Goal: Task Accomplishment & Management: Use online tool/utility

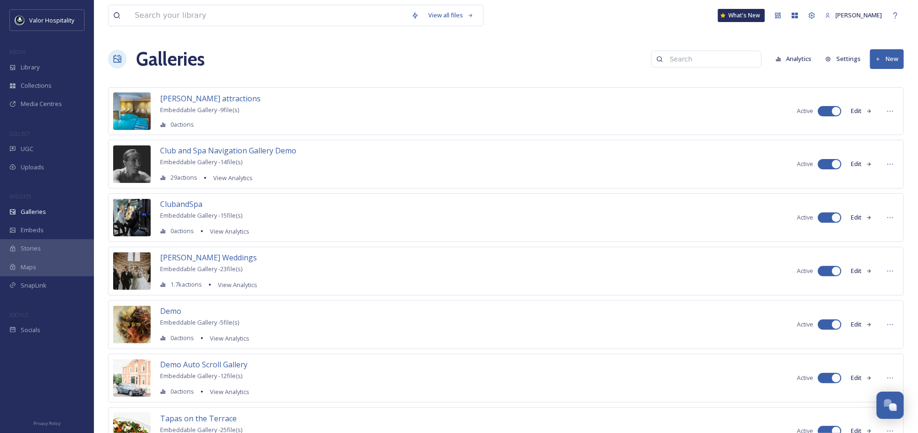
click at [893, 61] on button "New" at bounding box center [887, 58] width 34 height 19
click at [207, 368] on span "Demo Auto Scroll Gallery" at bounding box center [203, 365] width 87 height 10
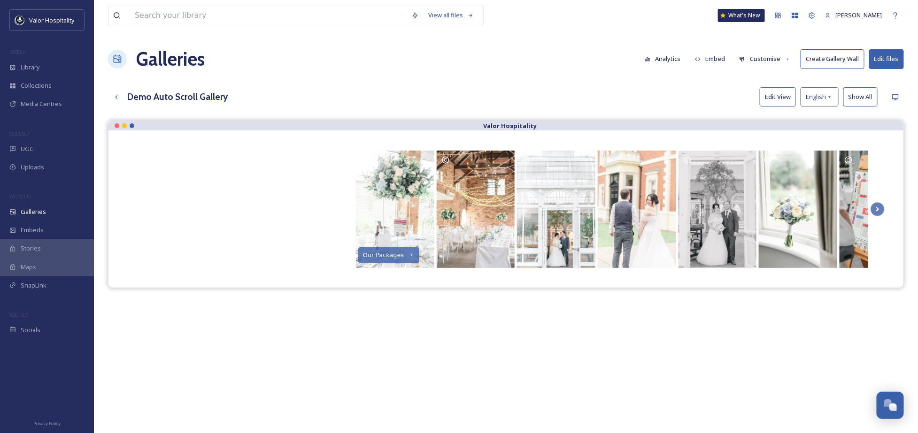
click at [889, 63] on button "Edit files" at bounding box center [886, 58] width 35 height 19
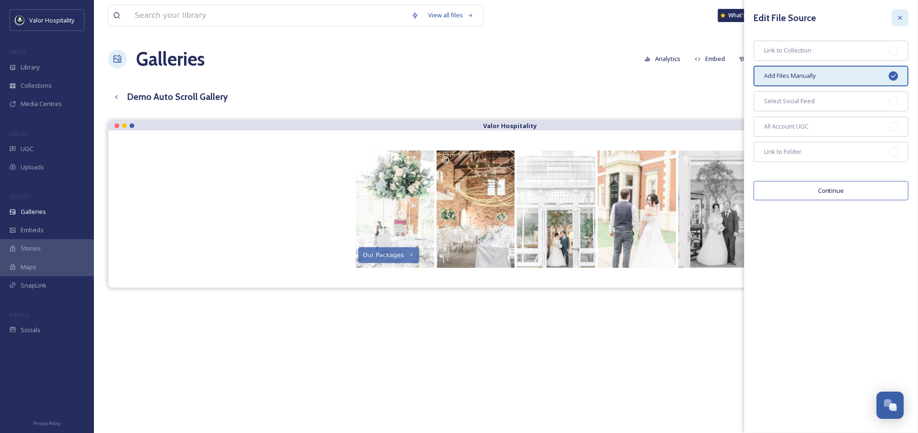
click at [902, 20] on icon at bounding box center [900, 18] width 8 height 8
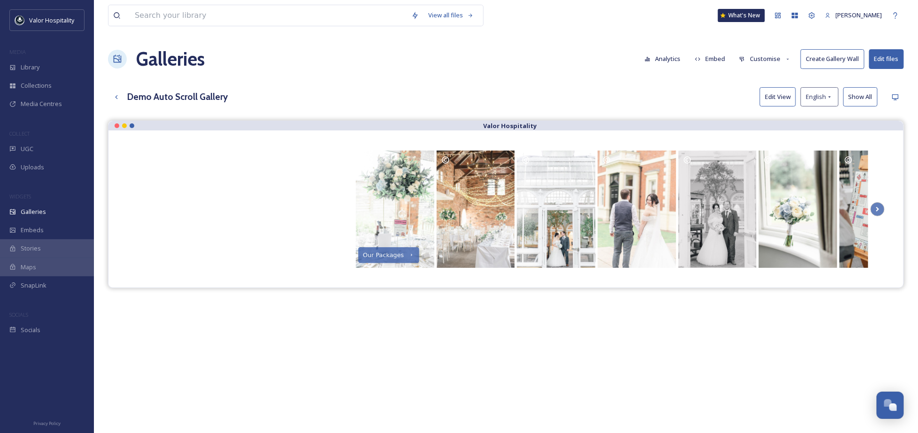
click at [757, 58] on button "Customise" at bounding box center [764, 59] width 61 height 18
click at [755, 83] on span "Layout" at bounding box center [748, 80] width 18 height 9
click at [540, 62] on div "Galleries Analytics Embed Customise Create Gallery Wall Edit files" at bounding box center [506, 59] width 796 height 28
click at [31, 211] on span "Galleries" at bounding box center [33, 211] width 25 height 9
click at [530, 89] on div "Demo Auto Scroll Gallery Edit View English Show All" at bounding box center [506, 96] width 796 height 19
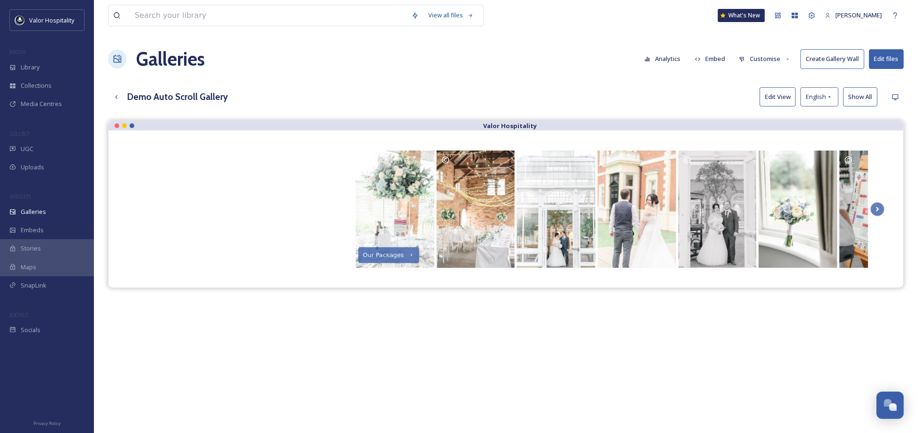
click at [392, 36] on div "View all files What's New Ninar Elkak Galleries Analytics Embed Customise Creat…" at bounding box center [506, 284] width 824 height 568
click at [286, 58] on div "Galleries Analytics Embed Customise Create Gallery Wall Edit files" at bounding box center [506, 59] width 796 height 28
click at [318, 115] on div "View all files What's New Ninar Elkak Galleries Analytics Embed Customise Creat…" at bounding box center [506, 284] width 824 height 568
click at [582, 92] on div "Demo Auto Scroll Gallery Edit View English Show All" at bounding box center [506, 96] width 796 height 19
click at [520, 65] on div "Galleries Analytics Embed Customise Create Gallery Wall Edit files" at bounding box center [506, 59] width 796 height 28
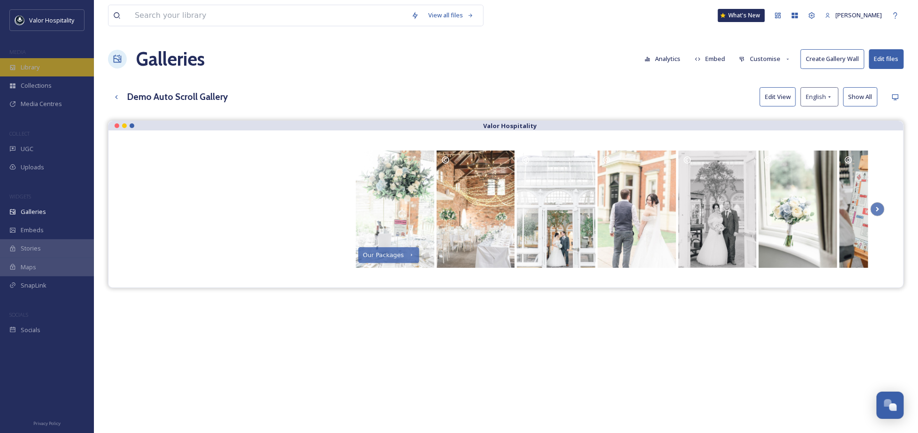
click at [37, 61] on div "Library" at bounding box center [47, 67] width 94 height 18
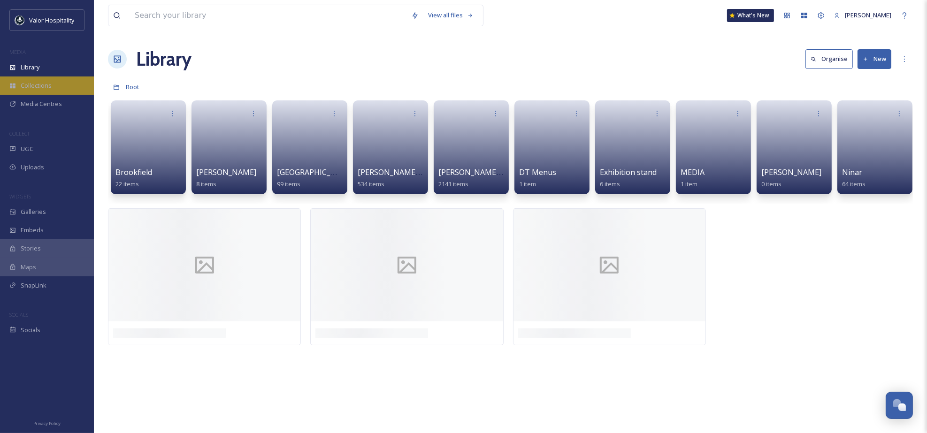
click at [38, 86] on span "Collections" at bounding box center [36, 85] width 31 height 9
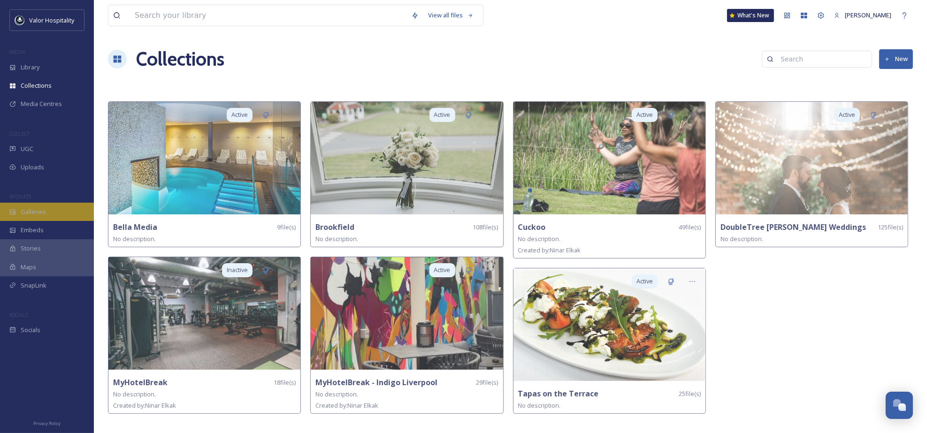
click at [56, 211] on div "Galleries" at bounding box center [47, 212] width 94 height 18
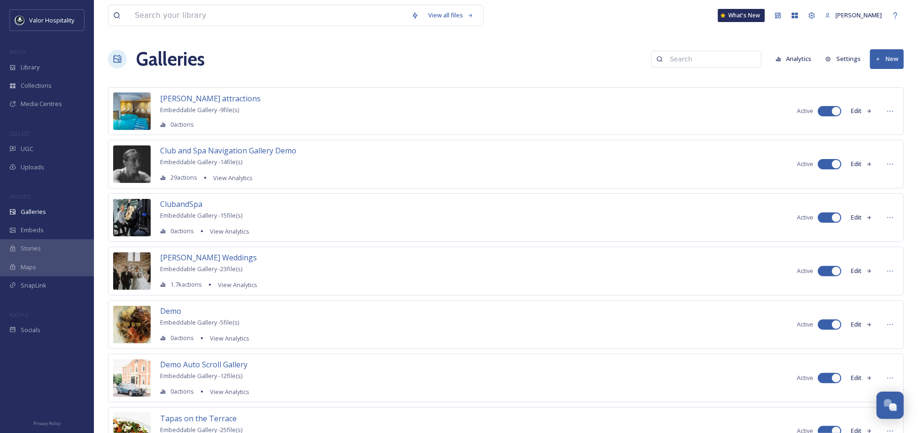
click at [882, 54] on button "New" at bounding box center [887, 58] width 34 height 19
click at [890, 78] on span "Gallery" at bounding box center [889, 81] width 20 height 9
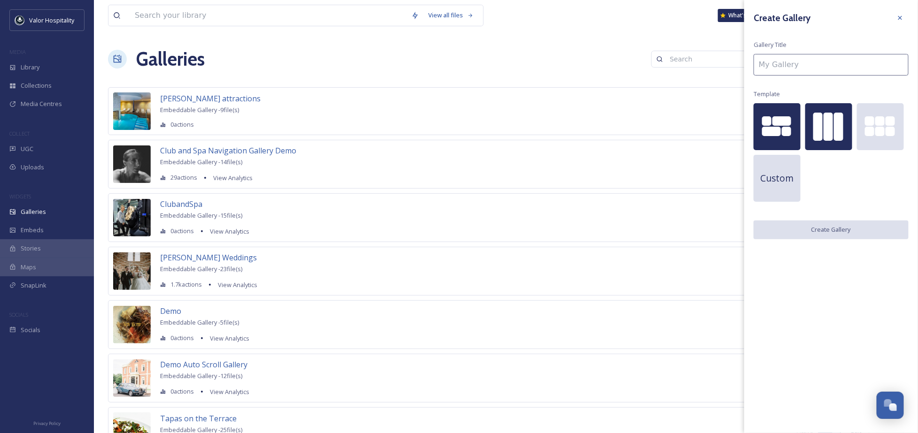
click at [829, 133] on div at bounding box center [827, 127] width 9 height 28
click at [798, 69] on input at bounding box center [830, 65] width 155 height 22
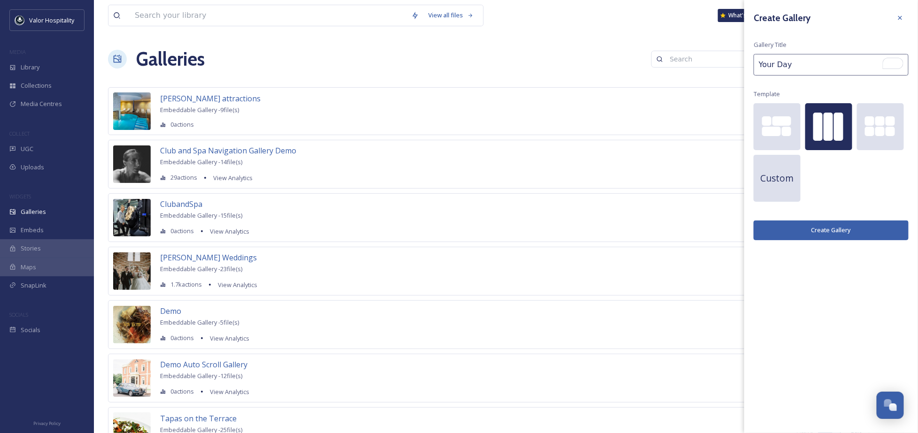
paste input "✨"
click at [759, 67] on input "Your Day✨" at bounding box center [830, 65] width 155 height 22
paste input "✨"
click at [789, 67] on input "Your Day✨" at bounding box center [830, 65] width 155 height 22
type input "Your Day ✨"
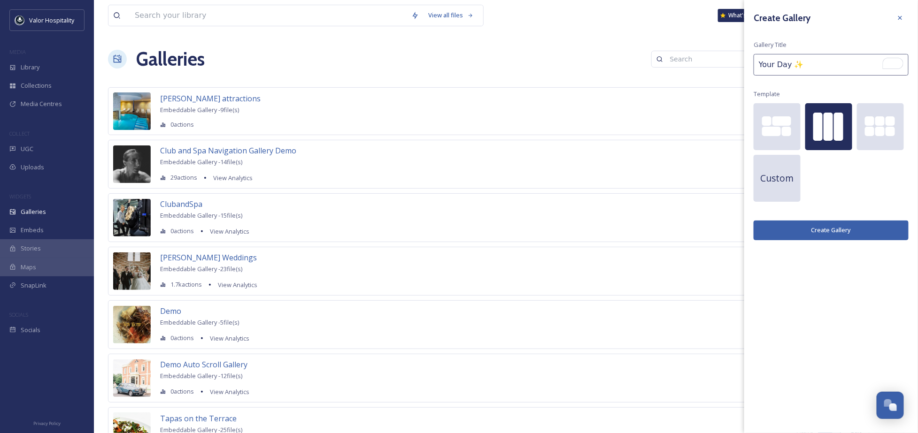
click at [830, 230] on button "Create Gallery" at bounding box center [830, 230] width 155 height 19
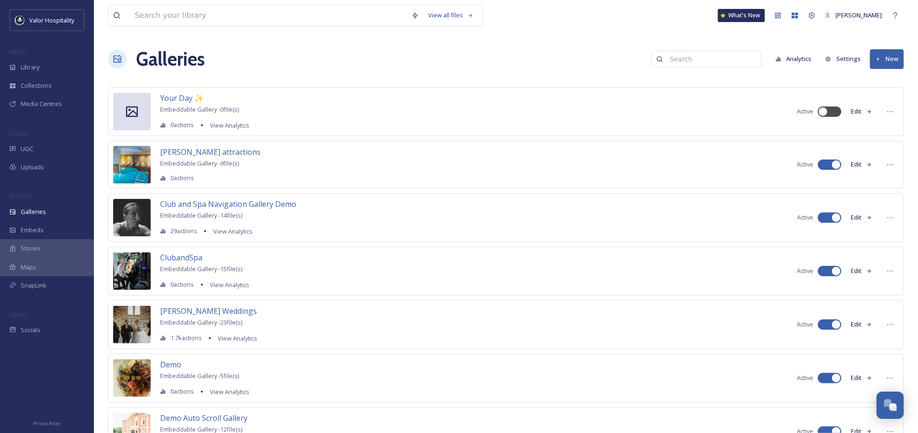
click at [857, 112] on button "Edit" at bounding box center [861, 111] width 31 height 18
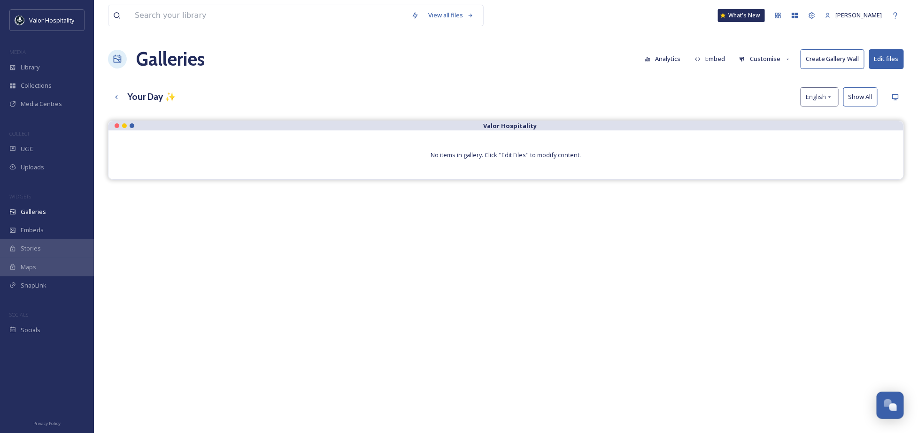
click at [890, 52] on button "Edit files" at bounding box center [886, 58] width 35 height 19
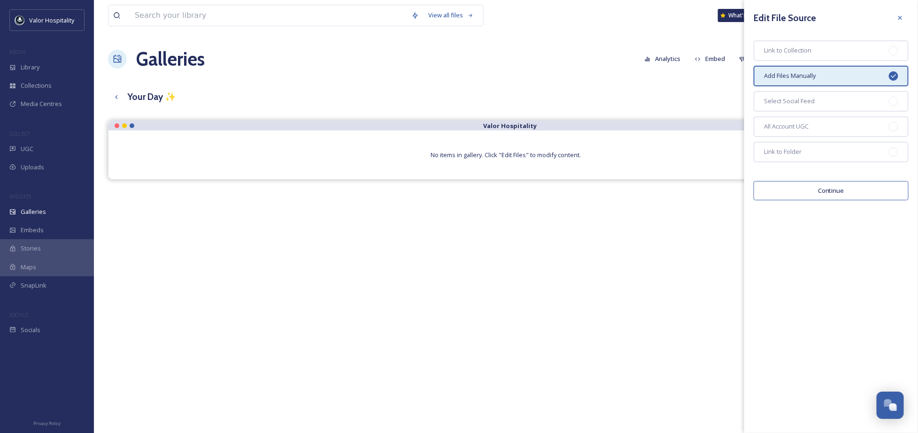
click at [836, 183] on button "Continue" at bounding box center [830, 190] width 155 height 19
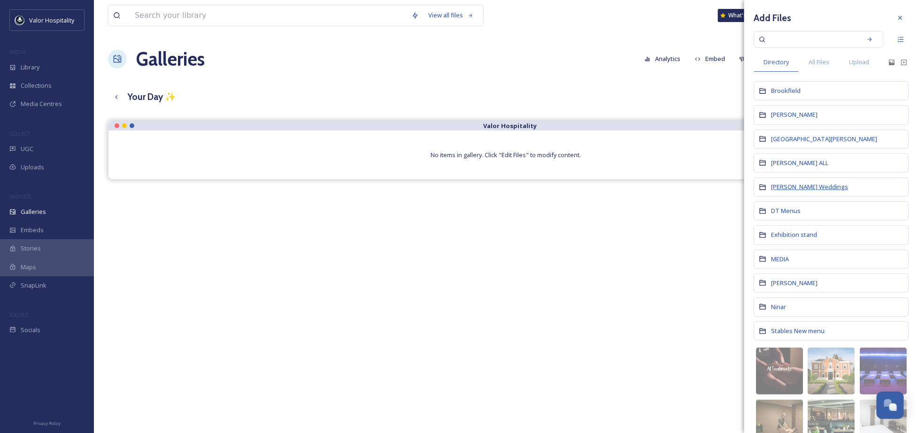
click at [791, 187] on span "[PERSON_NAME] Weddings" at bounding box center [809, 187] width 77 height 8
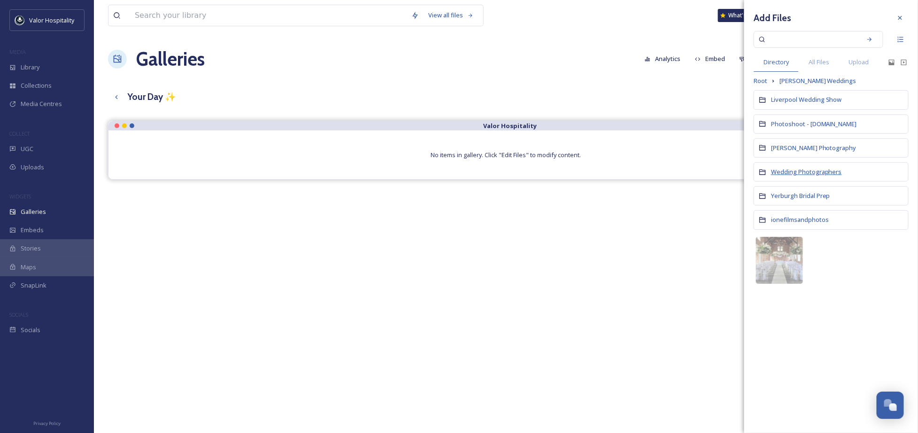
click at [794, 172] on span "Wedding Photographers" at bounding box center [806, 172] width 71 height 8
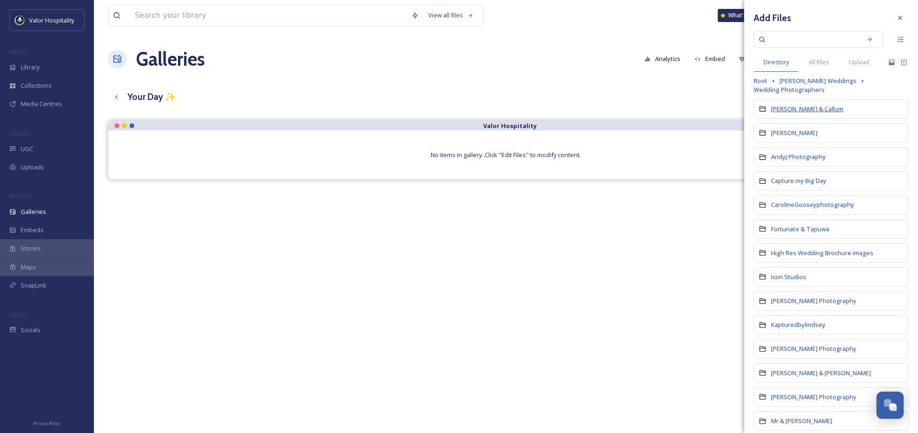
click at [786, 111] on span "[PERSON_NAME] & Callum" at bounding box center [807, 109] width 72 height 8
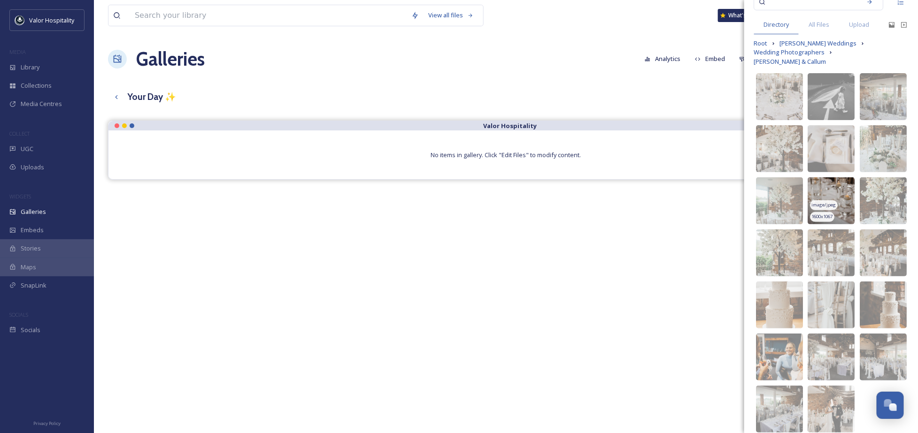
scroll to position [58, 0]
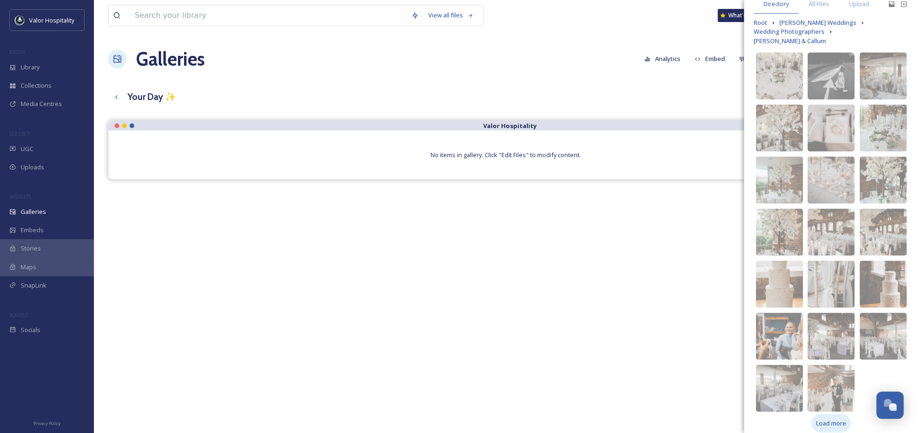
click at [835, 419] on span "Load more" at bounding box center [831, 423] width 30 height 9
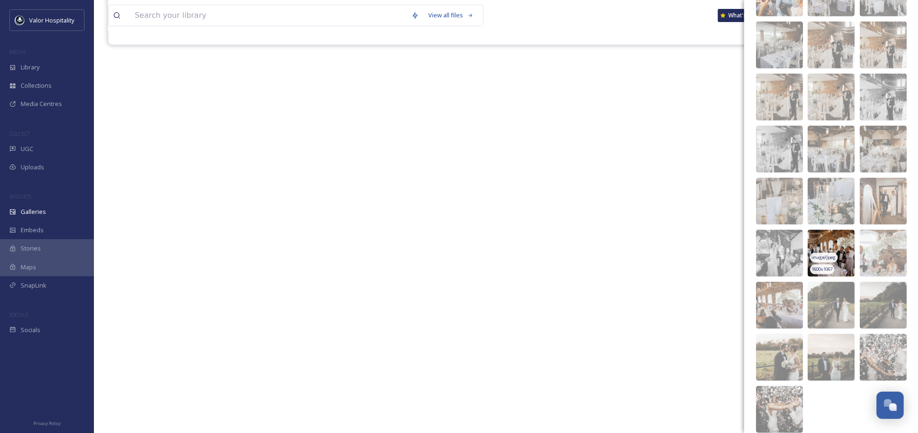
scroll to position [422, 0]
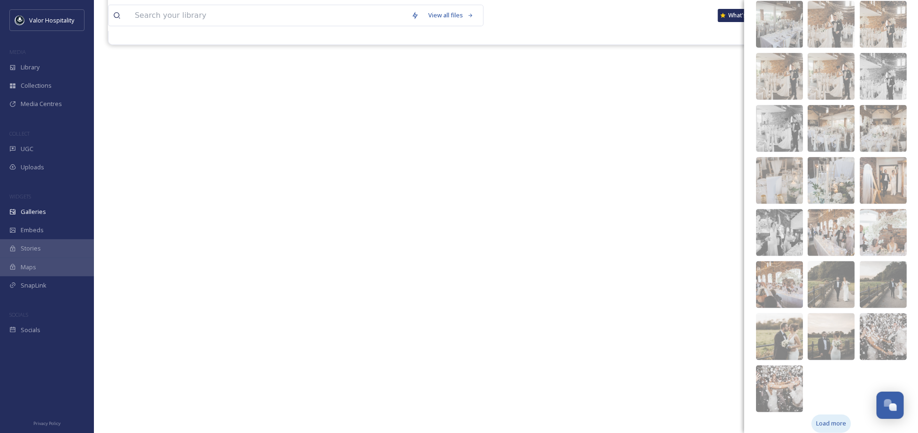
click at [825, 420] on span "Load more" at bounding box center [831, 424] width 30 height 9
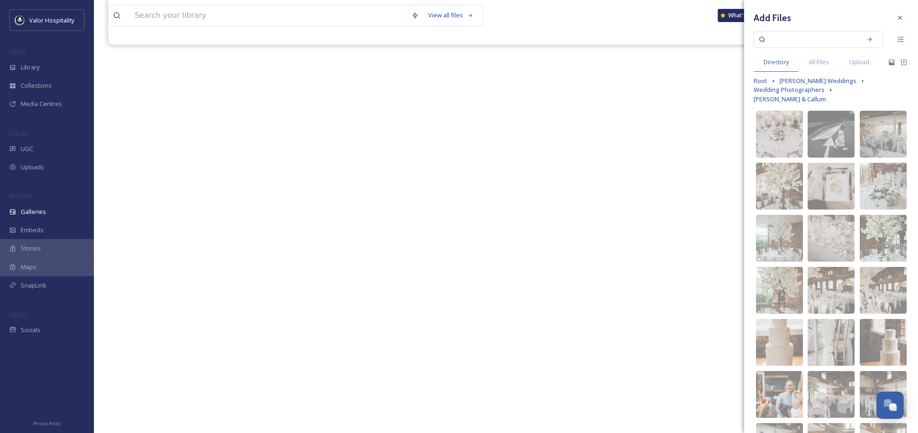
scroll to position [0, 0]
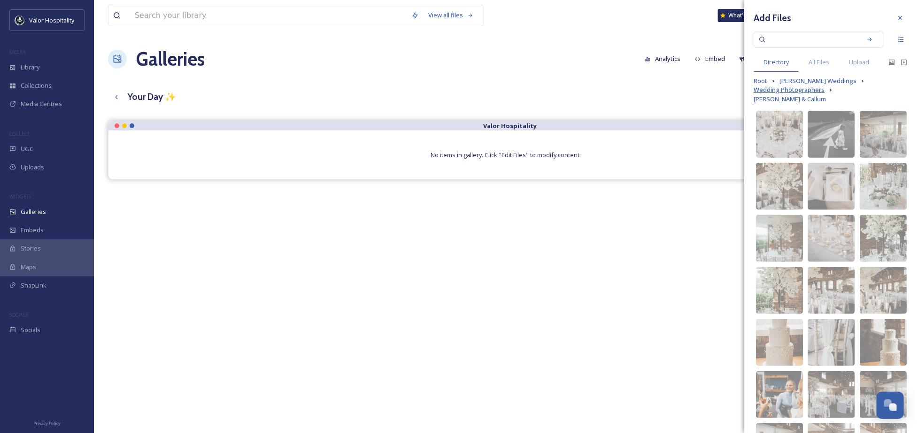
click at [805, 94] on span "Wedding Photographers" at bounding box center [788, 89] width 71 height 9
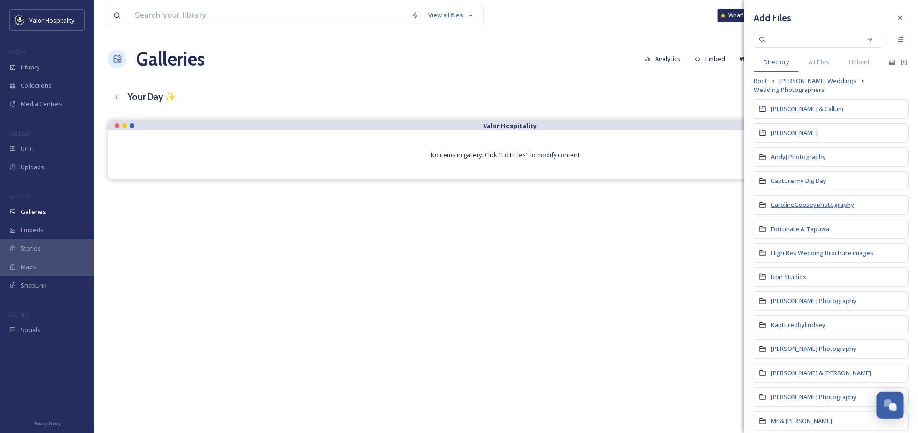
click at [793, 209] on span "CarolineGooseyphotography" at bounding box center [812, 204] width 83 height 8
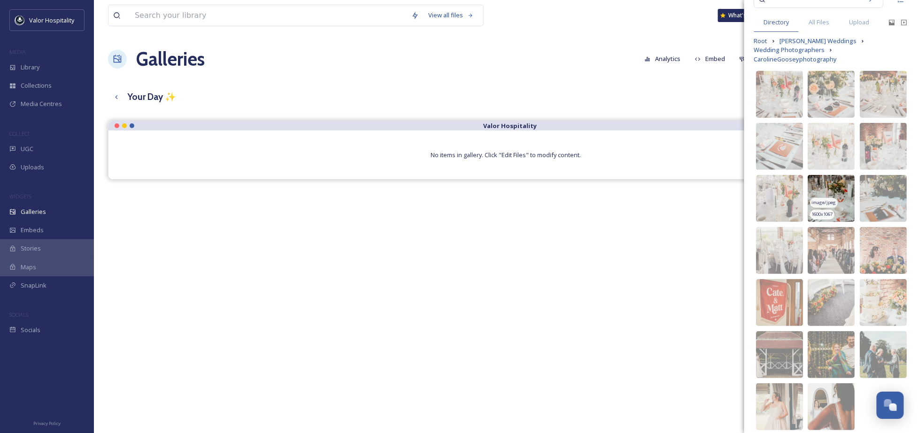
scroll to position [76, 0]
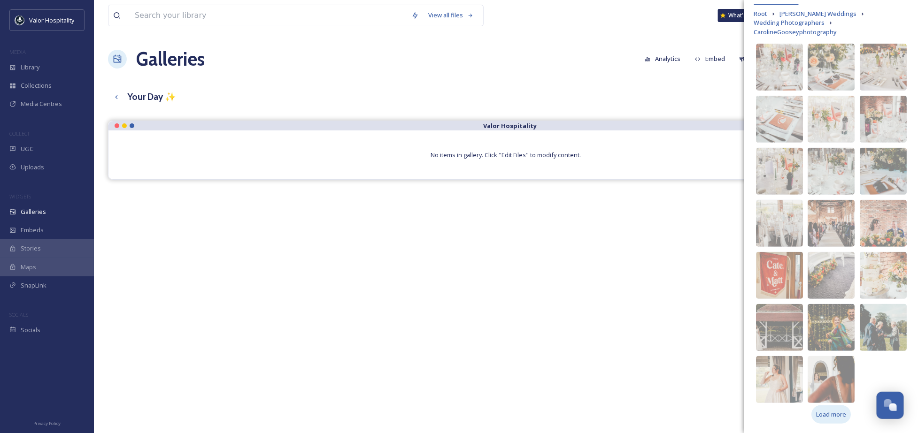
click at [828, 416] on span "Load more" at bounding box center [831, 414] width 30 height 9
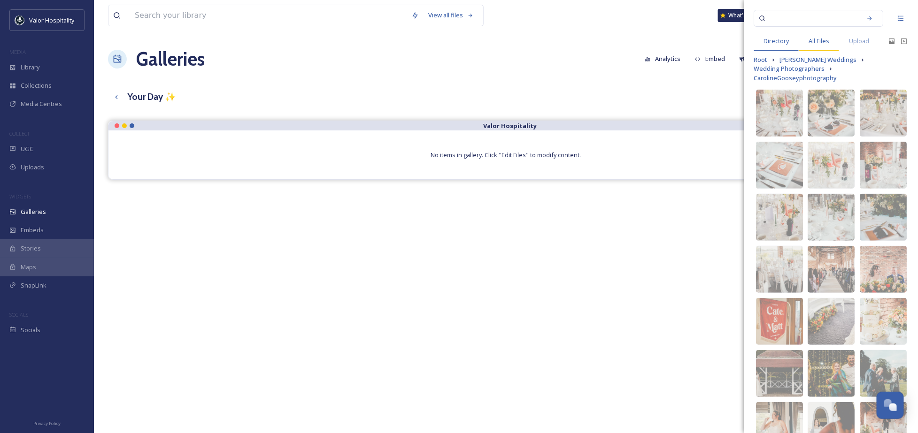
scroll to position [0, 0]
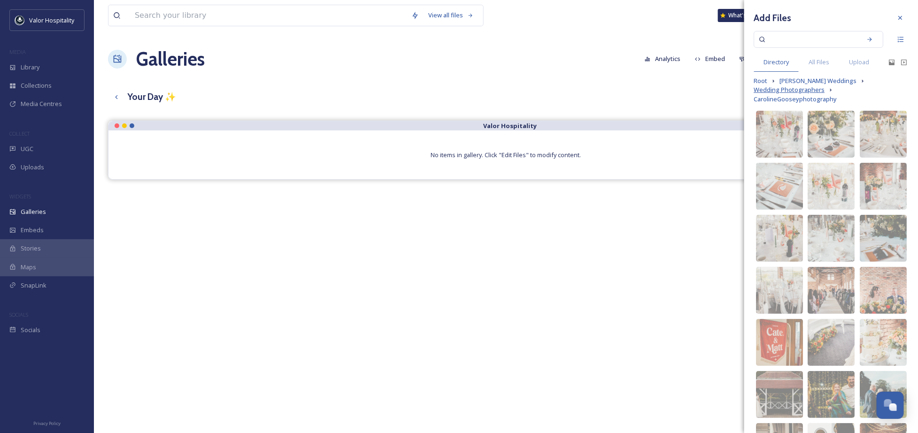
click at [803, 94] on span "Wedding Photographers" at bounding box center [788, 89] width 71 height 9
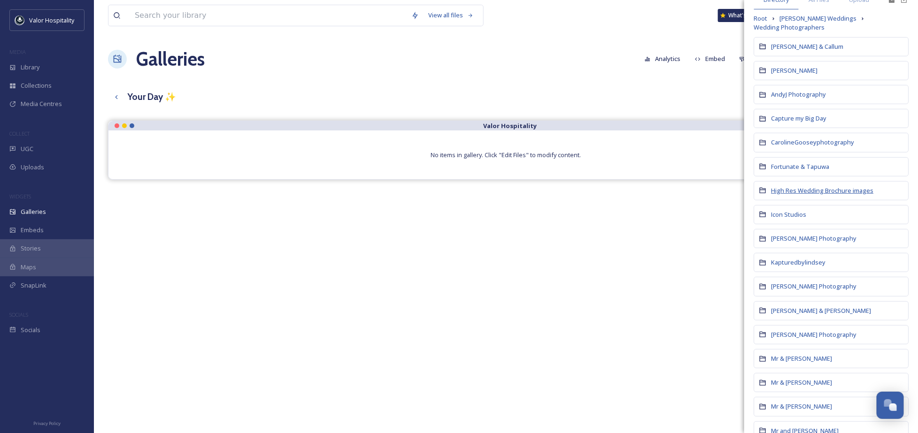
scroll to position [125, 0]
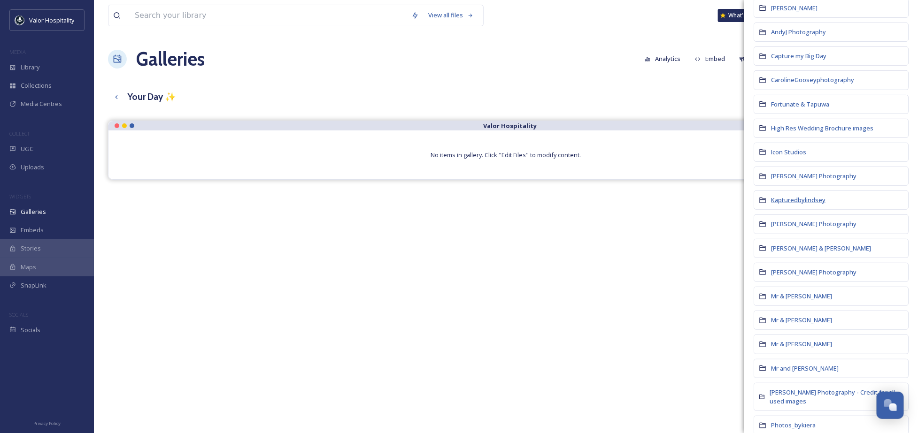
click at [802, 204] on span "Kapturedbylindsey" at bounding box center [798, 200] width 54 height 8
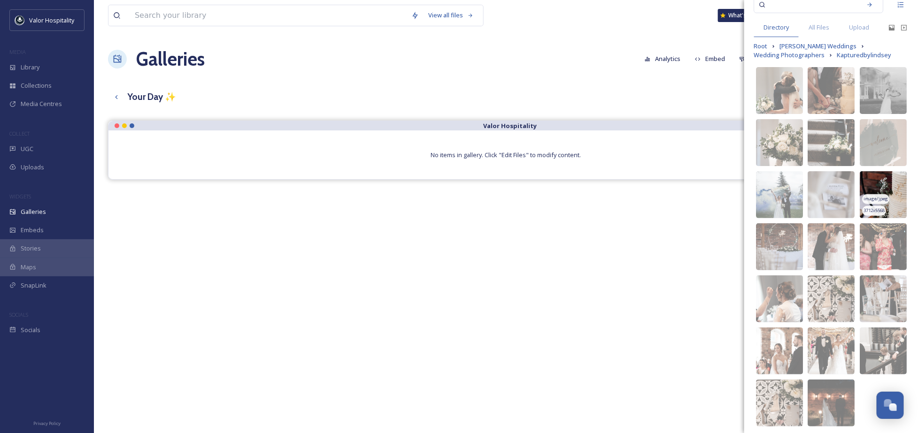
scroll to position [67, 0]
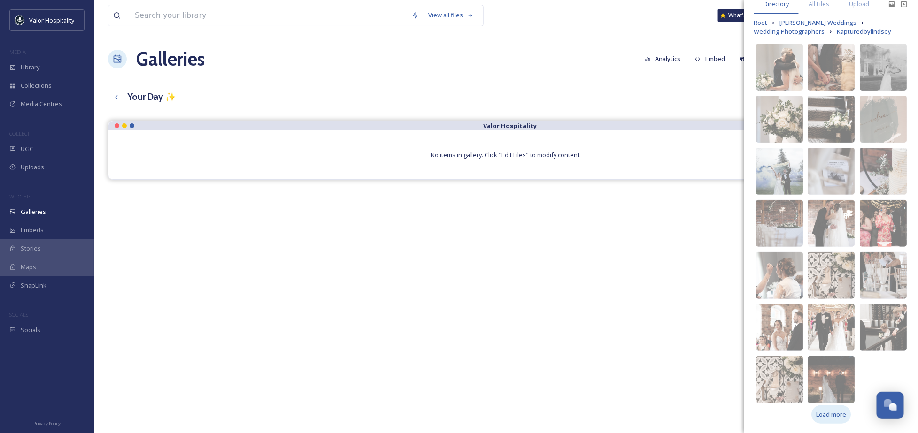
click at [824, 414] on span "Load more" at bounding box center [831, 414] width 30 height 9
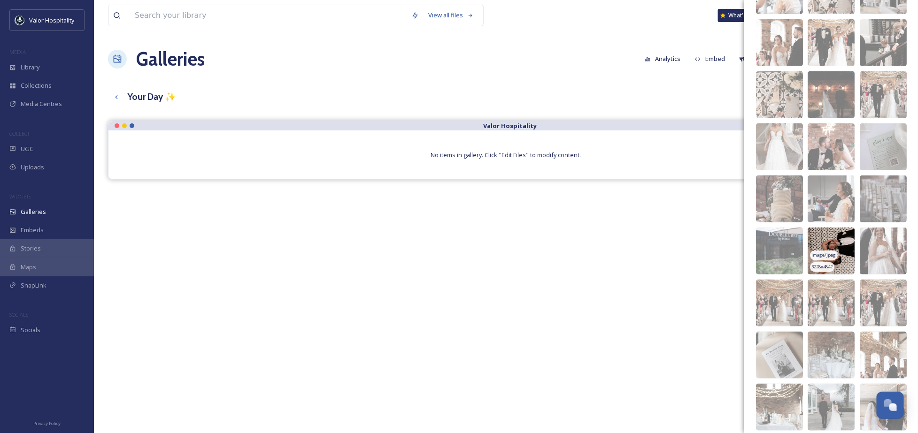
scroll to position [431, 0]
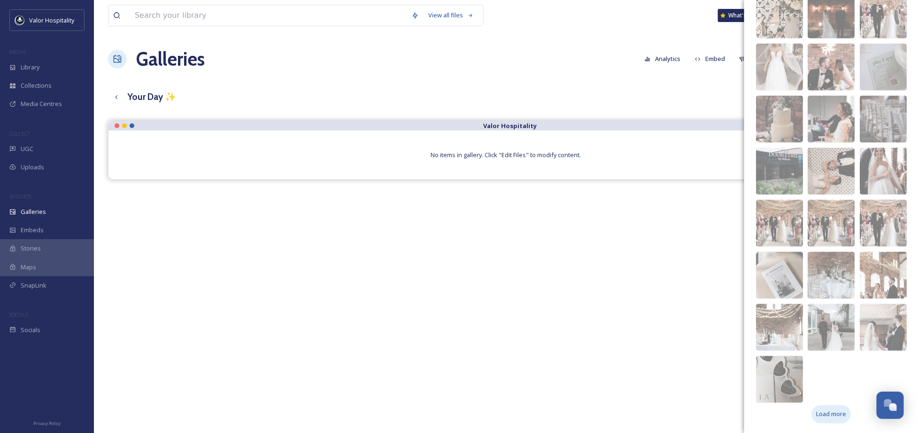
click at [836, 414] on span "Load more" at bounding box center [831, 414] width 30 height 9
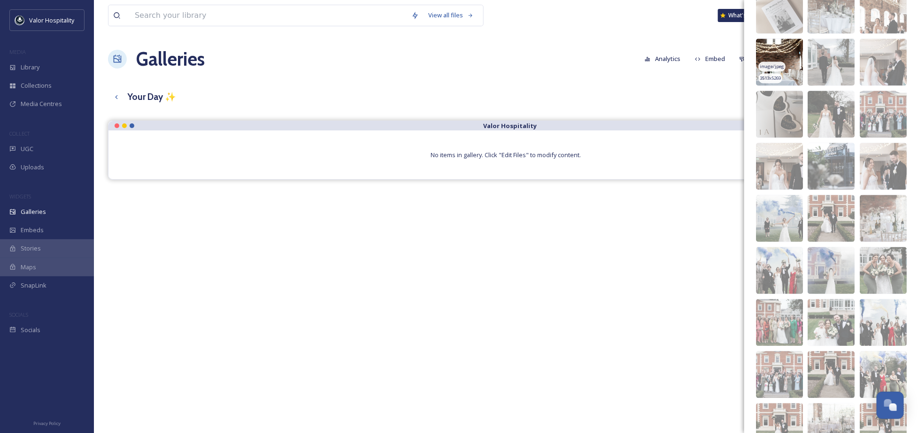
scroll to position [744, 0]
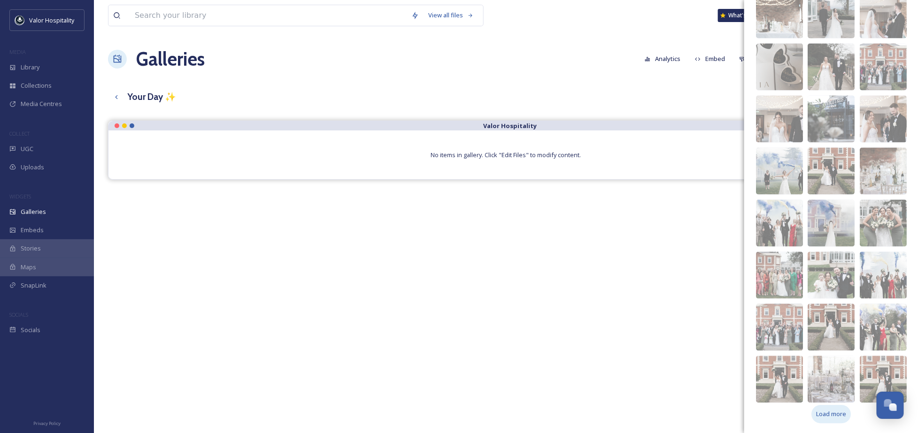
click at [817, 411] on span "Load more" at bounding box center [831, 414] width 30 height 9
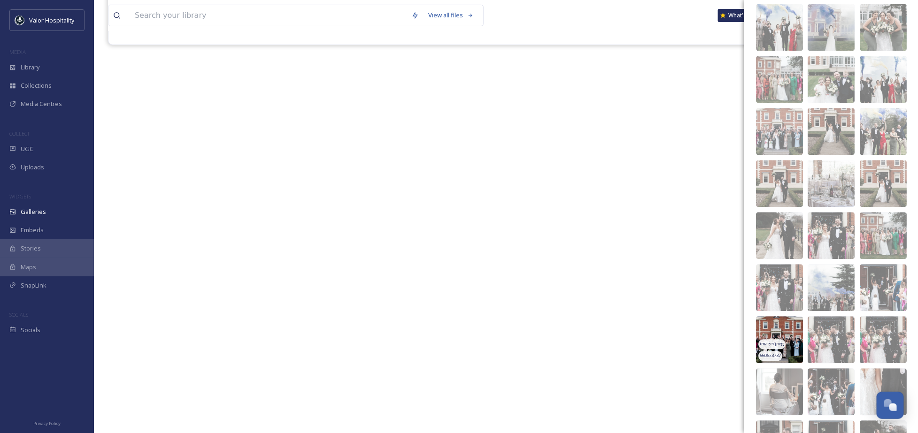
scroll to position [1109, 0]
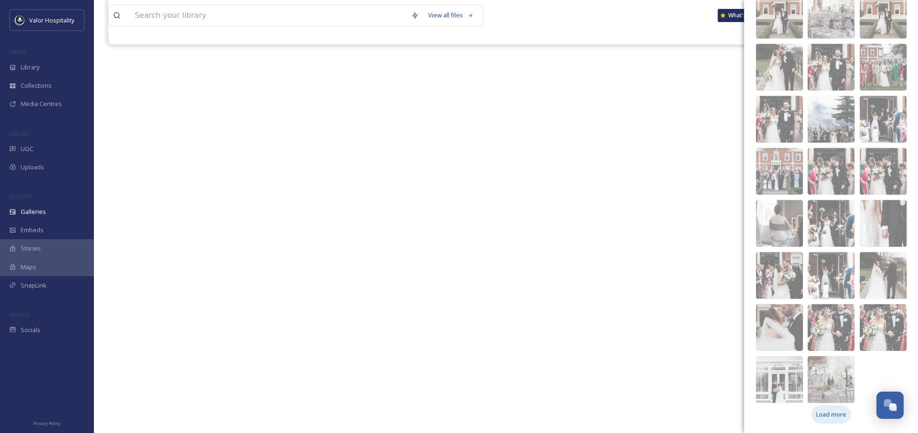
click at [823, 415] on span "Load more" at bounding box center [831, 414] width 30 height 9
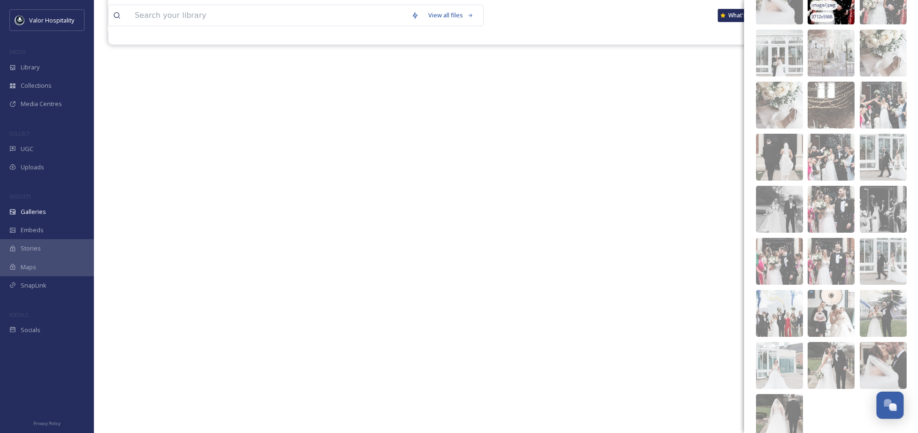
scroll to position [1473, 0]
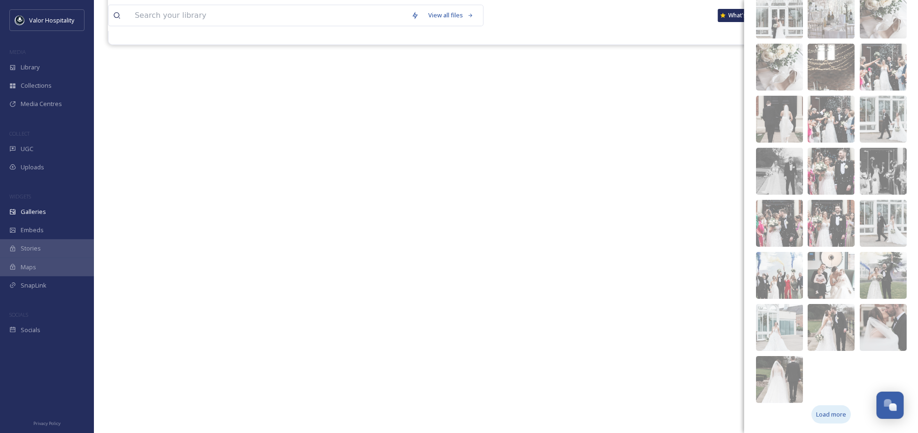
click at [836, 414] on span "Load more" at bounding box center [831, 414] width 30 height 9
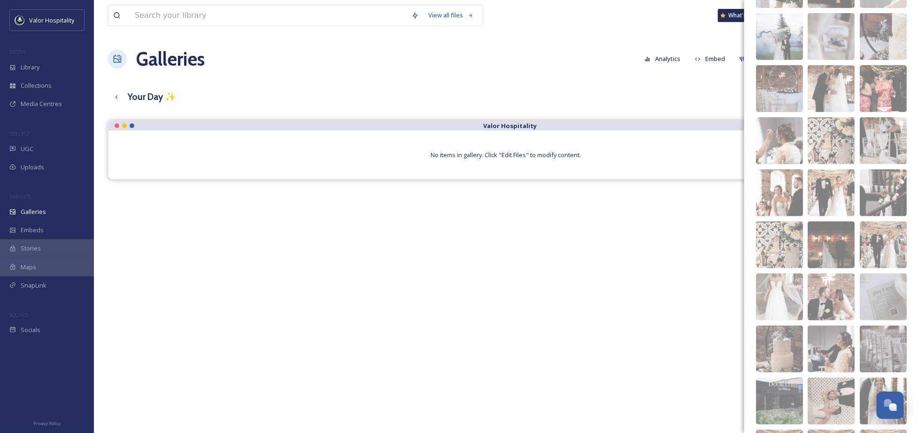
scroll to position [0, 0]
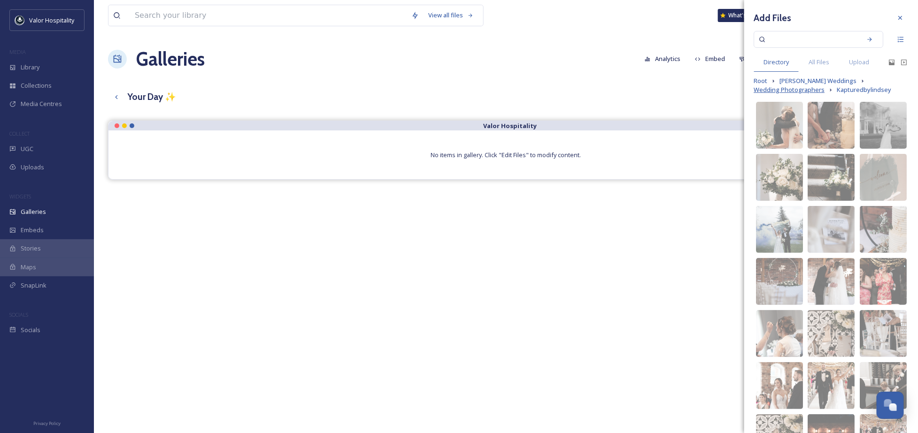
click at [796, 94] on span "Wedding Photographers" at bounding box center [788, 89] width 71 height 9
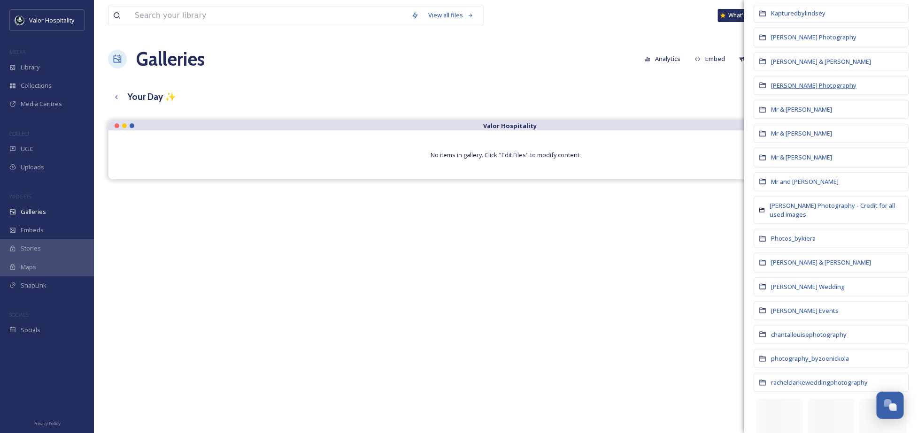
scroll to position [313, 0]
click at [799, 386] on span "rachelclarkeweddingphotography" at bounding box center [819, 381] width 97 height 8
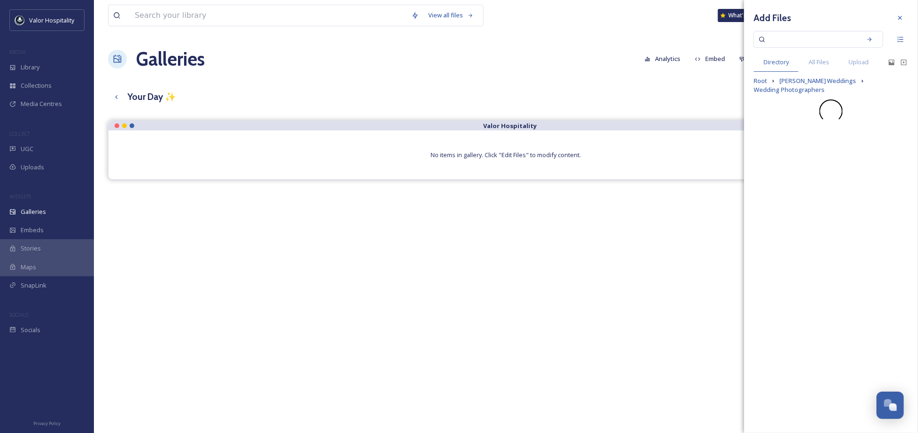
scroll to position [0, 0]
click at [799, 92] on span "Wedding Photographers" at bounding box center [788, 89] width 71 height 9
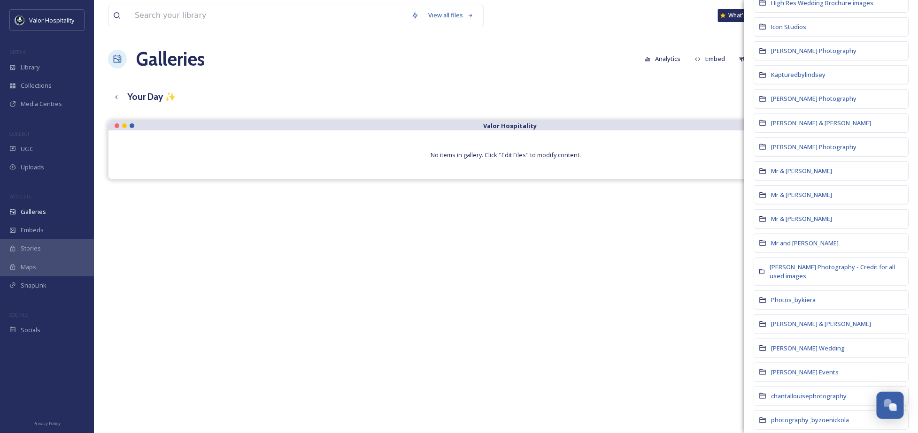
scroll to position [399, 0]
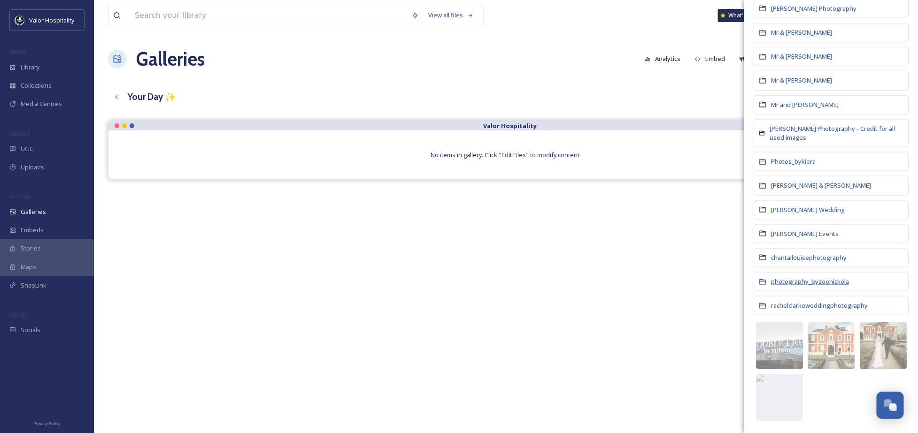
click at [801, 284] on span "photography_byzoenickola" at bounding box center [810, 281] width 78 height 8
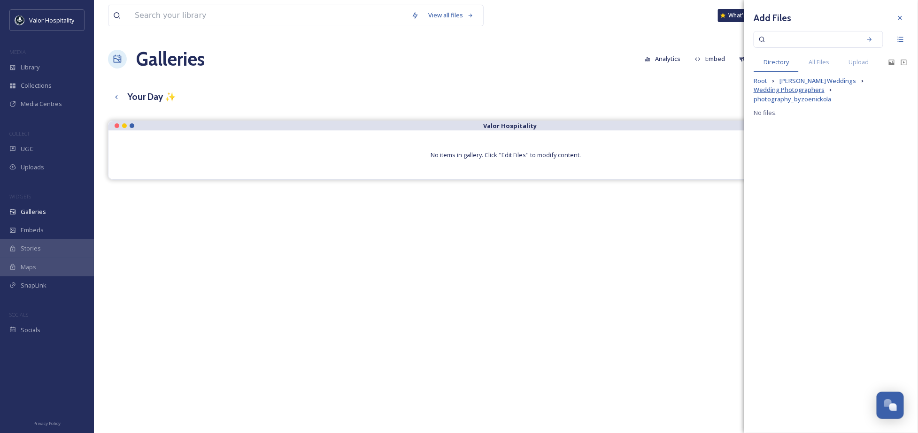
click at [795, 92] on span "Wedding Photographers" at bounding box center [788, 89] width 71 height 9
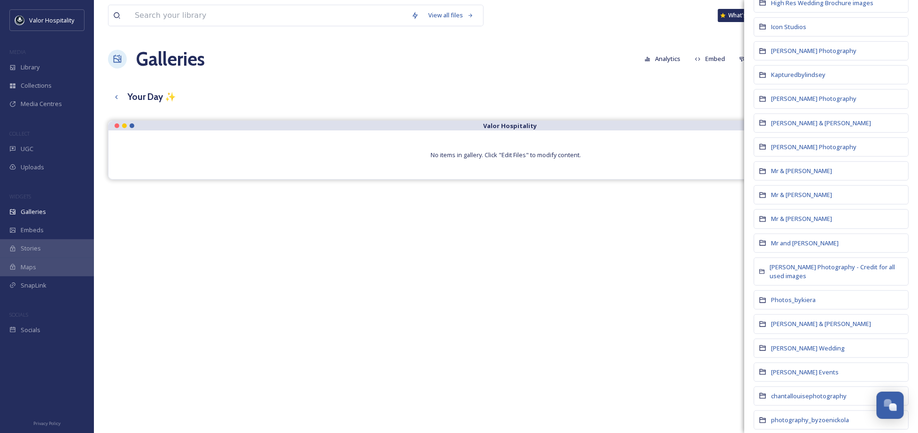
scroll to position [399, 0]
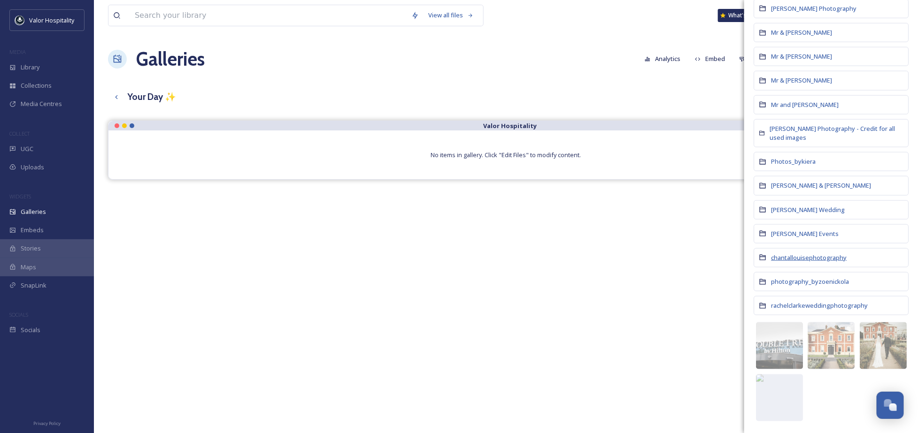
click at [799, 256] on span "chantallouisephotography" at bounding box center [809, 257] width 76 height 8
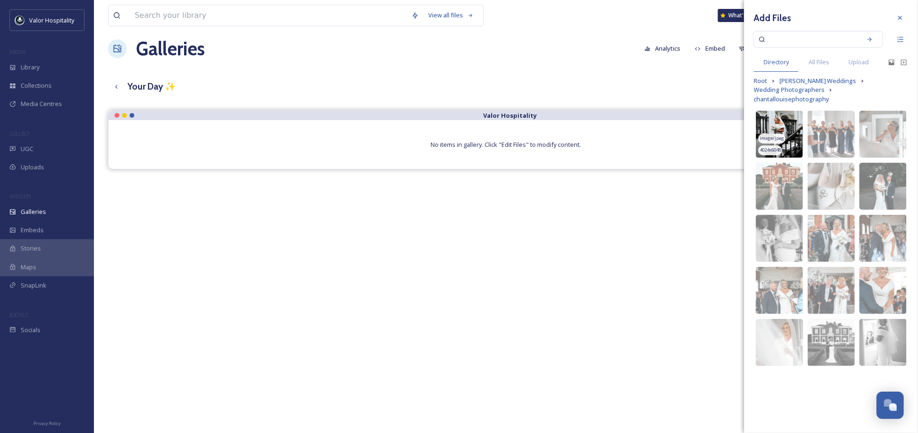
scroll to position [9, 0]
click at [792, 90] on span "Wedding Photographers" at bounding box center [788, 89] width 71 height 9
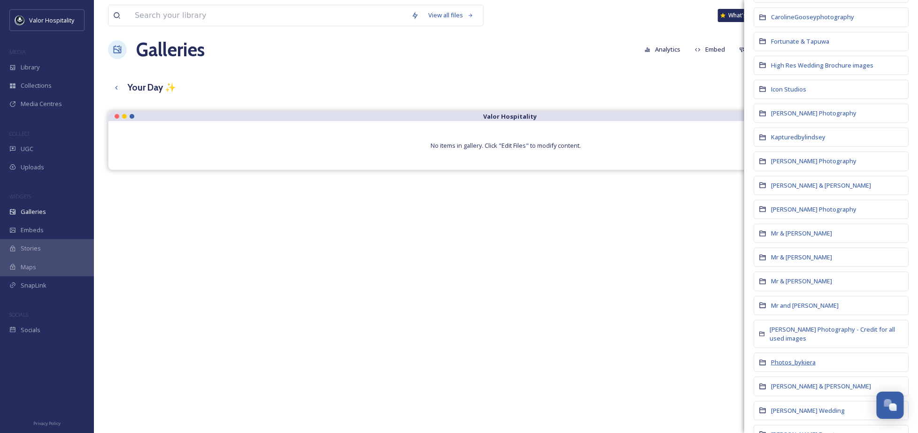
scroll to position [376, 0]
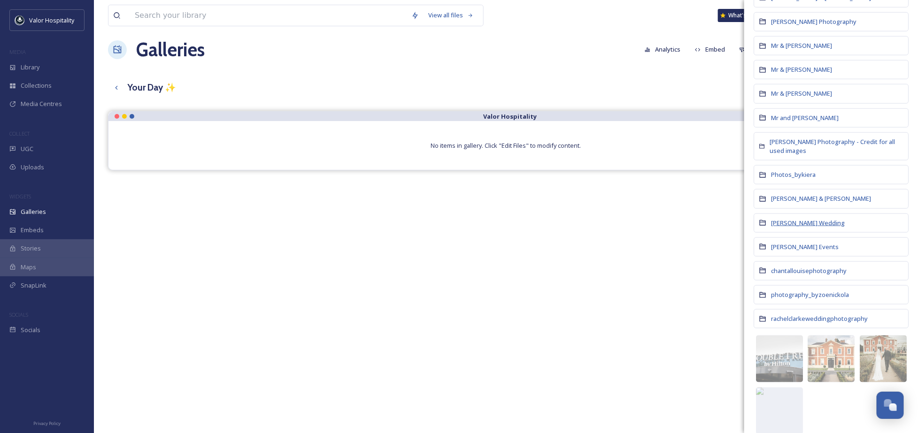
click at [792, 228] on span "[PERSON_NAME] Wedding" at bounding box center [808, 223] width 74 height 9
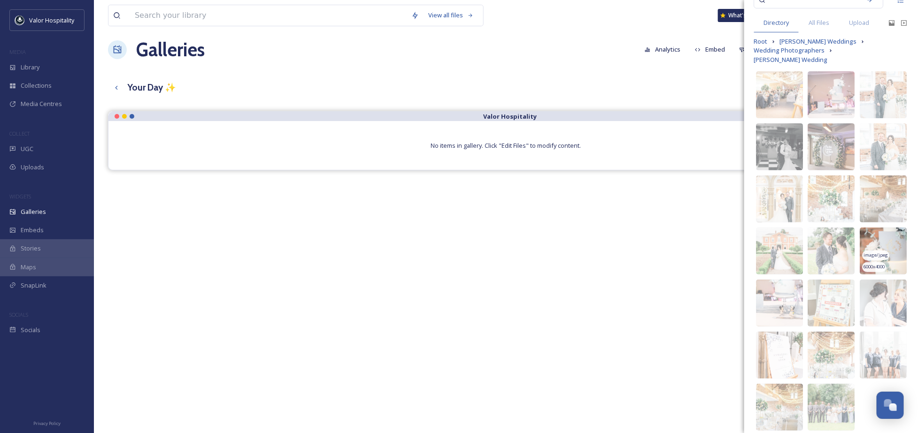
scroll to position [76, 0]
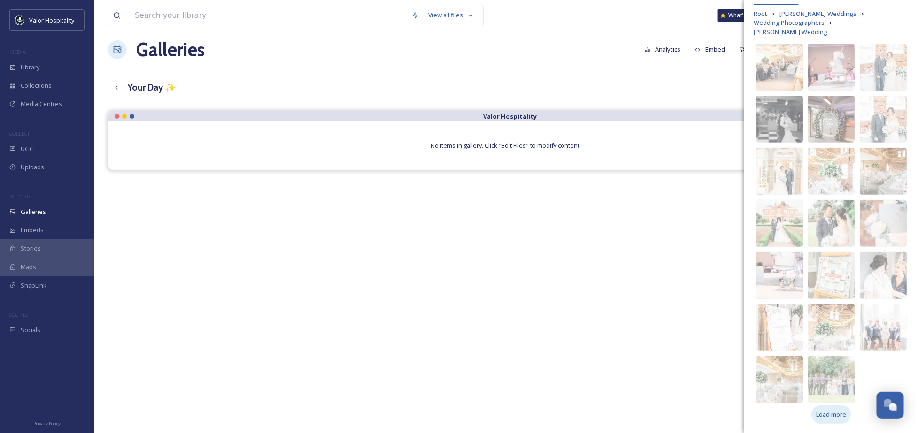
click at [829, 415] on span "Load more" at bounding box center [831, 414] width 30 height 9
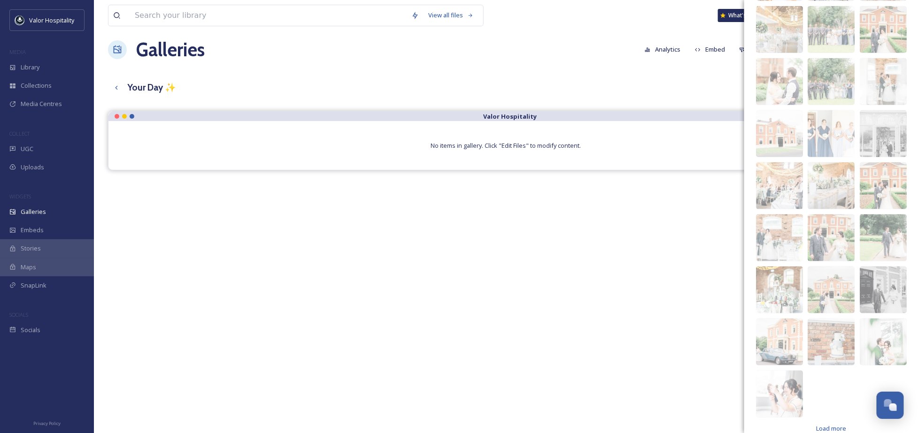
scroll to position [441, 0]
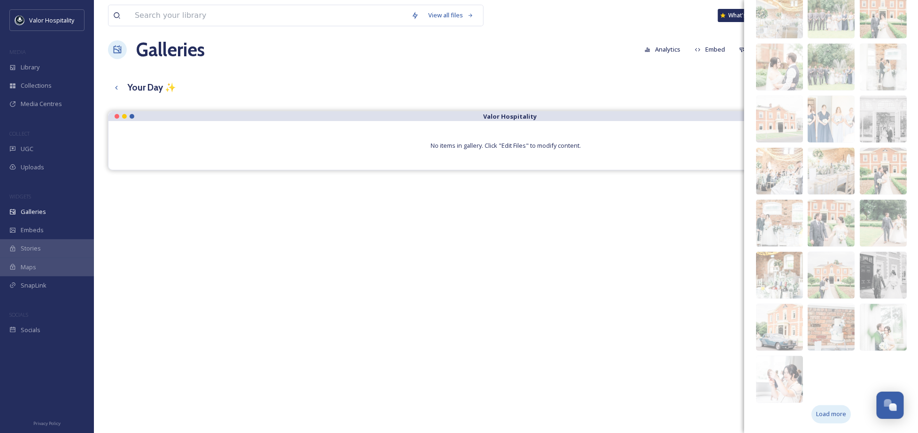
click at [819, 412] on span "Load more" at bounding box center [831, 414] width 30 height 9
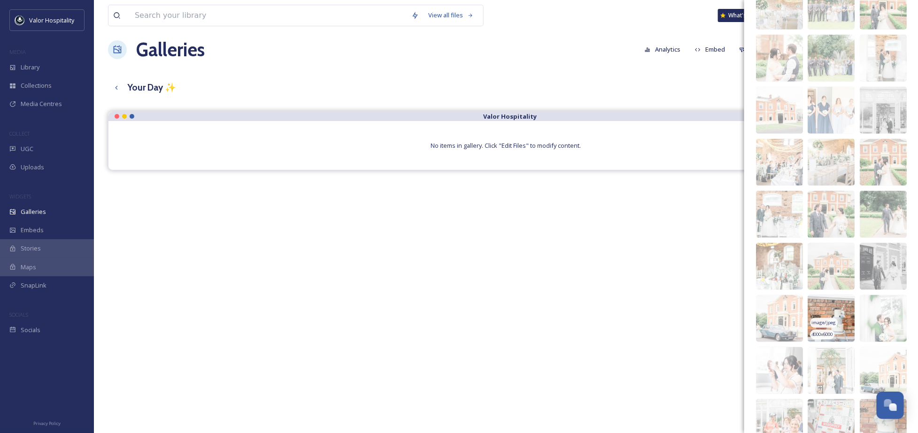
scroll to position [691, 0]
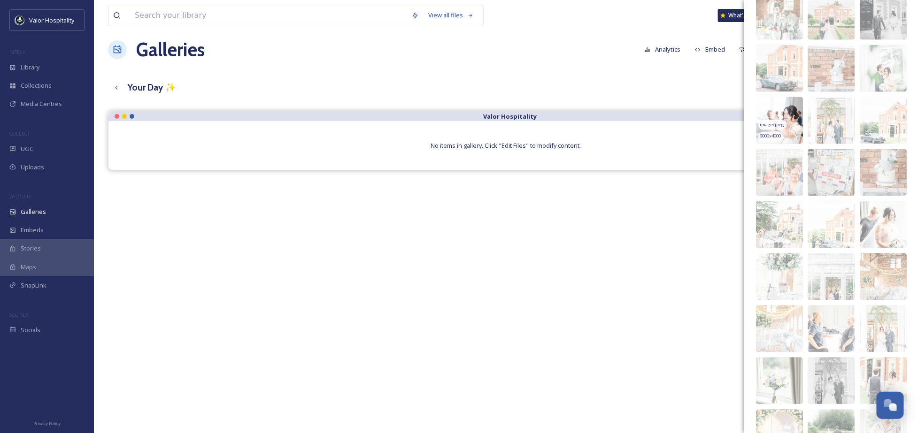
click at [783, 113] on img at bounding box center [779, 120] width 47 height 47
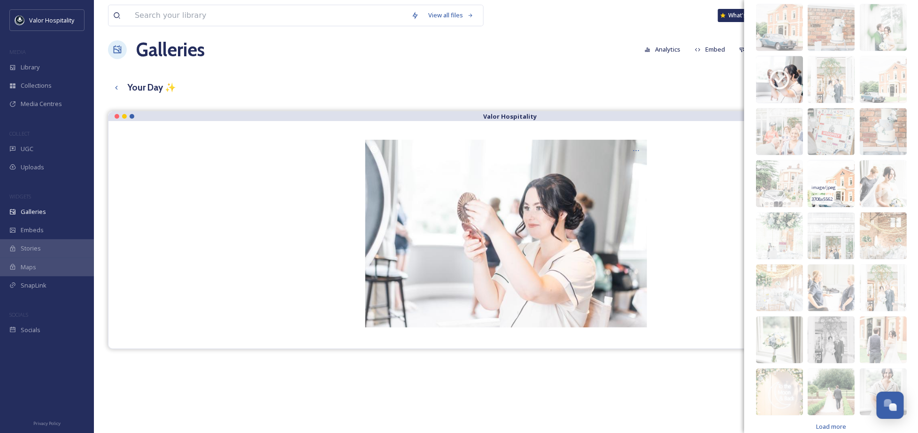
scroll to position [753, 0]
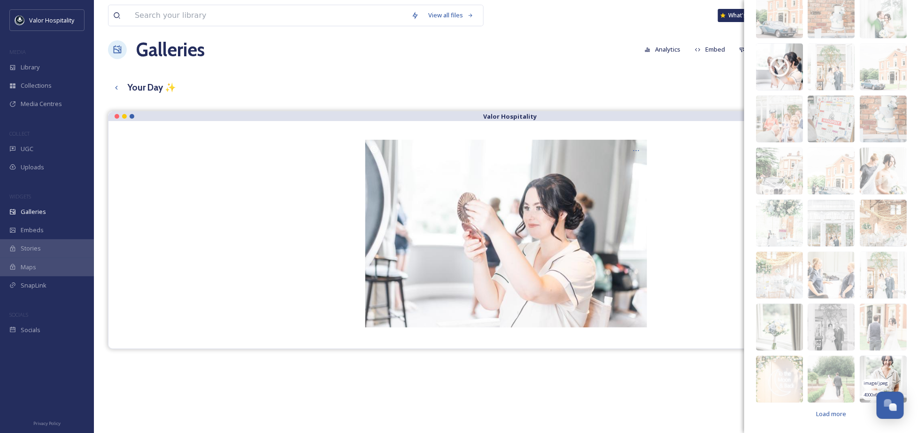
click at [880, 368] on img at bounding box center [882, 379] width 47 height 47
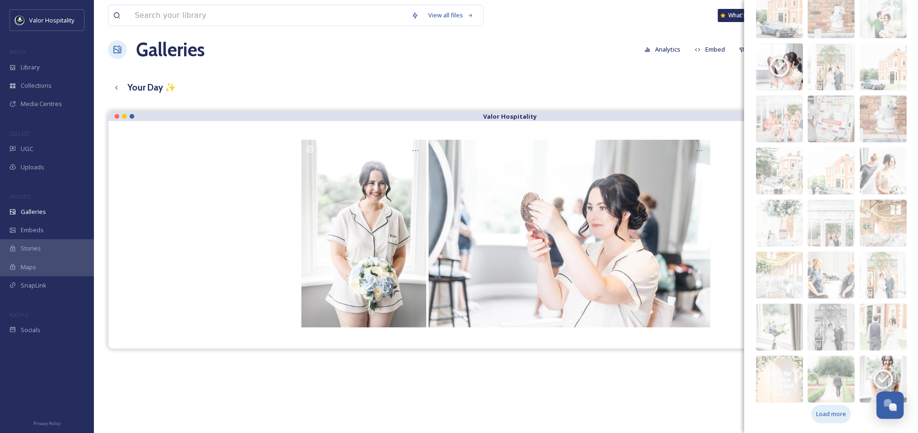
click at [836, 416] on span "Load more" at bounding box center [831, 414] width 30 height 9
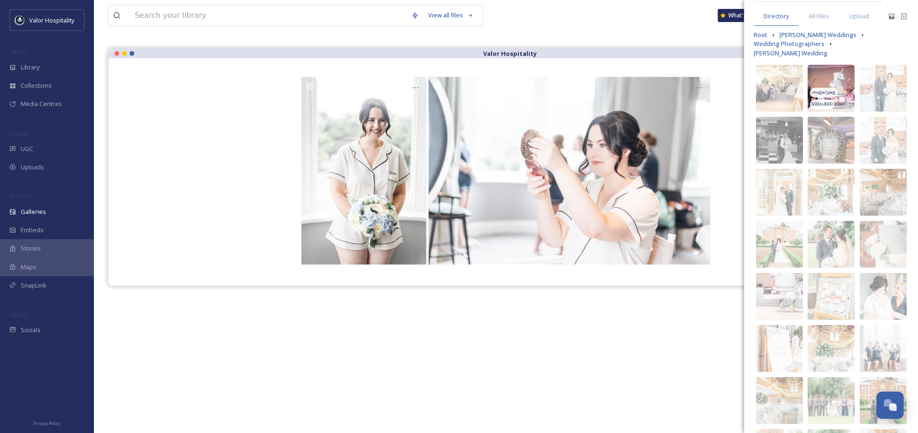
scroll to position [0, 0]
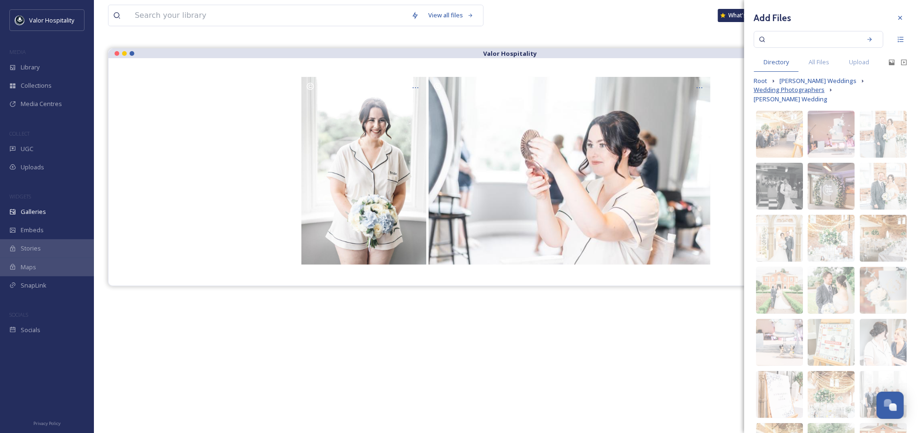
click at [808, 94] on span "Wedding Photographers" at bounding box center [788, 89] width 71 height 9
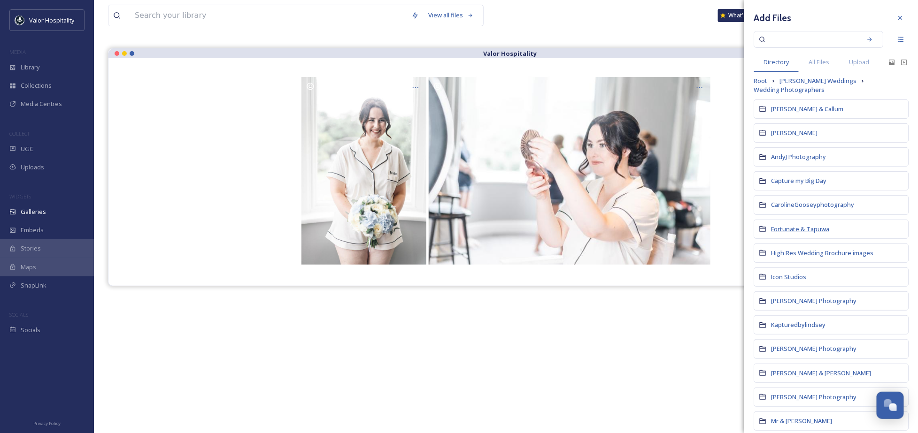
scroll to position [188, 0]
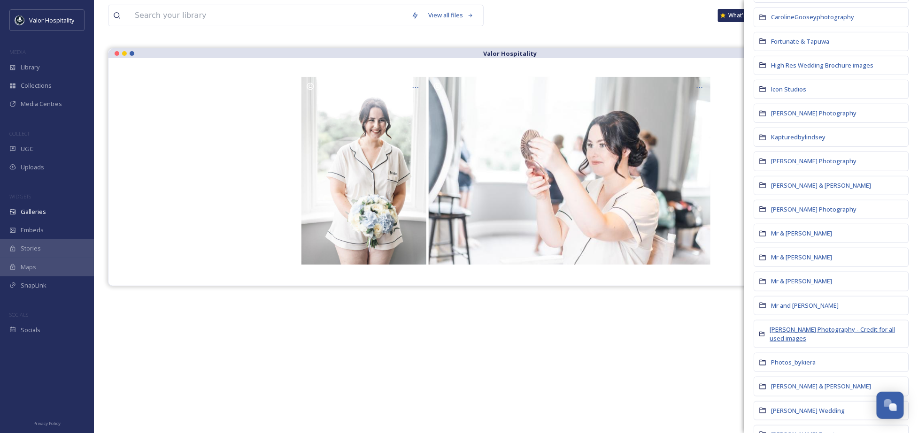
click at [793, 337] on span "[PERSON_NAME] Photography - Credit for all used images" at bounding box center [831, 333] width 125 height 17
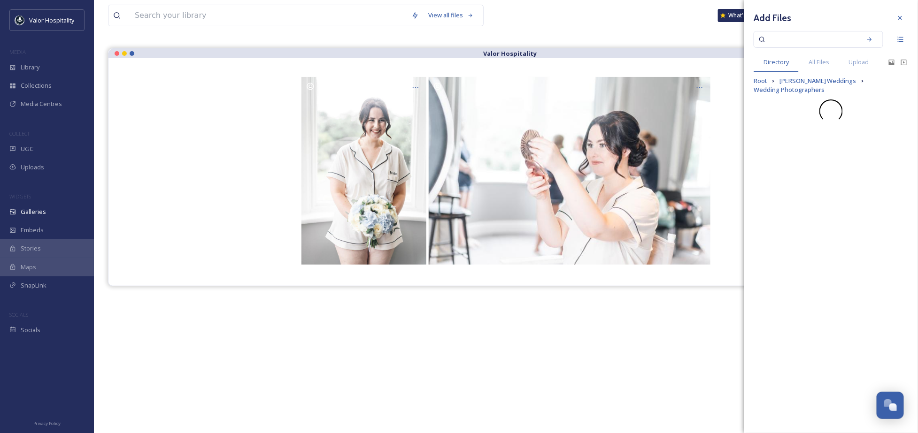
scroll to position [0, 0]
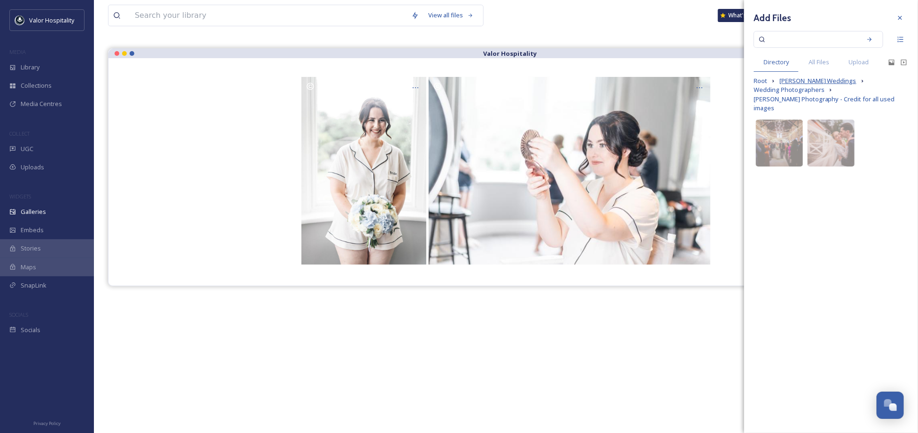
click at [808, 81] on span "[PERSON_NAME] Weddings" at bounding box center [817, 81] width 77 height 9
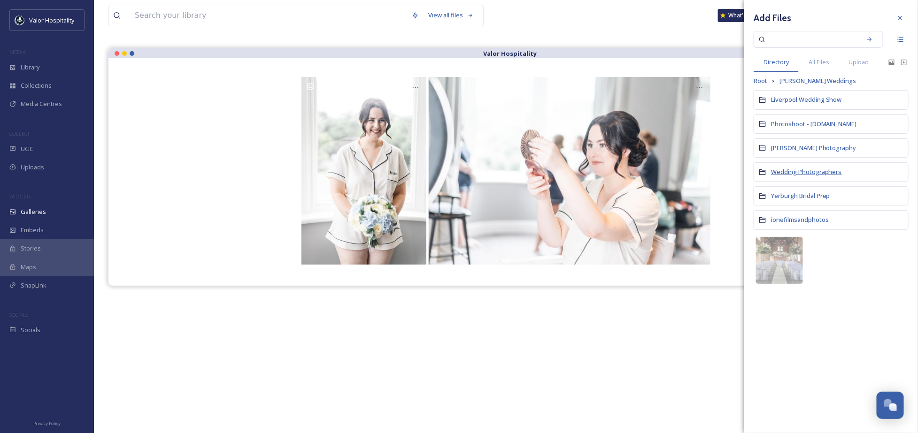
click at [800, 170] on span "Wedding Photographers" at bounding box center [806, 172] width 71 height 8
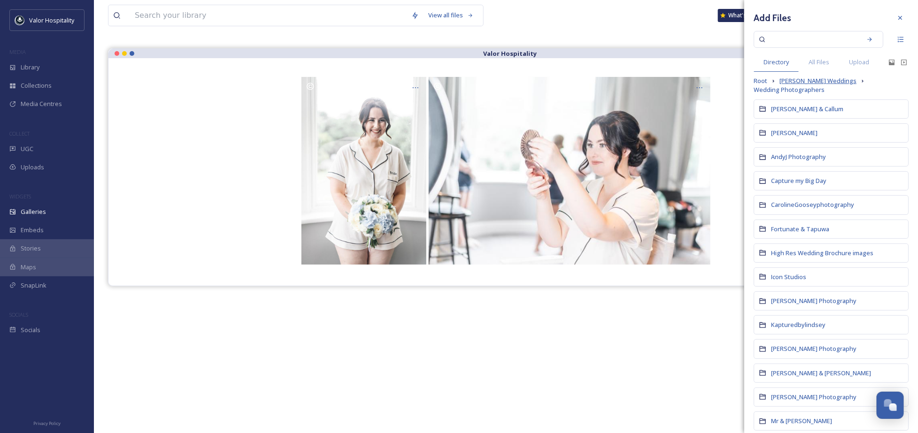
click at [808, 80] on span "[PERSON_NAME] Weddings" at bounding box center [817, 81] width 77 height 9
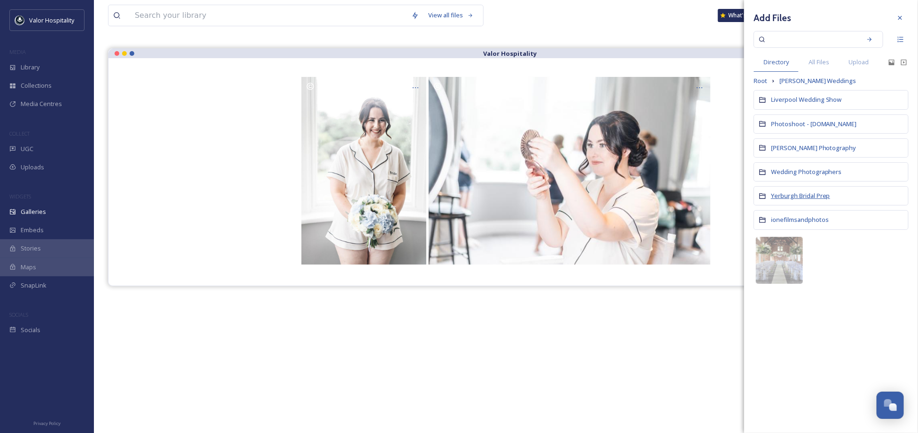
click at [801, 193] on span "Yerburgh Bridal Prep" at bounding box center [800, 196] width 59 height 8
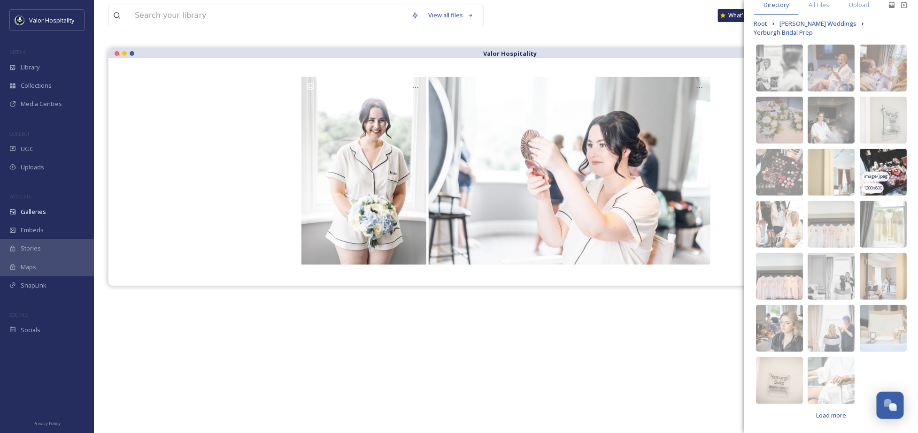
scroll to position [58, 0]
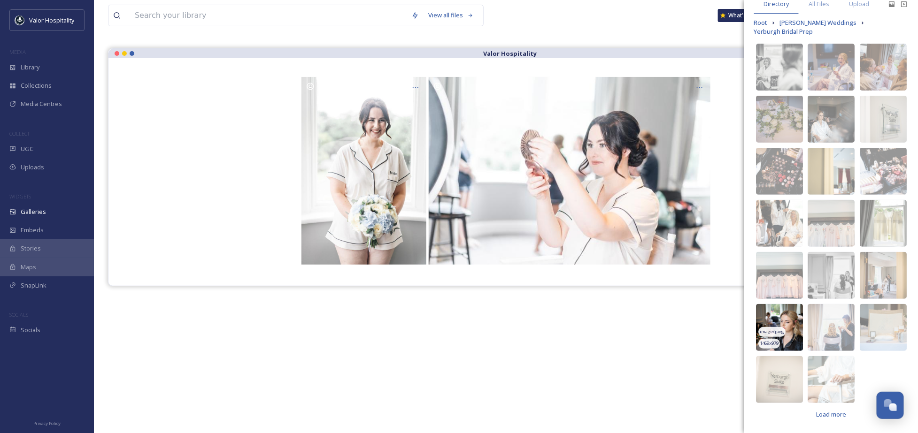
click at [787, 322] on img at bounding box center [779, 327] width 47 height 47
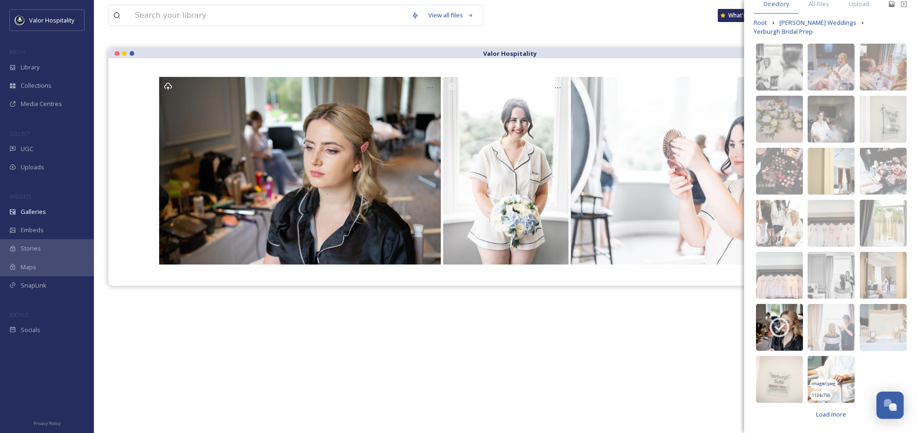
click at [829, 369] on img at bounding box center [830, 379] width 47 height 47
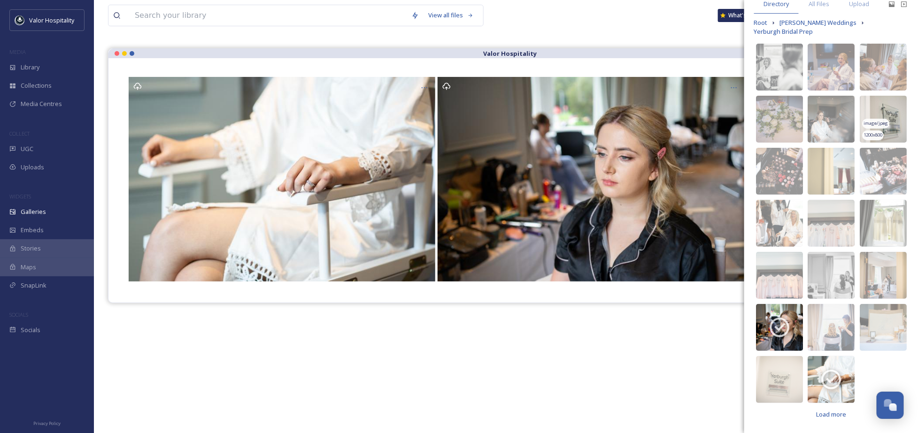
scroll to position [0, 0]
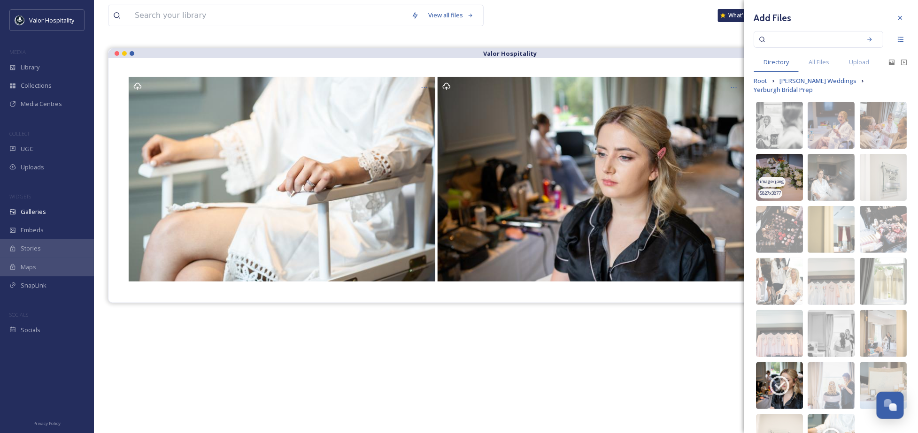
click at [786, 173] on img at bounding box center [779, 177] width 47 height 47
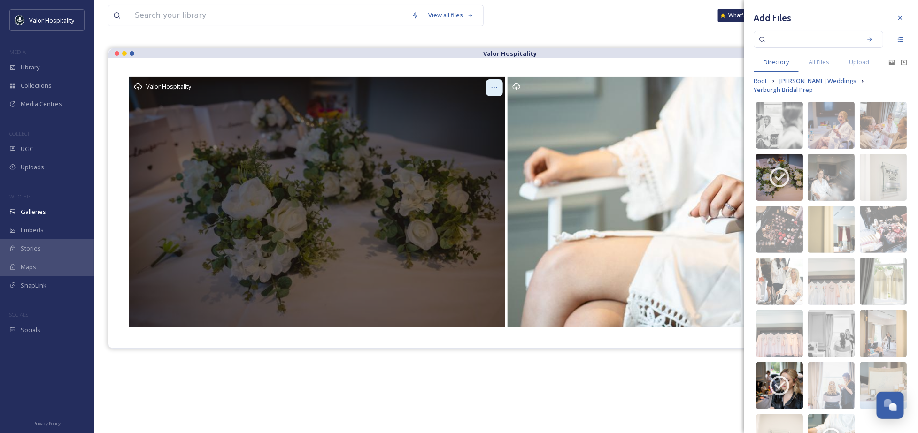
click at [489, 86] on div at bounding box center [494, 87] width 17 height 17
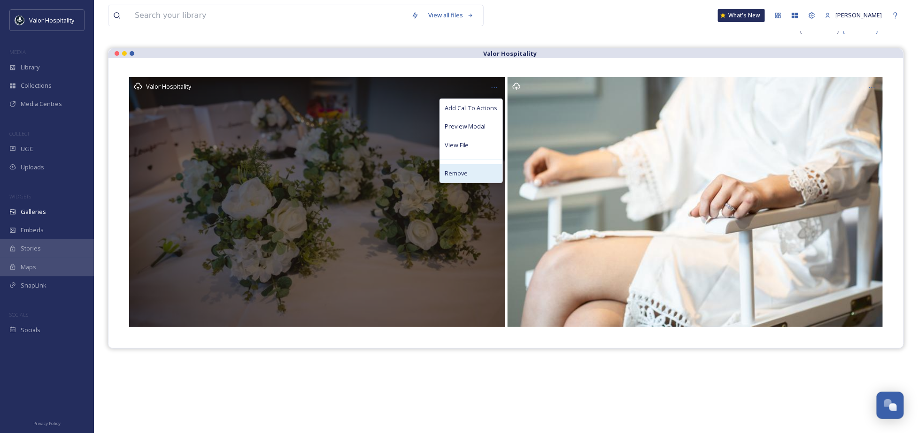
click at [466, 177] on span "Remove" at bounding box center [456, 173] width 23 height 9
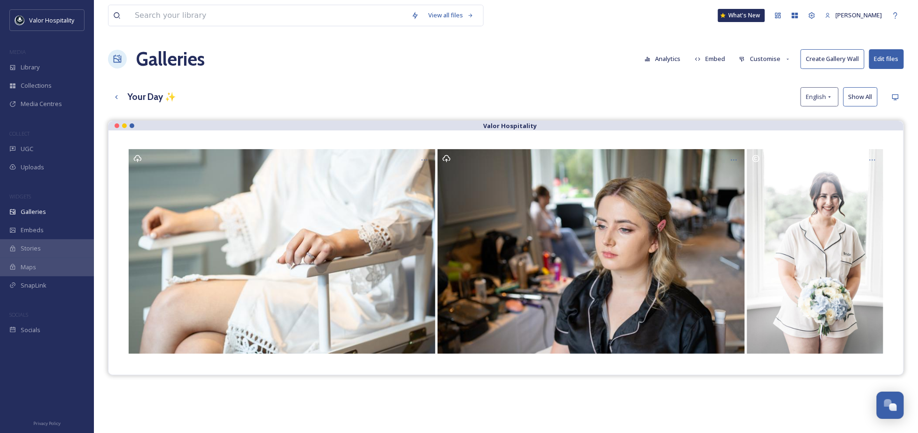
click at [881, 67] on button "Edit files" at bounding box center [886, 58] width 35 height 19
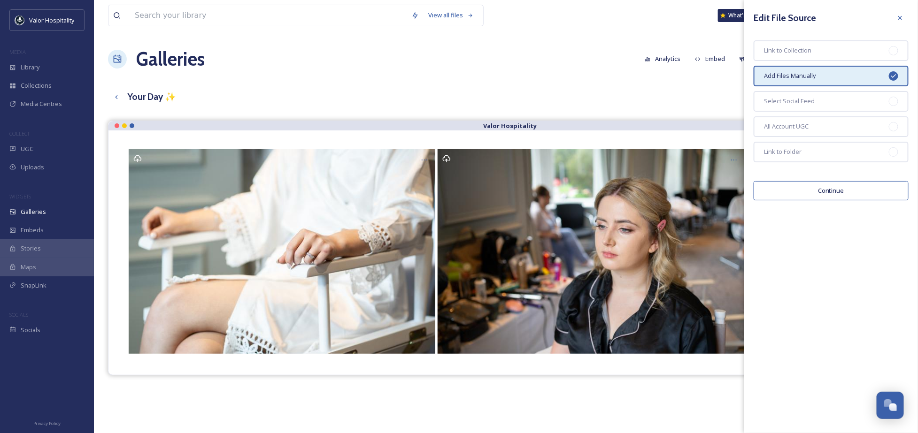
click at [813, 189] on button "Continue" at bounding box center [830, 190] width 155 height 19
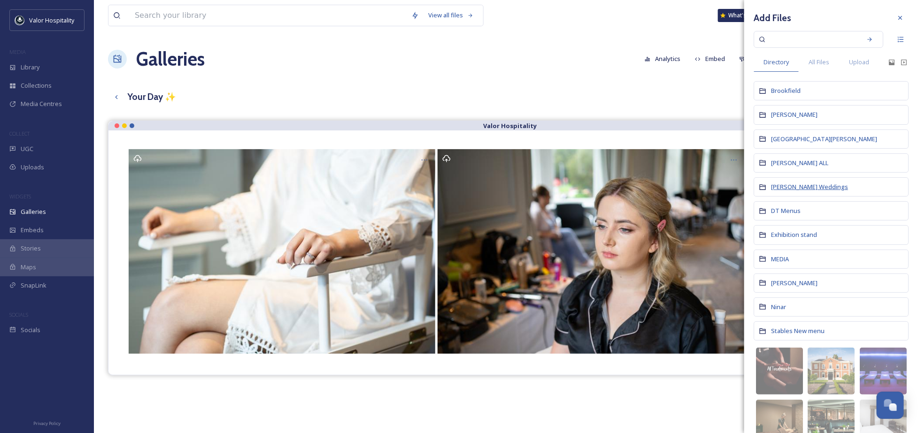
click at [783, 186] on span "[PERSON_NAME] Weddings" at bounding box center [809, 187] width 77 height 8
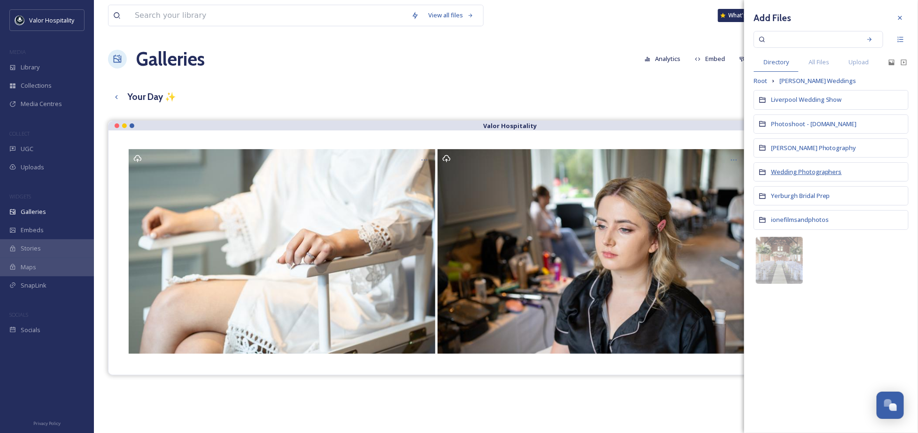
click at [793, 169] on span "Wedding Photographers" at bounding box center [806, 172] width 71 height 8
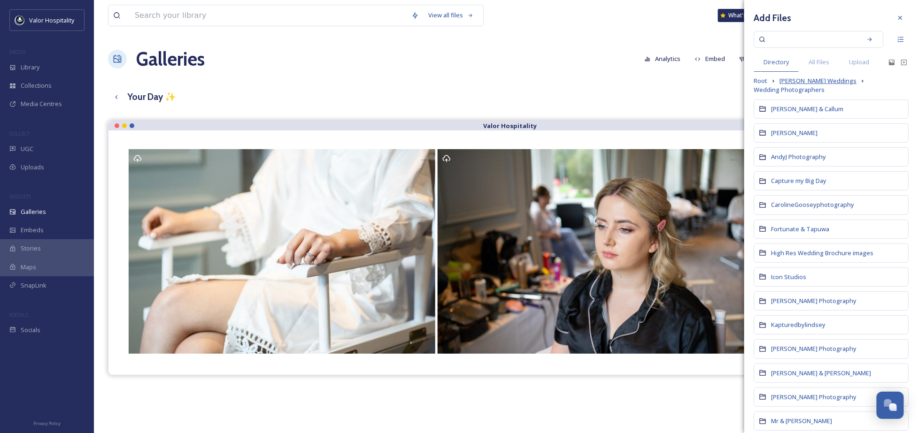
click at [796, 85] on span "[PERSON_NAME] Weddings" at bounding box center [817, 81] width 77 height 9
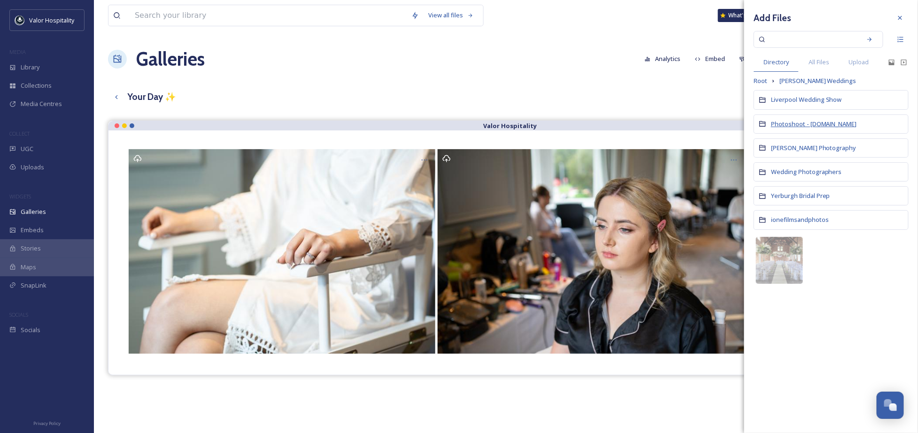
click at [800, 126] on span "Photoshoot - [DOMAIN_NAME]" at bounding box center [814, 124] width 86 height 8
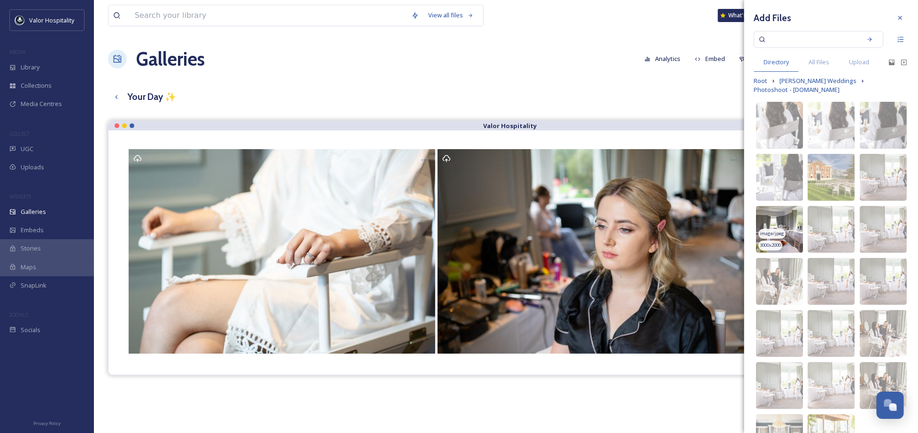
click at [777, 231] on img at bounding box center [779, 229] width 47 height 47
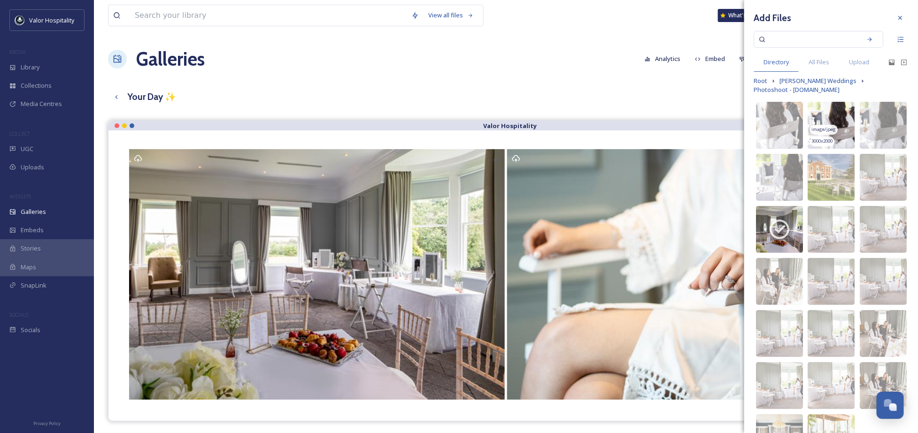
click at [844, 122] on img at bounding box center [830, 125] width 47 height 47
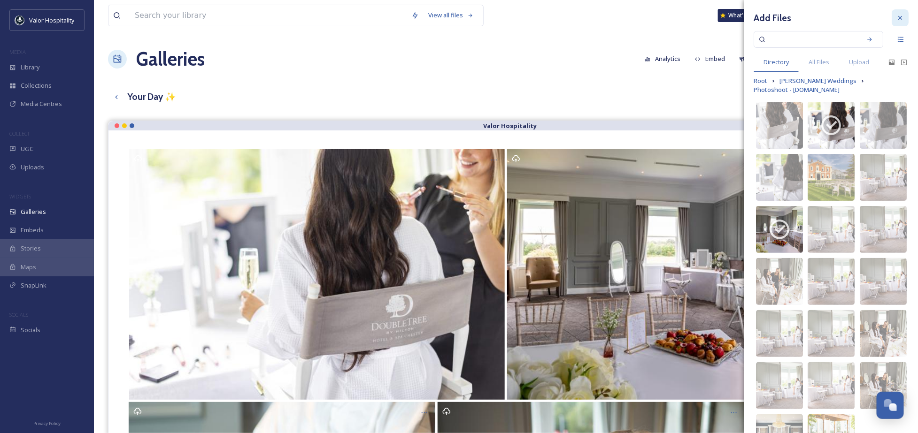
click at [895, 17] on div at bounding box center [899, 17] width 17 height 17
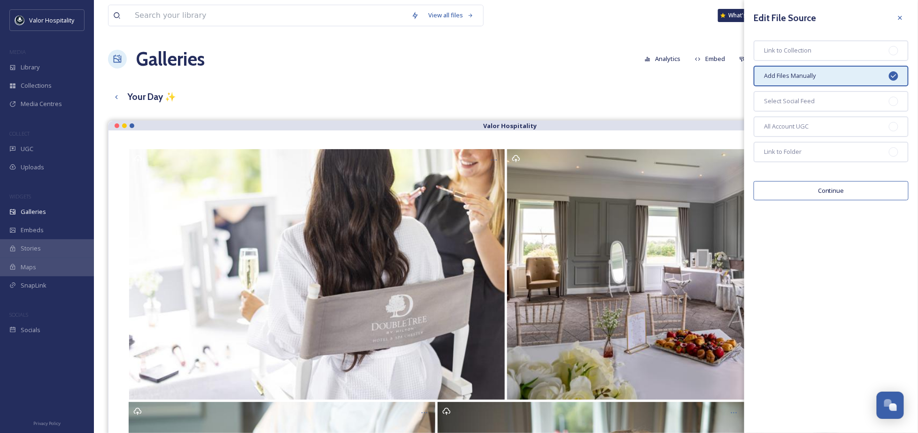
click at [851, 184] on button "Continue" at bounding box center [830, 190] width 155 height 19
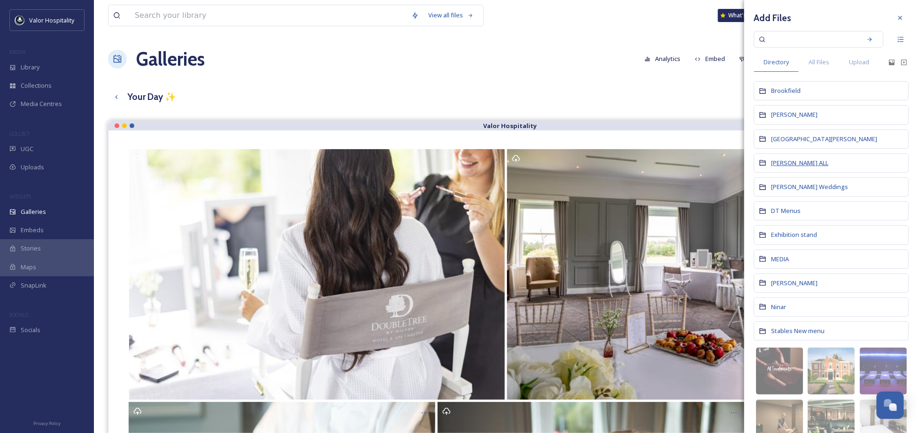
click at [791, 164] on span "[PERSON_NAME] ALL" at bounding box center [799, 163] width 57 height 8
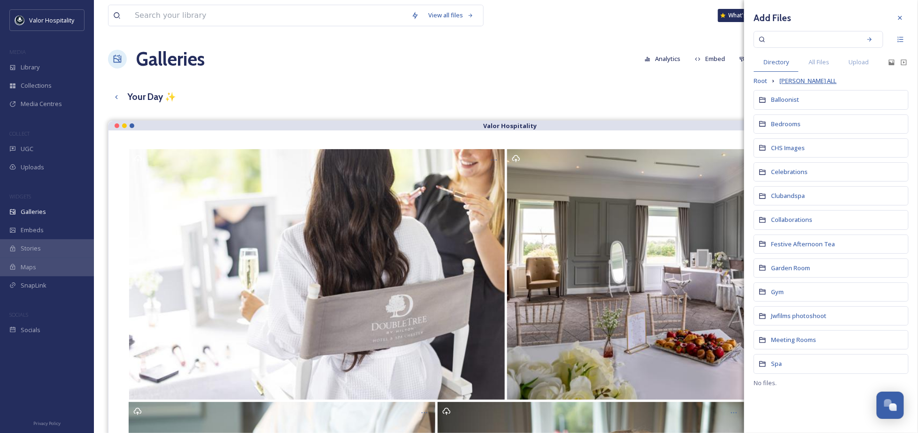
click at [787, 82] on span "[PERSON_NAME] ALL" at bounding box center [807, 81] width 57 height 9
click at [766, 80] on span "Root" at bounding box center [760, 81] width 14 height 9
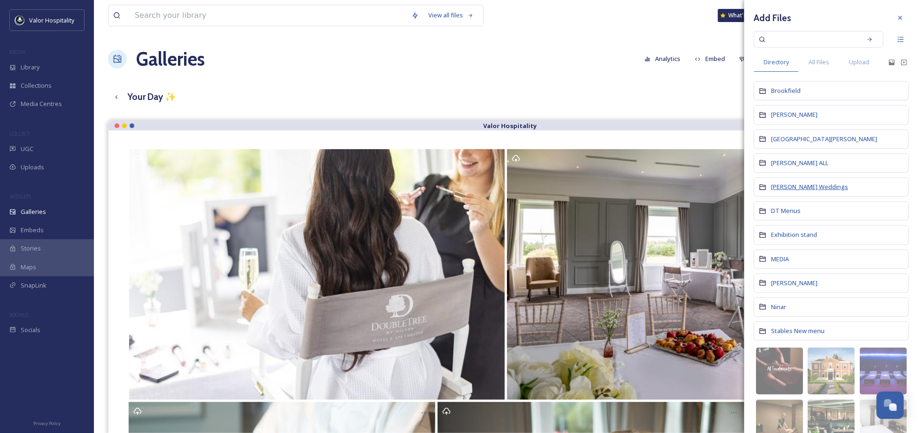
click at [799, 189] on span "[PERSON_NAME] Weddings" at bounding box center [809, 187] width 77 height 8
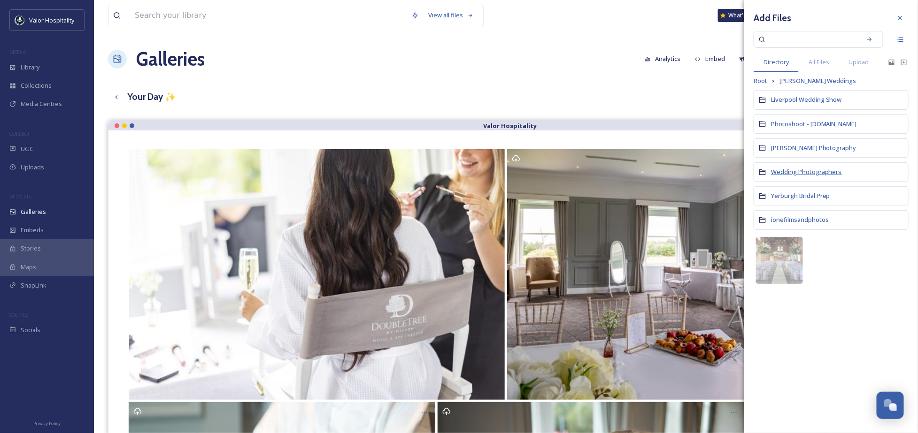
click at [801, 172] on span "Wedding Photographers" at bounding box center [806, 172] width 71 height 8
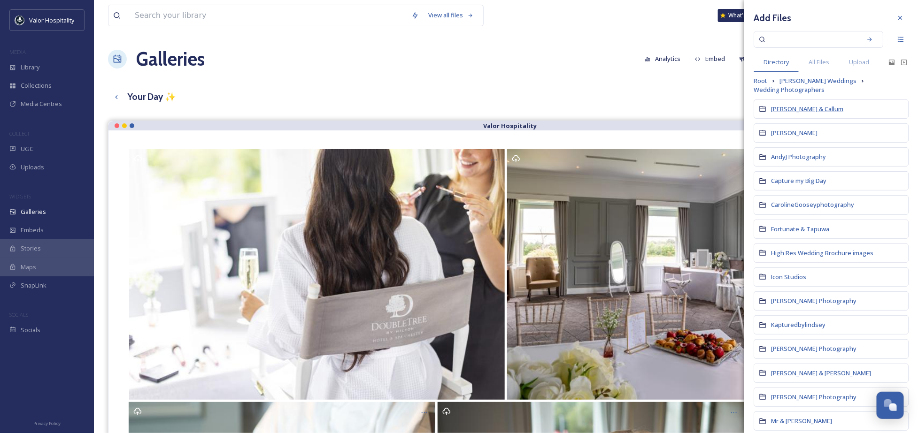
click at [790, 110] on span "[PERSON_NAME] & Callum" at bounding box center [807, 109] width 72 height 8
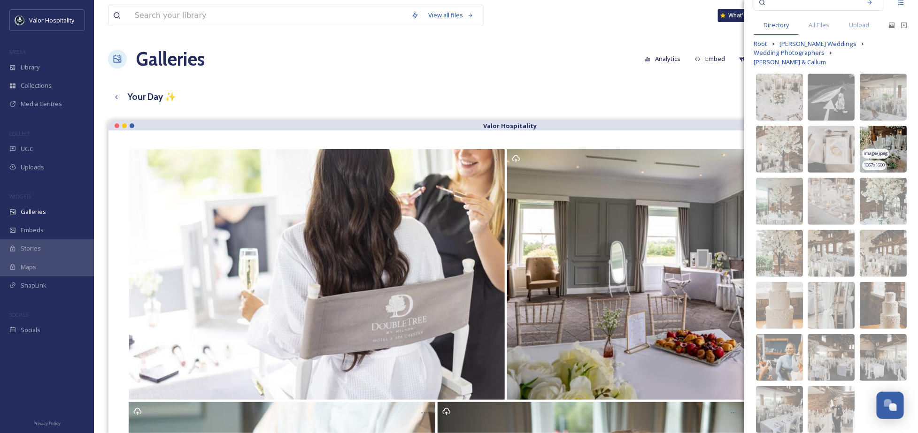
scroll to position [58, 0]
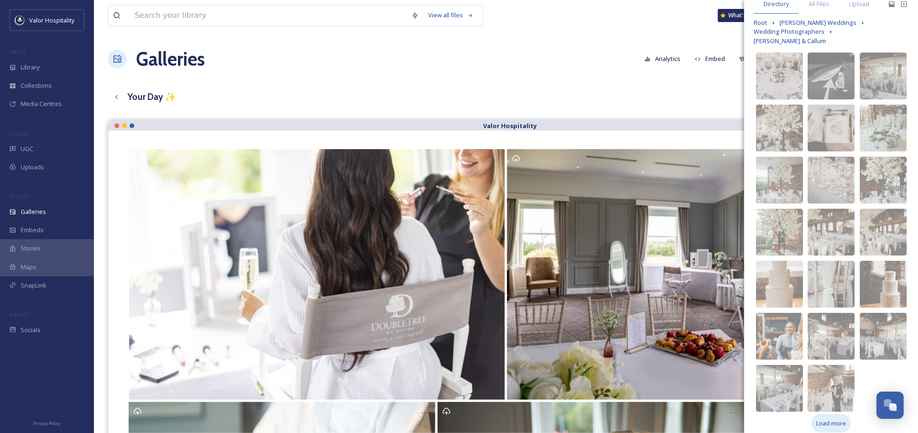
click at [819, 414] on div "Load more" at bounding box center [830, 423] width 39 height 18
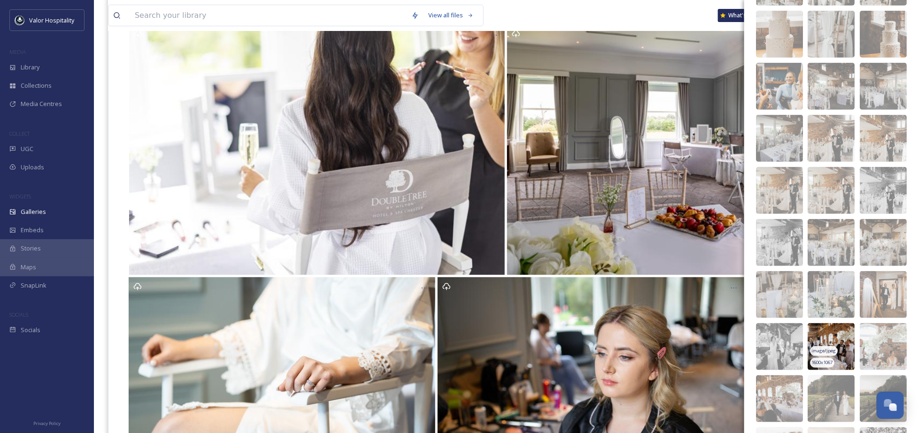
scroll to position [422, 0]
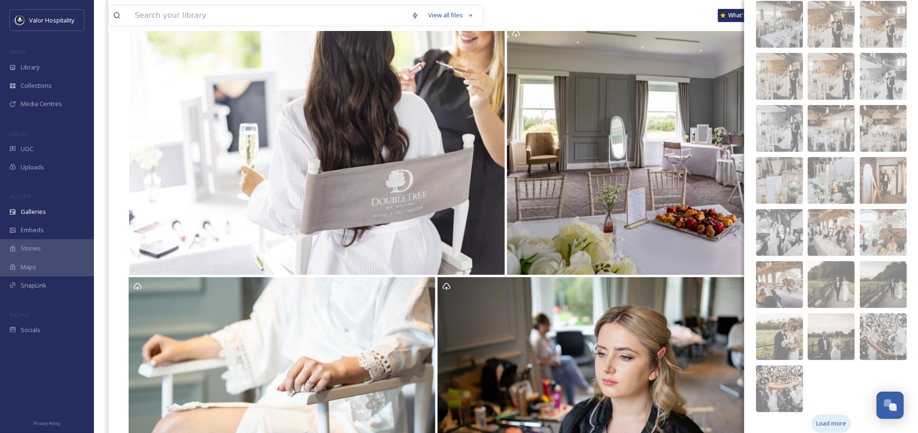
click at [833, 420] on span "Load more" at bounding box center [831, 424] width 30 height 9
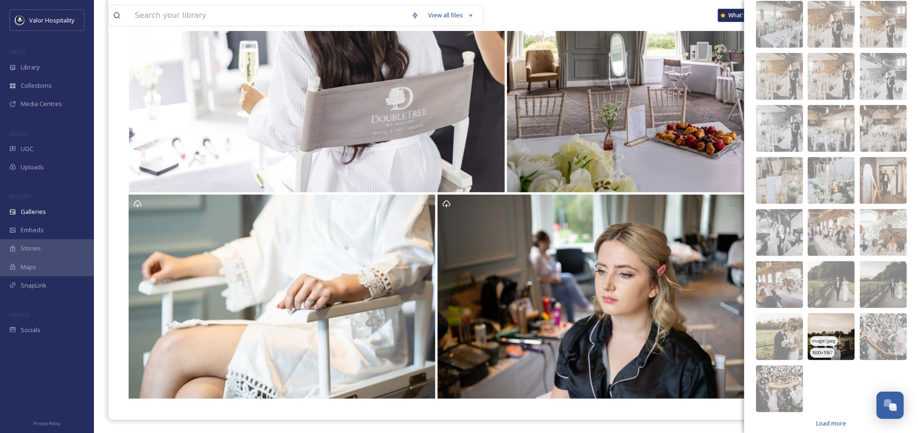
scroll to position [209, 0]
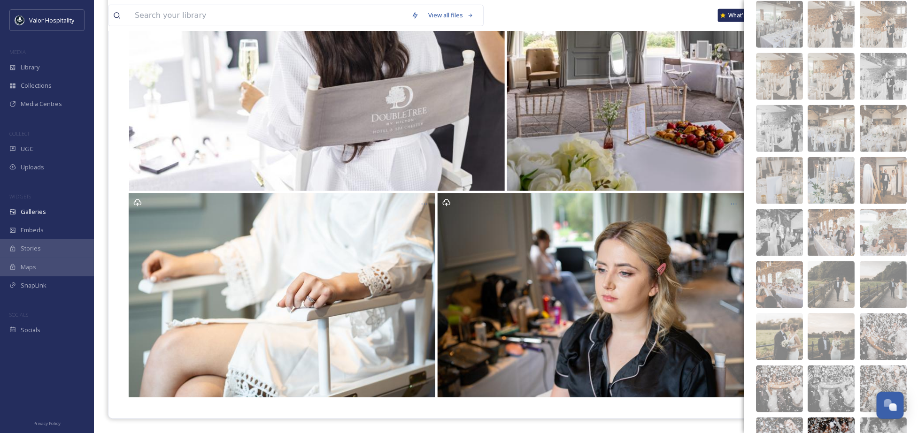
click at [828, 418] on img at bounding box center [830, 441] width 47 height 47
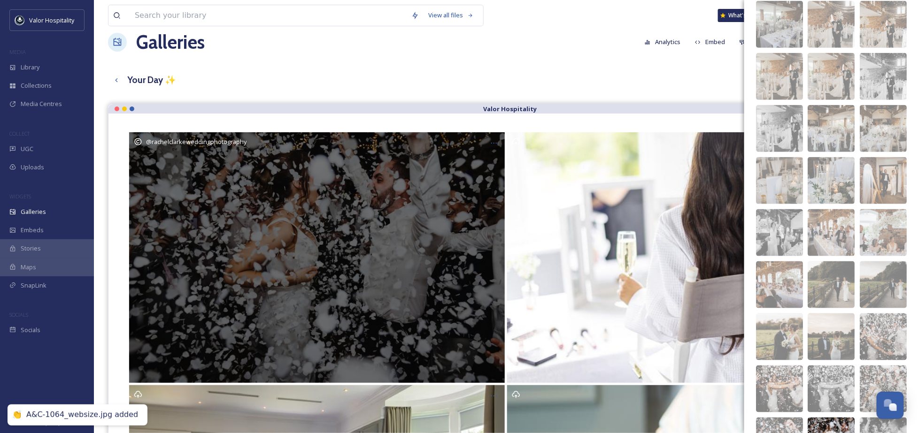
scroll to position [5, 0]
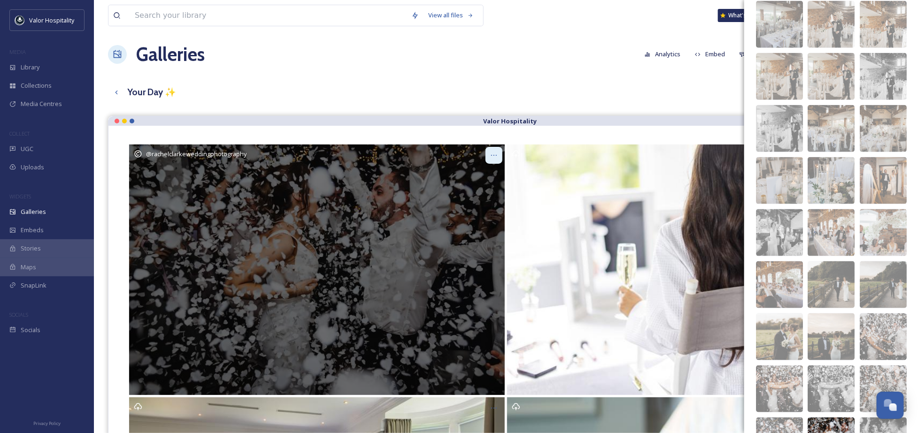
click at [495, 154] on icon at bounding box center [494, 156] width 8 height 8
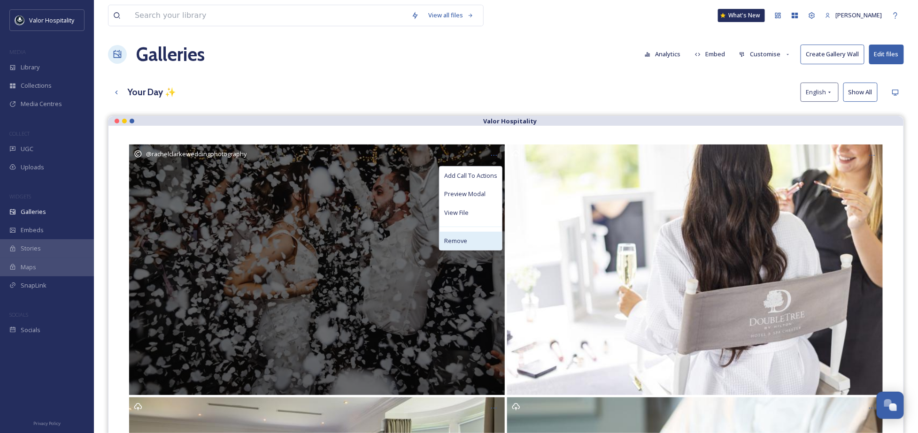
click at [468, 241] on div "Remove" at bounding box center [470, 241] width 62 height 18
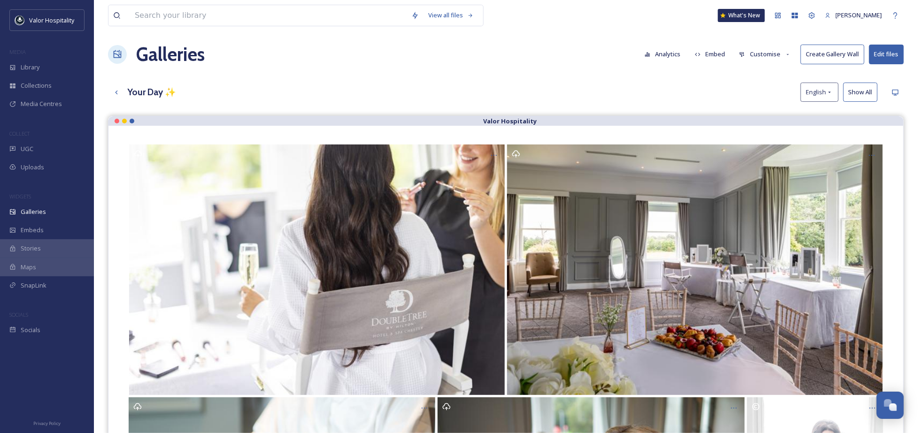
click at [889, 50] on button "Edit files" at bounding box center [886, 54] width 35 height 19
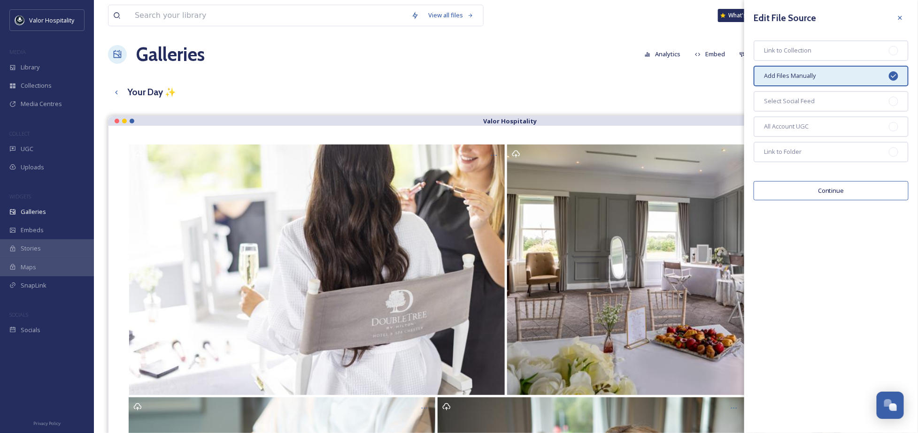
click at [839, 189] on button "Continue" at bounding box center [830, 190] width 155 height 19
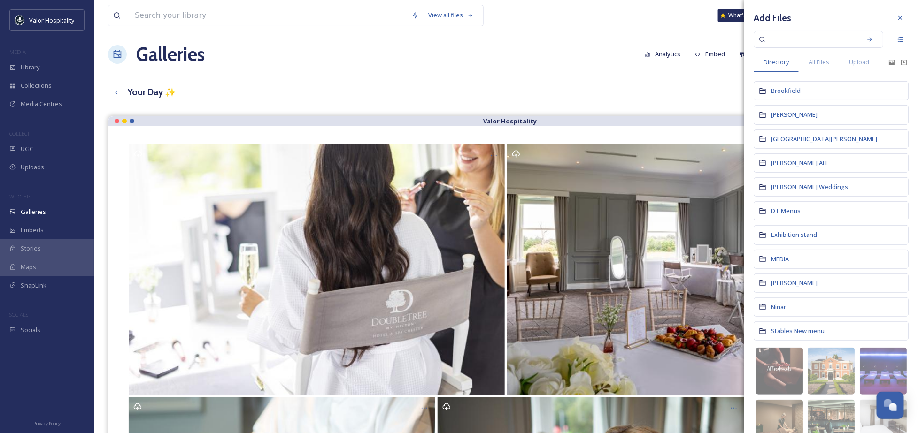
click at [800, 192] on div "[PERSON_NAME] Weddings" at bounding box center [830, 186] width 155 height 19
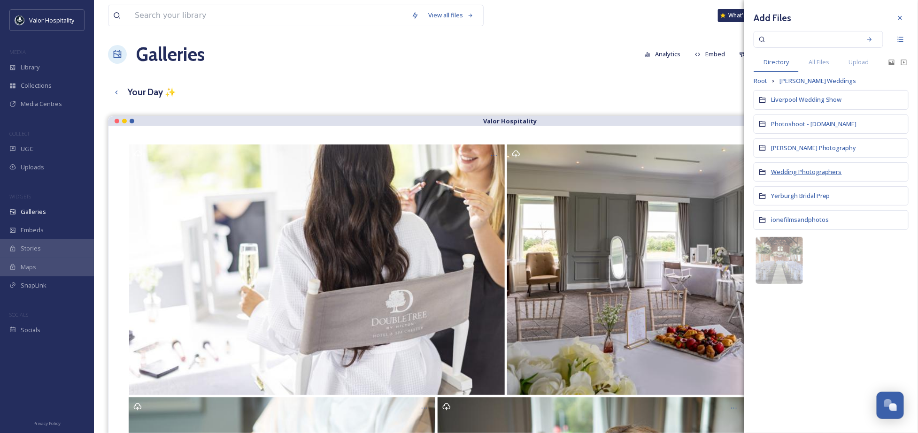
click at [786, 169] on span "Wedding Photographers" at bounding box center [806, 172] width 71 height 8
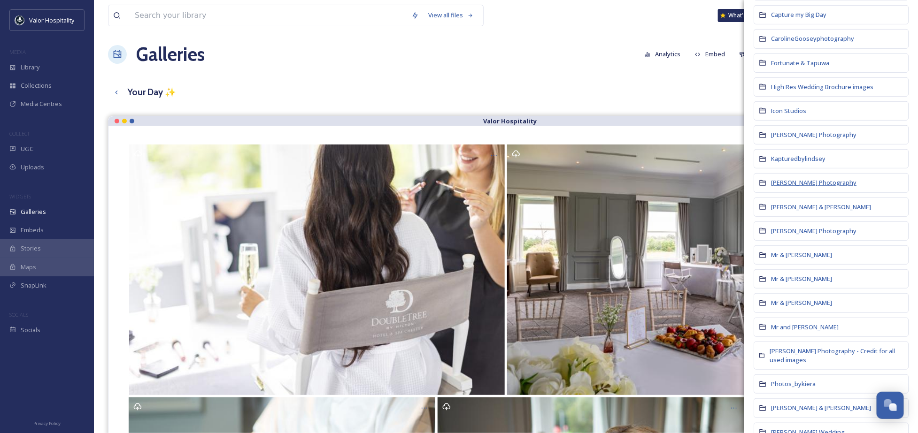
scroll to position [188, 0]
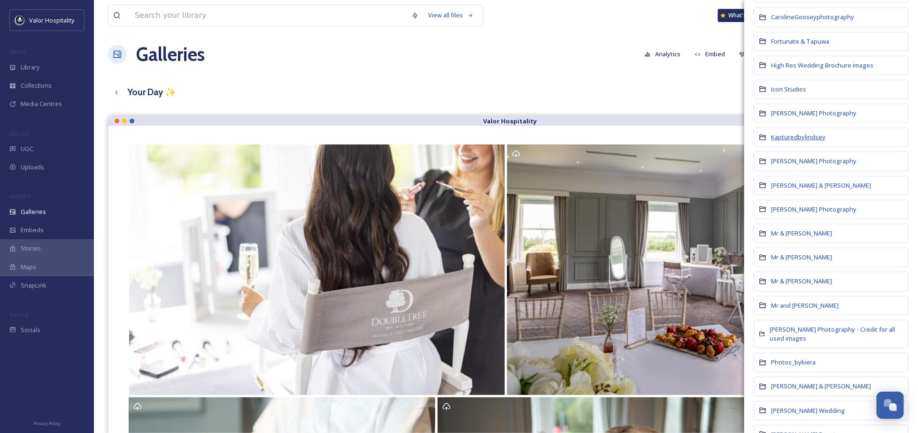
click at [790, 137] on span "Kapturedbylindsey" at bounding box center [798, 137] width 54 height 8
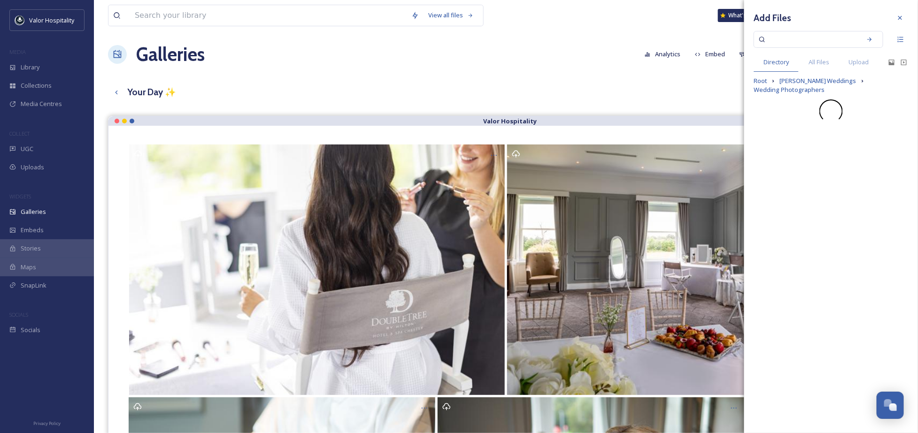
scroll to position [0, 0]
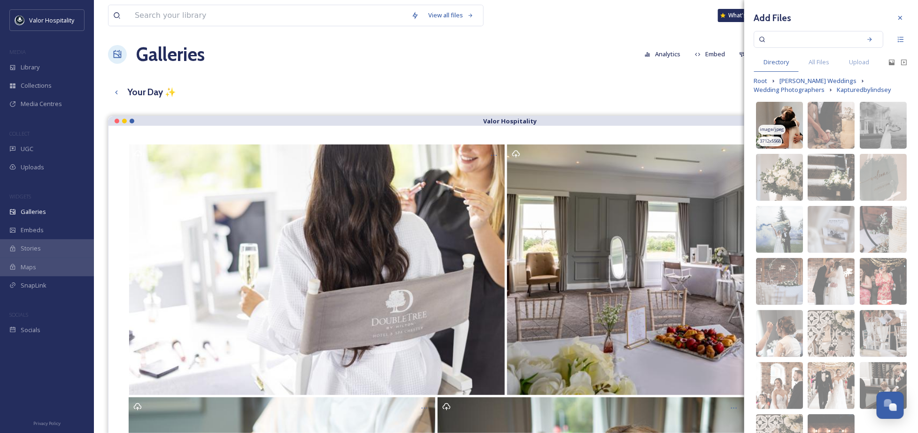
click at [786, 110] on img at bounding box center [779, 125] width 47 height 47
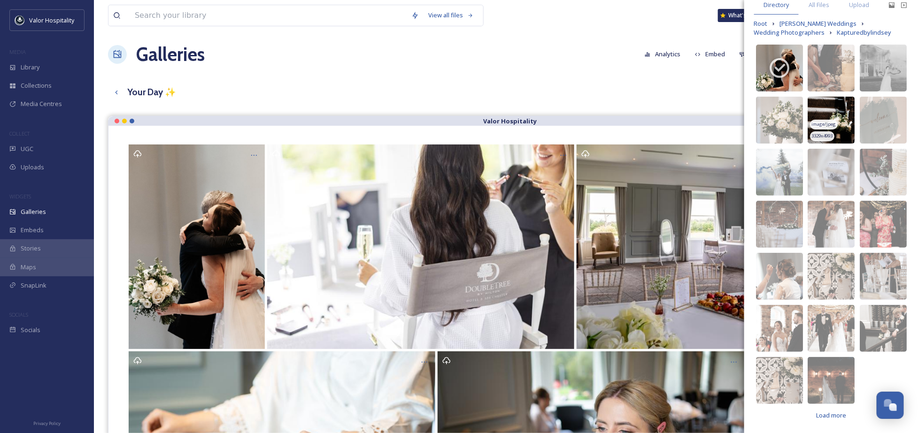
scroll to position [58, 0]
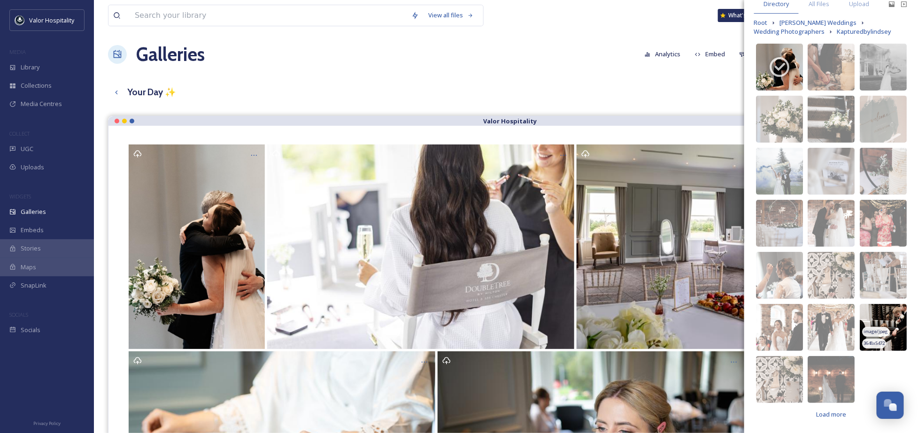
click at [887, 319] on img at bounding box center [882, 327] width 47 height 47
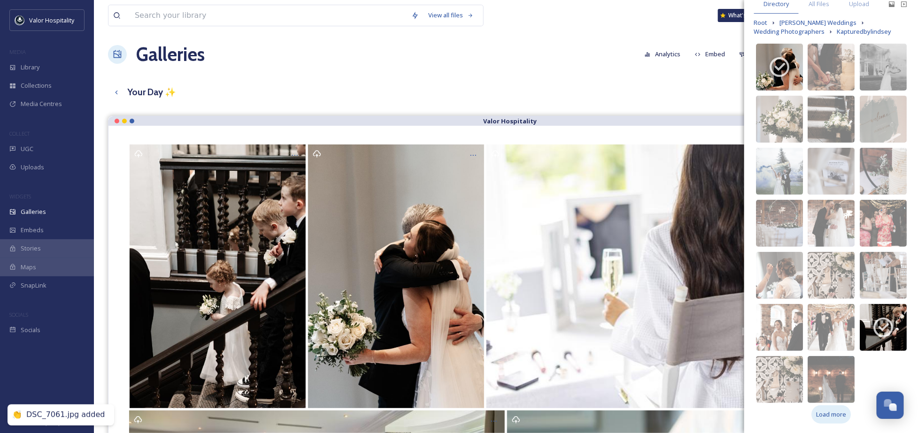
click at [826, 410] on span "Load more" at bounding box center [831, 414] width 30 height 9
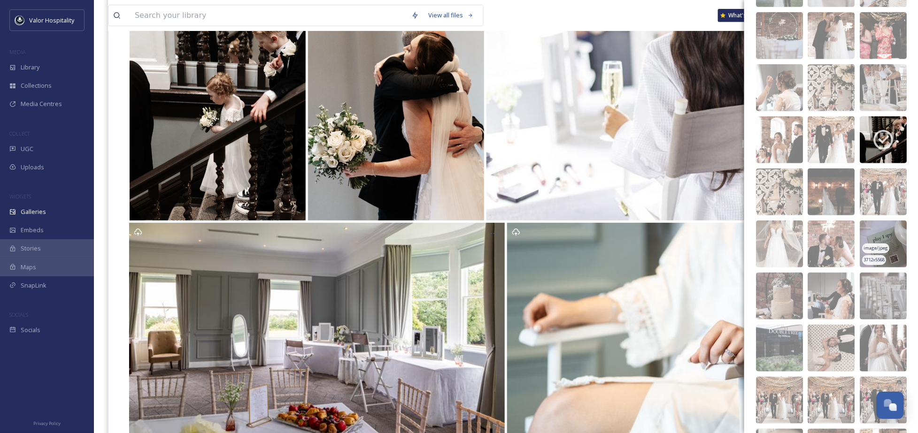
scroll to position [422, 0]
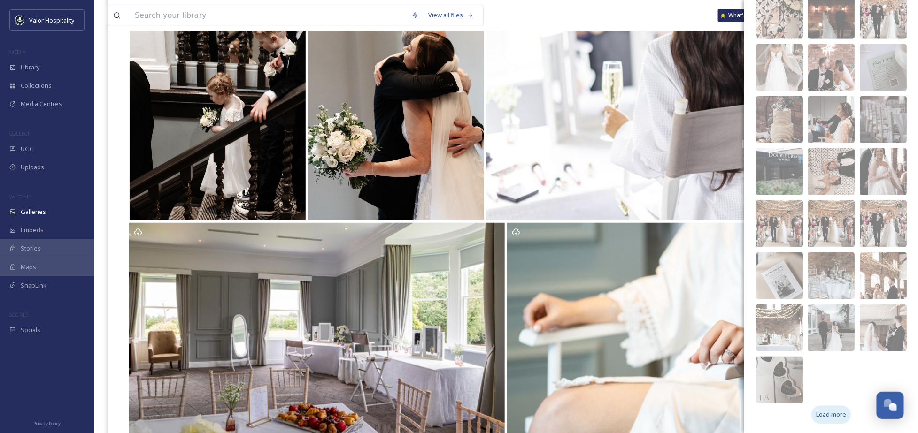
click at [827, 417] on span "Load more" at bounding box center [831, 415] width 30 height 9
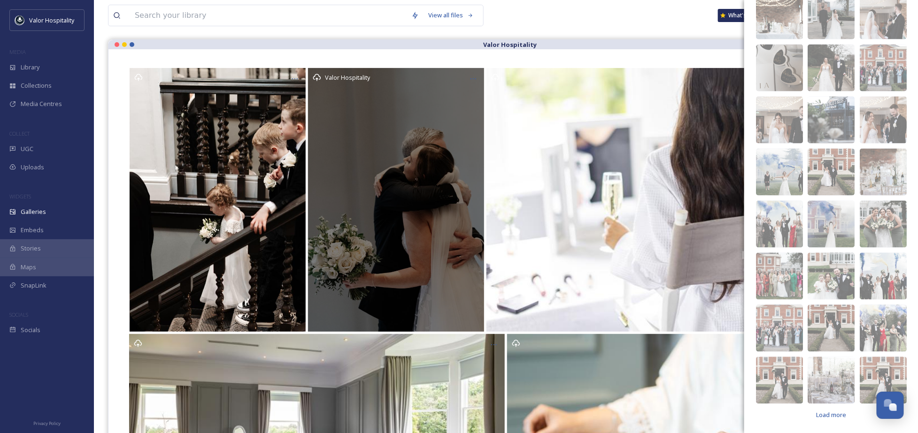
scroll to position [18, 0]
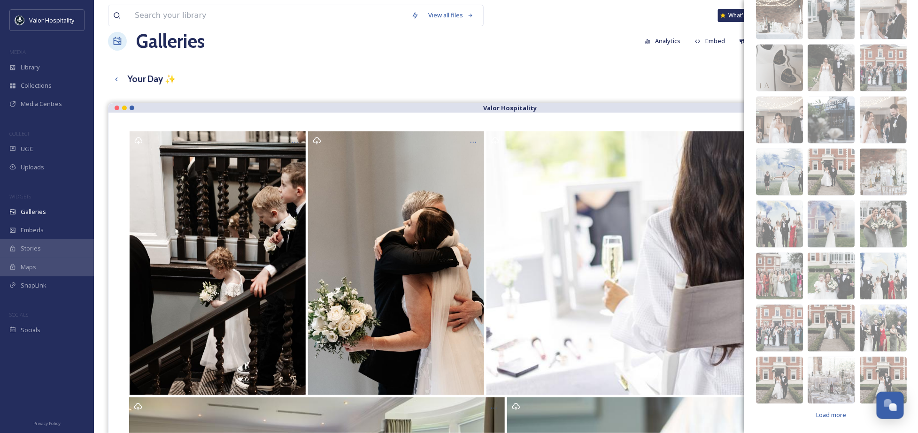
click at [601, 65] on div "View all files What's New Ninar Elkak Galleries Analytics Embed Customise Creat…" at bounding box center [506, 333] width 824 height 702
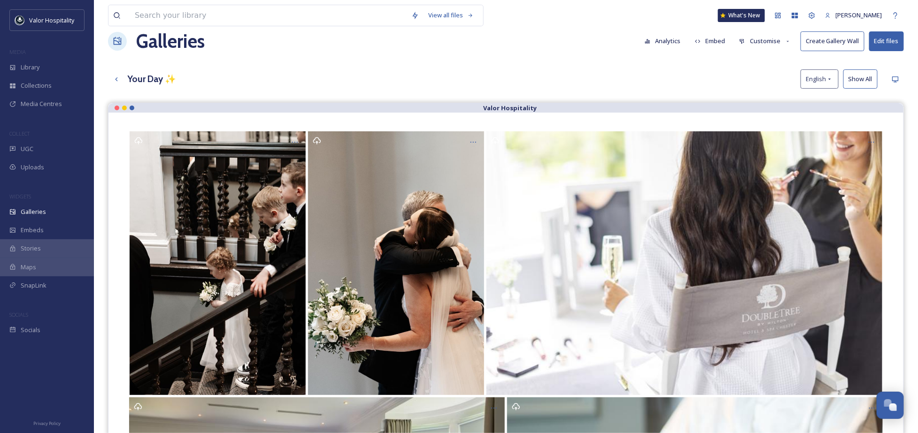
click at [845, 41] on button "Create Gallery Wall" at bounding box center [832, 40] width 64 height 19
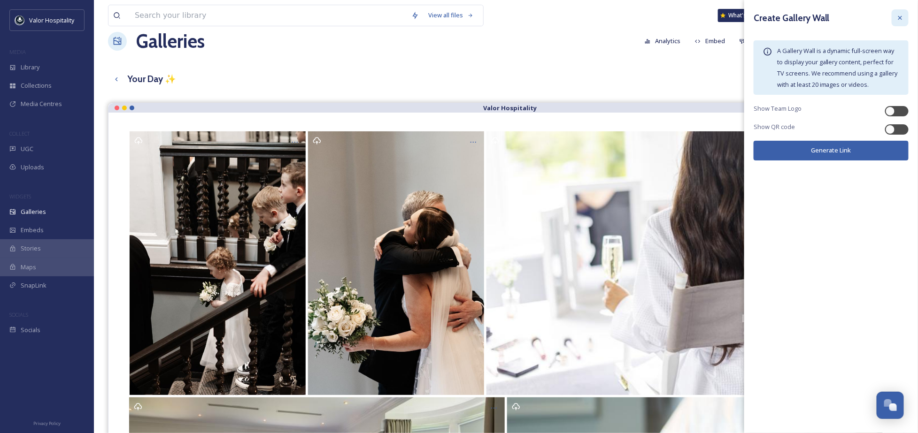
click at [898, 17] on icon at bounding box center [900, 18] width 8 height 8
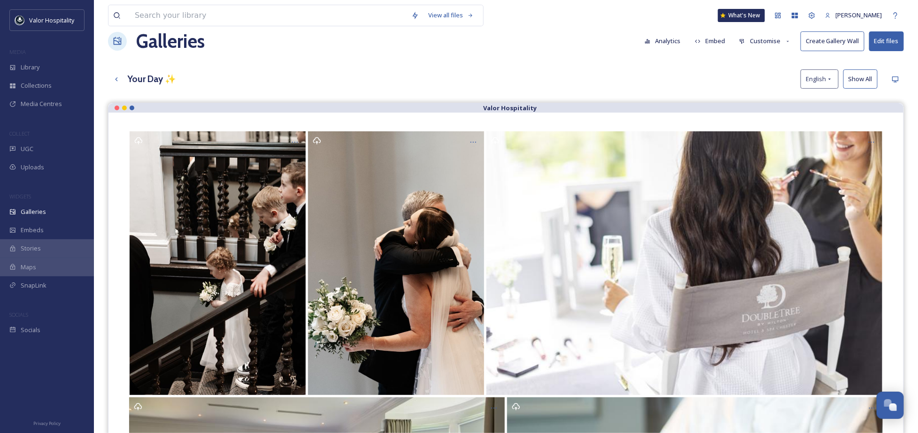
click at [889, 39] on button "Edit files" at bounding box center [886, 40] width 35 height 19
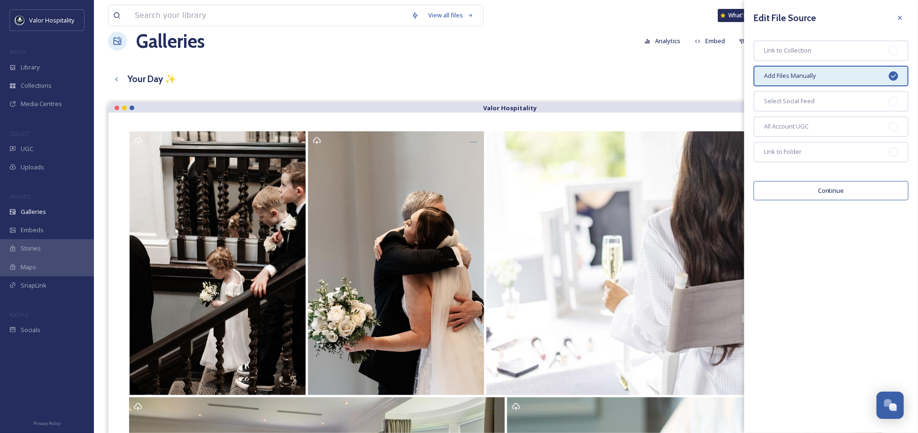
click at [659, 52] on div "Galleries Analytics Embed Customise Create Gallery Wall Edit files" at bounding box center [506, 41] width 796 height 28
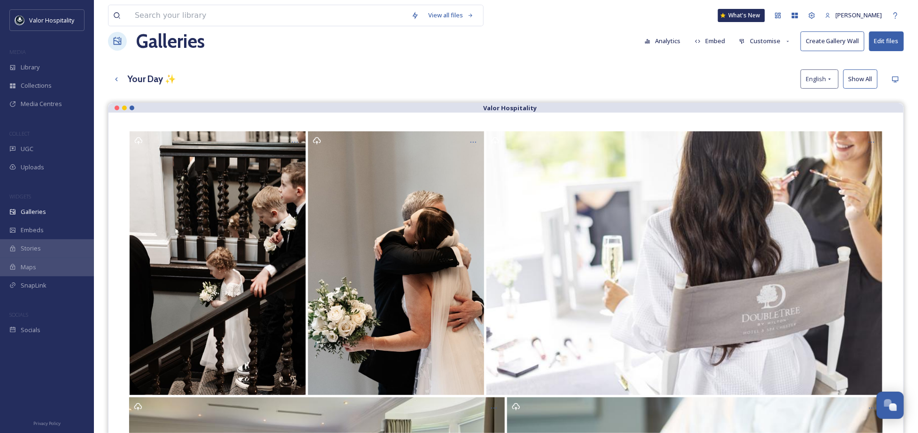
click at [839, 45] on button "Create Gallery Wall" at bounding box center [832, 40] width 64 height 19
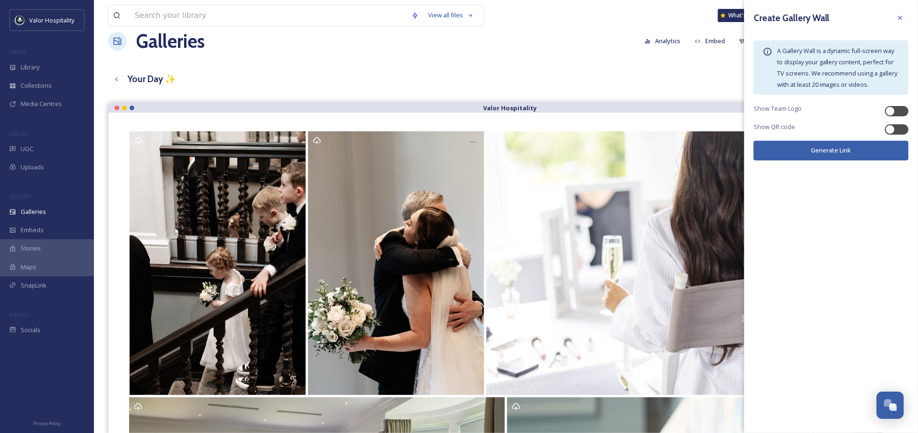
click at [859, 156] on button "Generate Link" at bounding box center [830, 150] width 155 height 19
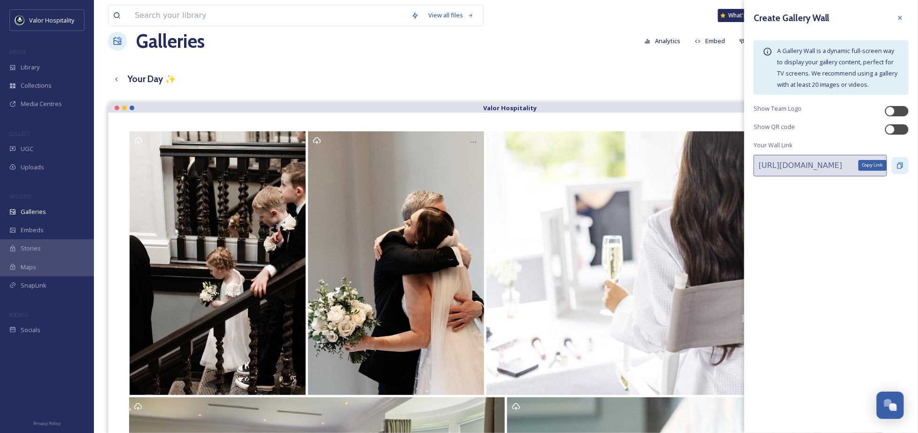
click at [905, 166] on div "Copy Link" at bounding box center [899, 165] width 17 height 17
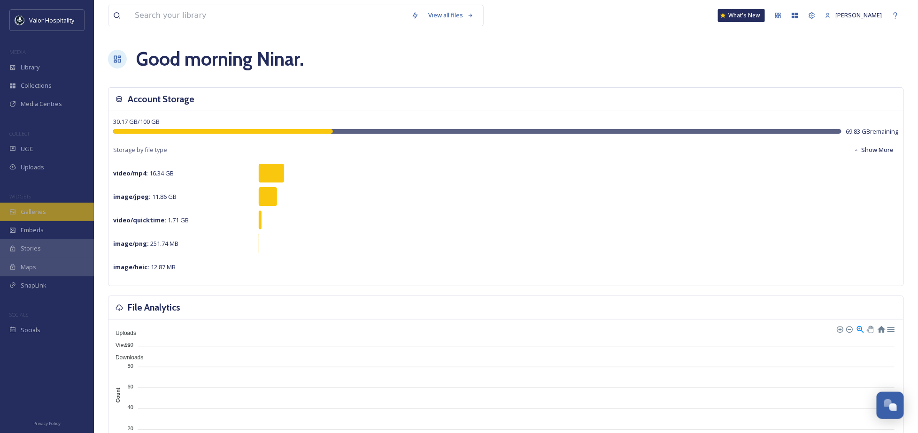
click at [25, 205] on div "Galleries" at bounding box center [47, 212] width 94 height 18
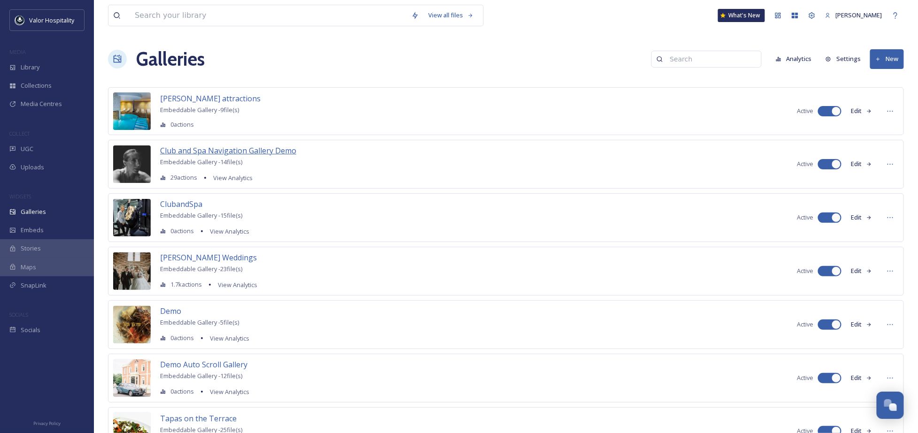
click at [289, 152] on span "Club and Spa Navigation Gallery Demo" at bounding box center [228, 151] width 136 height 10
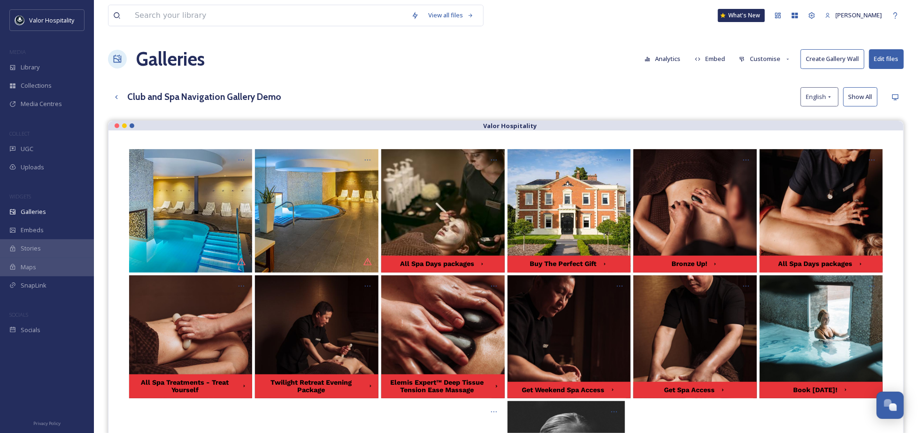
click at [876, 59] on button "Edit files" at bounding box center [886, 58] width 35 height 19
click at [602, 96] on div "Club and Spa Navigation Gallery Demo English Show All" at bounding box center [506, 96] width 796 height 19
click at [757, 56] on button "Customise" at bounding box center [764, 59] width 61 height 18
click at [751, 75] on div "Layout" at bounding box center [767, 80] width 65 height 18
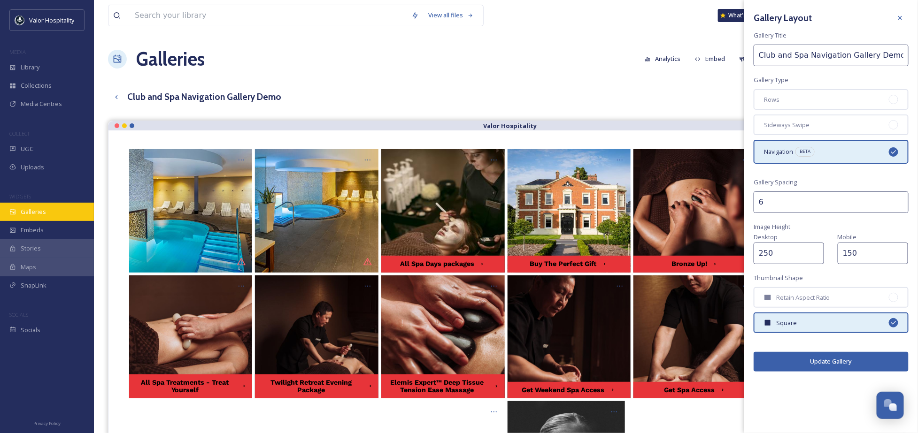
click at [27, 214] on span "Galleries" at bounding box center [33, 211] width 25 height 9
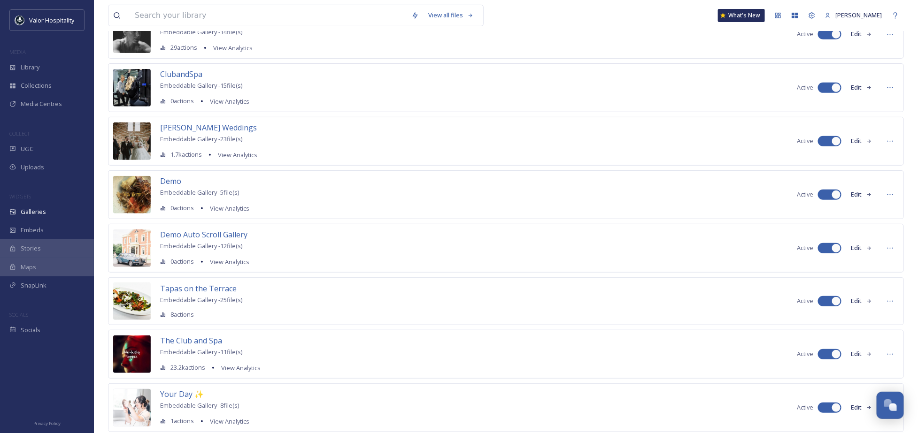
scroll to position [160, 0]
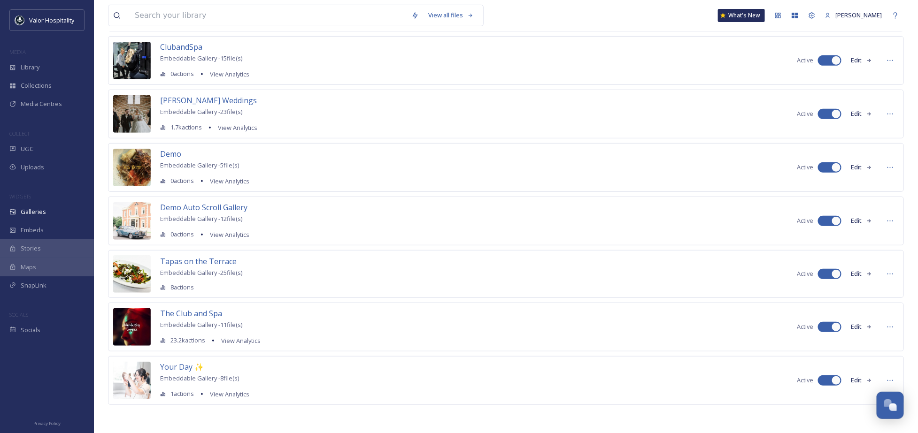
click at [855, 380] on button "Edit" at bounding box center [861, 380] width 31 height 18
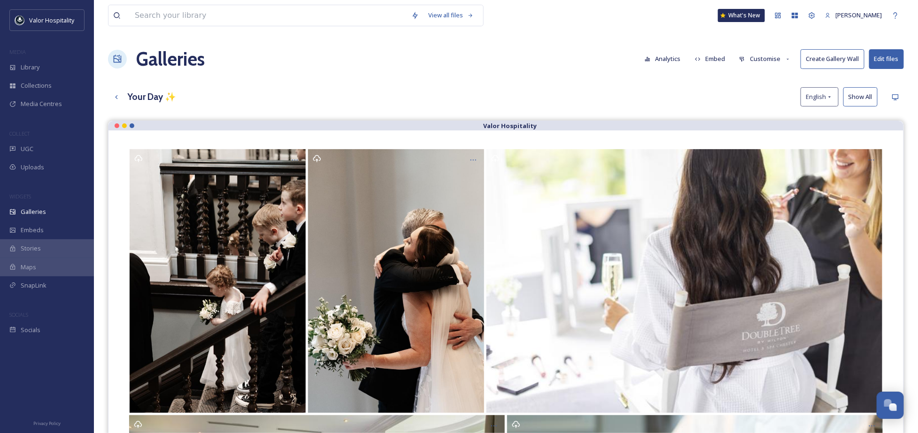
click at [773, 55] on button "Customise" at bounding box center [764, 59] width 61 height 18
click at [760, 71] on div "Layout Thumbnails Buttons Lightbox Template" at bounding box center [767, 117] width 66 height 93
click at [759, 74] on div "Layout" at bounding box center [767, 80] width 65 height 18
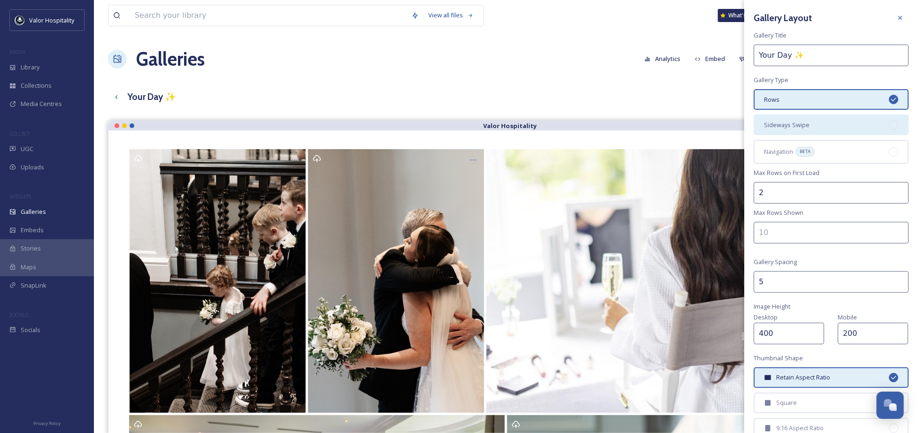
click at [779, 121] on span "Sideways Swipe" at bounding box center [787, 125] width 46 height 9
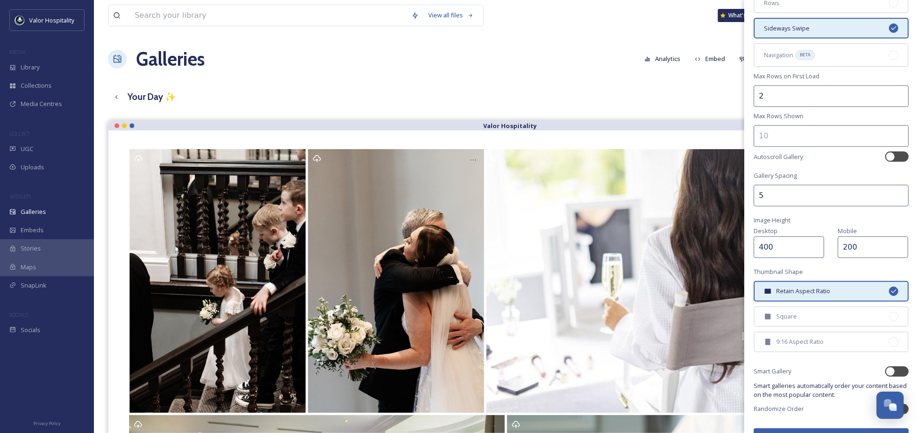
scroll to position [115, 0]
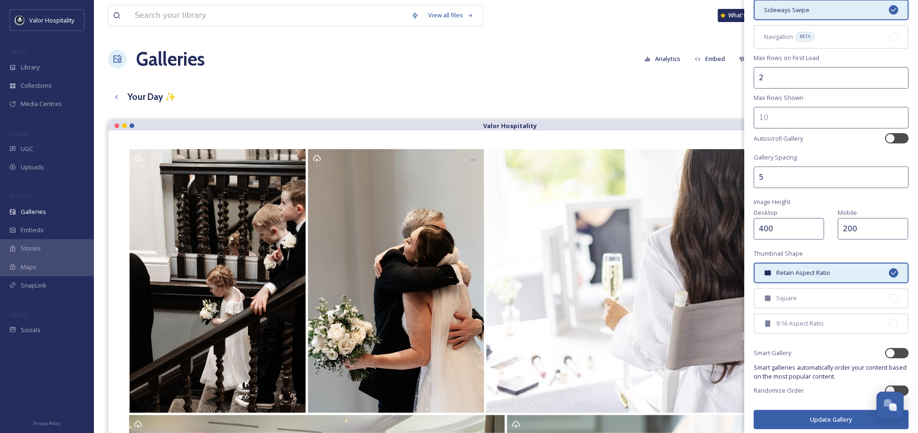
click at [822, 414] on button "Update Gallery" at bounding box center [830, 419] width 155 height 19
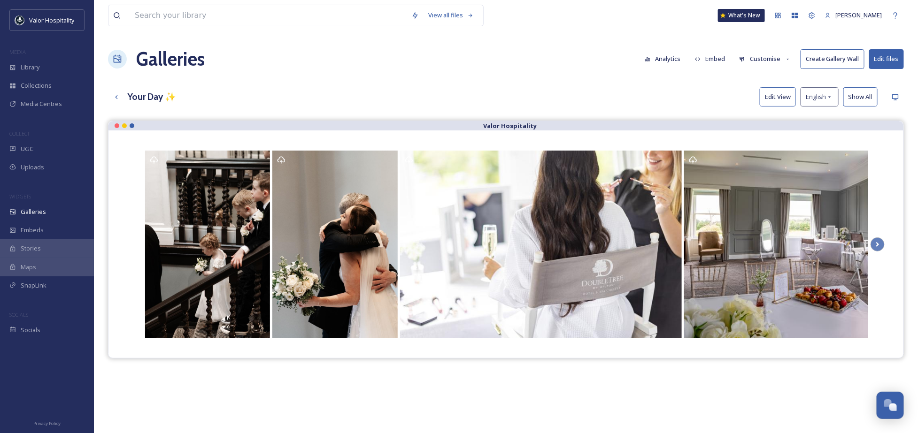
click at [772, 57] on button "Customise" at bounding box center [764, 59] width 61 height 18
click at [774, 84] on div "Layout" at bounding box center [767, 80] width 65 height 18
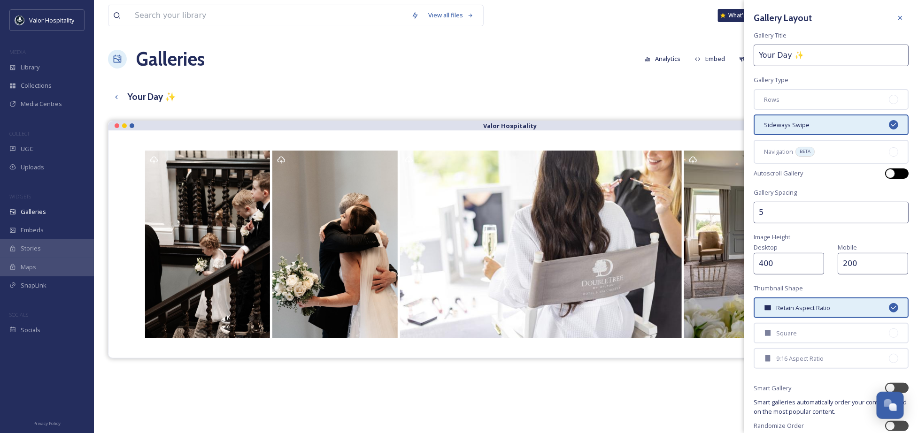
click at [895, 171] on div at bounding box center [896, 174] width 23 height 10
checkbox input "true"
click at [455, 55] on div "Galleries Analytics Embed Customise Create Gallery Wall Edit files" at bounding box center [506, 59] width 796 height 28
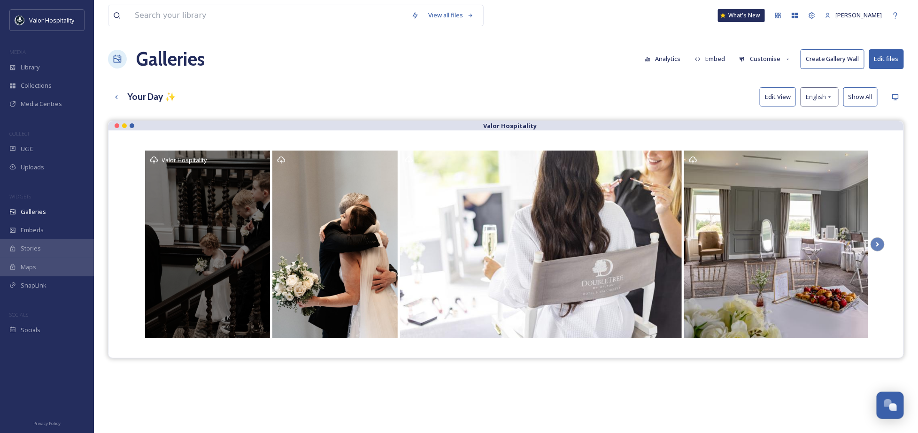
click at [237, 174] on div "Valor Hospitality" at bounding box center [207, 245] width 125 height 188
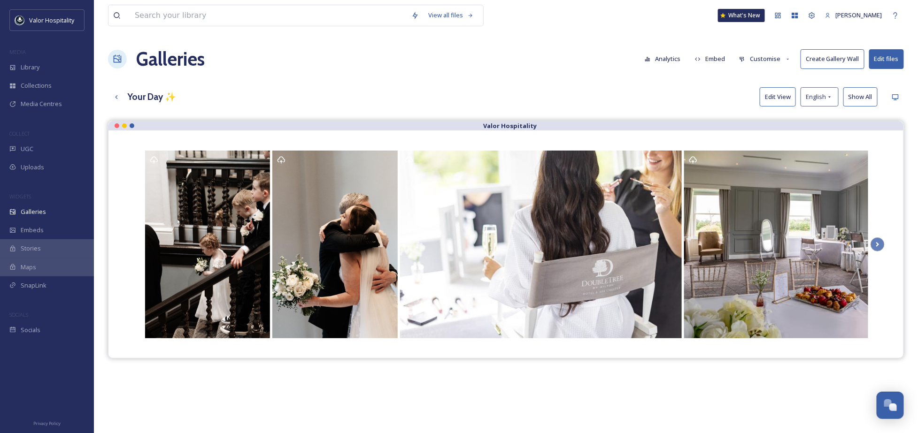
click at [785, 95] on button "Edit View" at bounding box center [777, 96] width 36 height 19
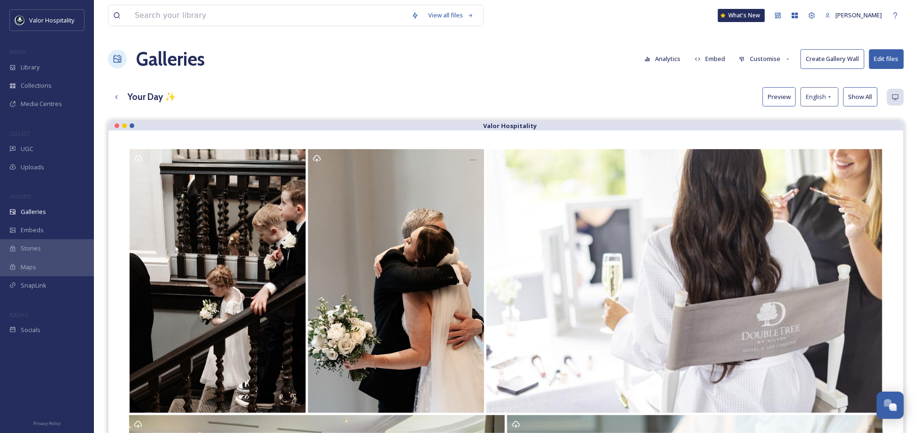
click at [785, 95] on button "Preview" at bounding box center [778, 96] width 33 height 19
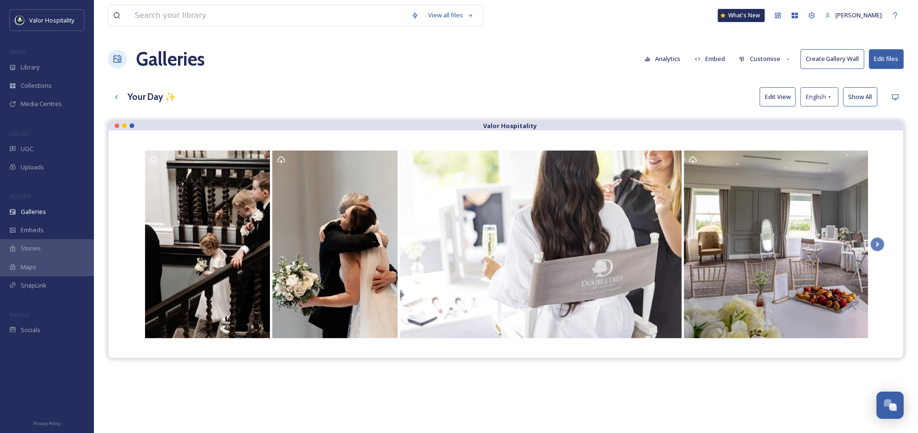
click at [620, 88] on div "Your Day ✨ Edit View English Show All" at bounding box center [506, 96] width 796 height 19
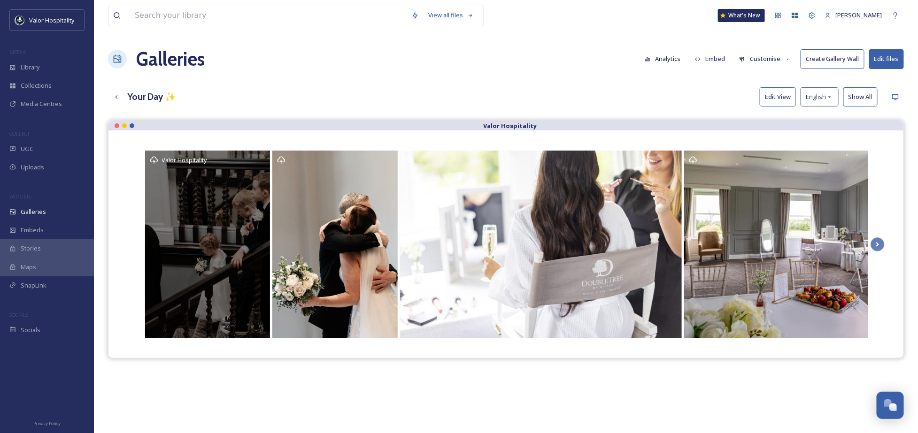
drag, startPoint x: 238, startPoint y: 162, endPoint x: 258, endPoint y: 105, distance: 60.0
click at [258, 105] on div "Your Day ✨ Edit View English Show All" at bounding box center [506, 96] width 796 height 19
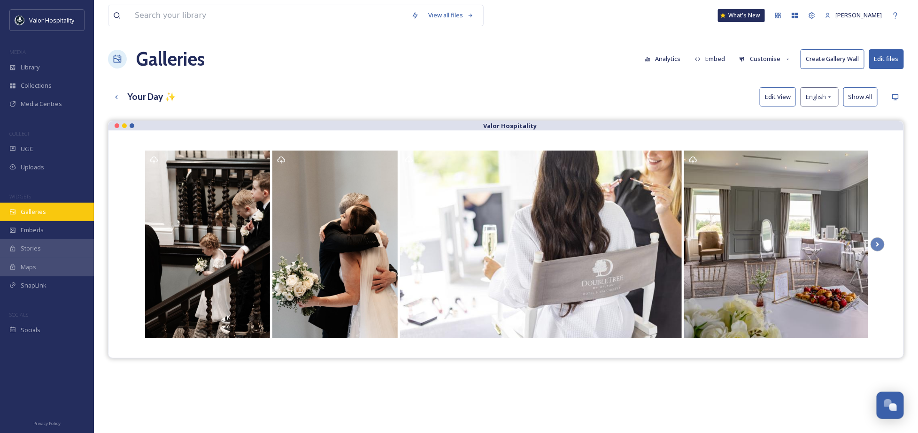
click at [44, 213] on span "Galleries" at bounding box center [33, 211] width 25 height 9
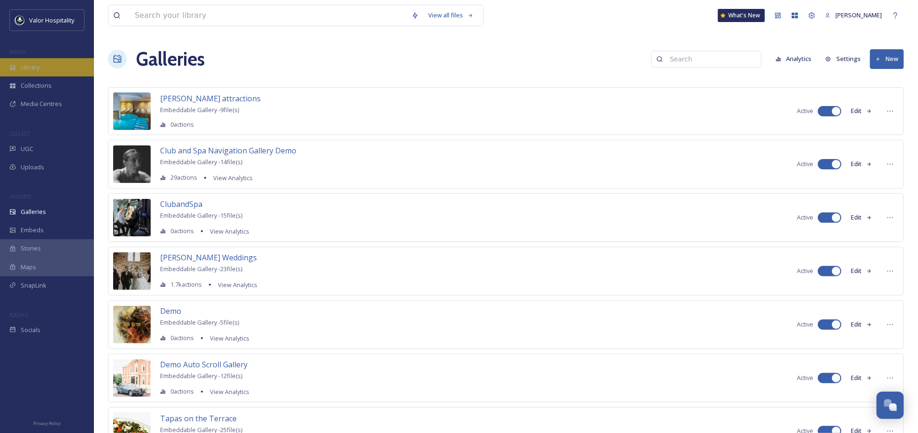
click at [48, 67] on div "Library" at bounding box center [47, 67] width 94 height 18
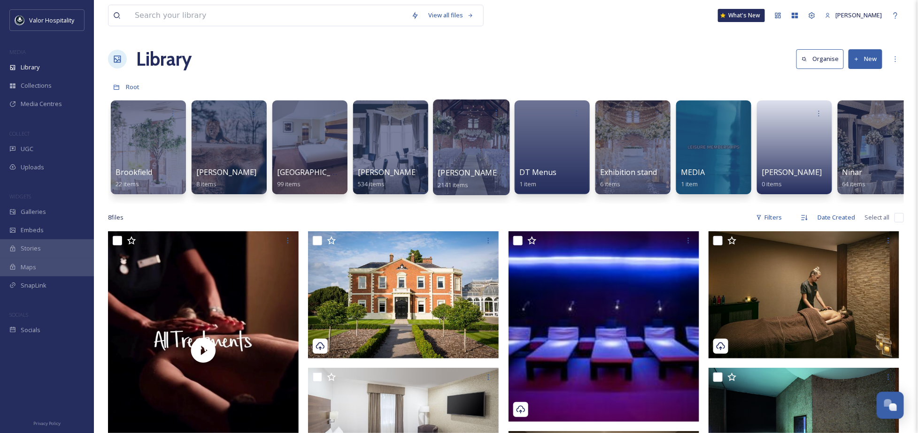
click at [487, 170] on span "[PERSON_NAME] Weddings" at bounding box center [487, 173] width 99 height 10
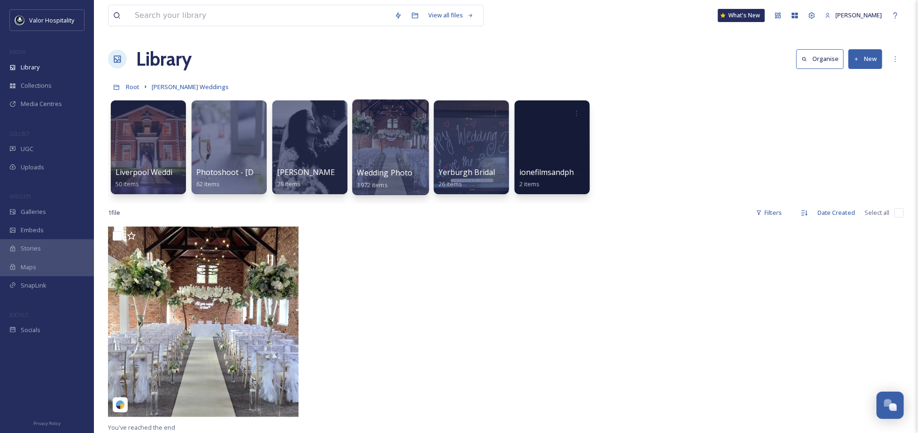
click at [397, 137] on div at bounding box center [390, 148] width 77 height 96
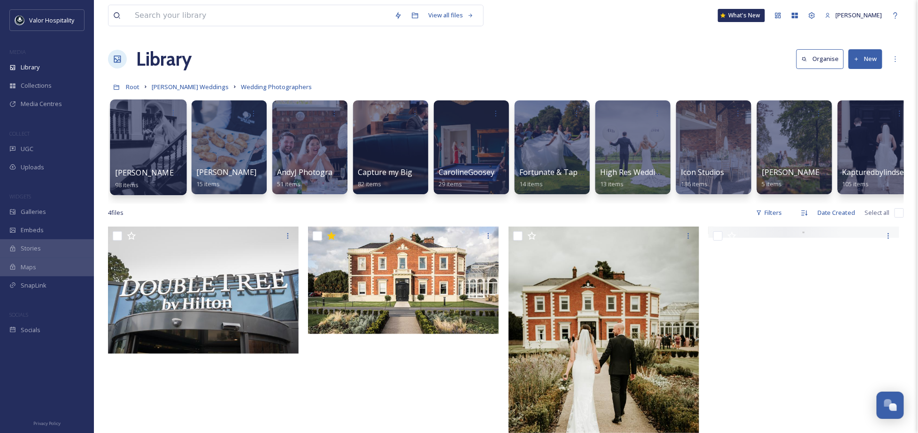
click at [150, 137] on div at bounding box center [148, 148] width 77 height 96
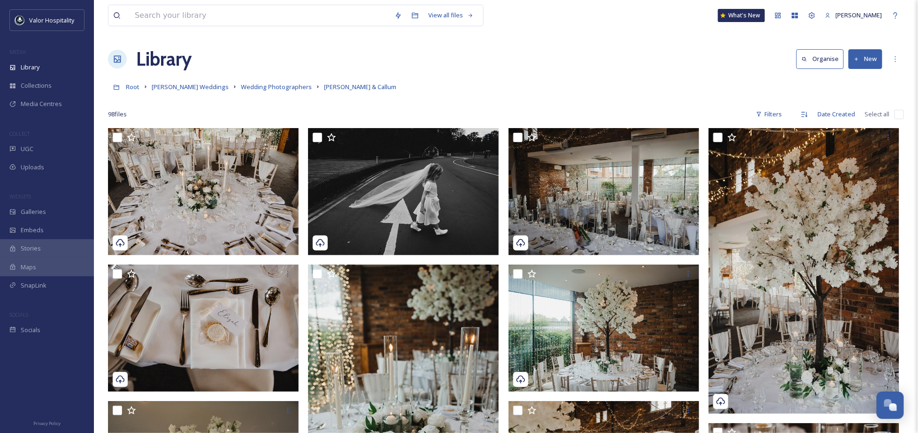
click at [217, 156] on img at bounding box center [203, 191] width 191 height 127
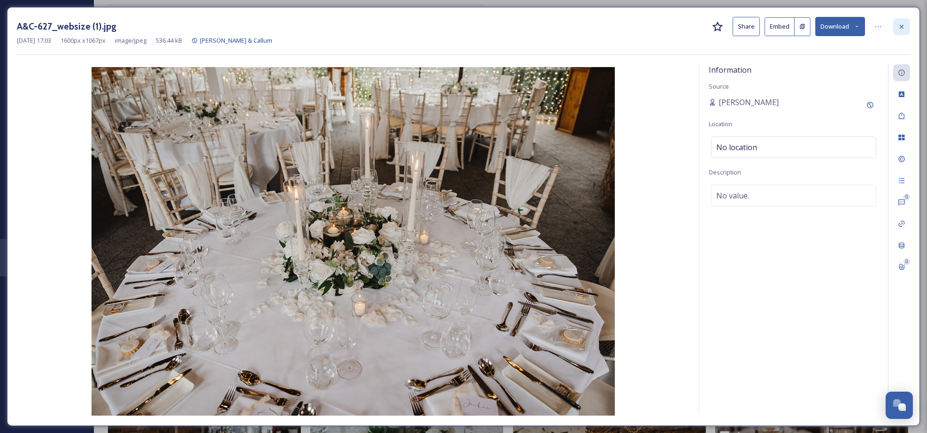
click at [906, 24] on div at bounding box center [901, 26] width 17 height 17
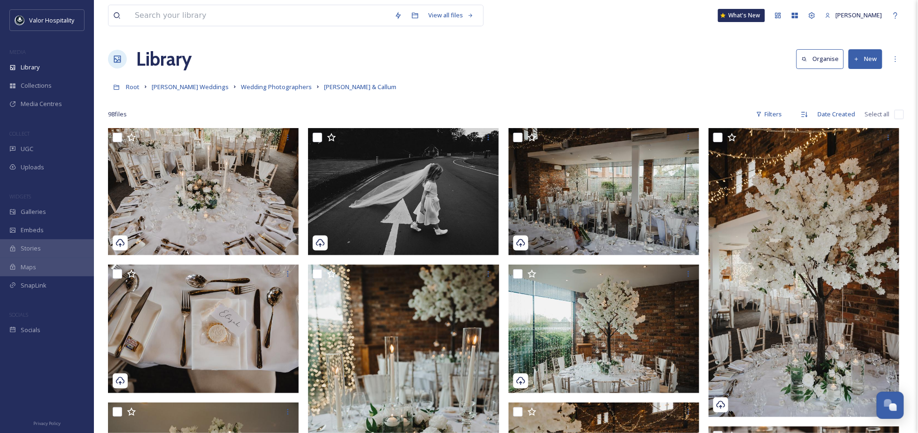
click at [895, 113] on input "checkbox" at bounding box center [898, 114] width 9 height 9
checkbox input "true"
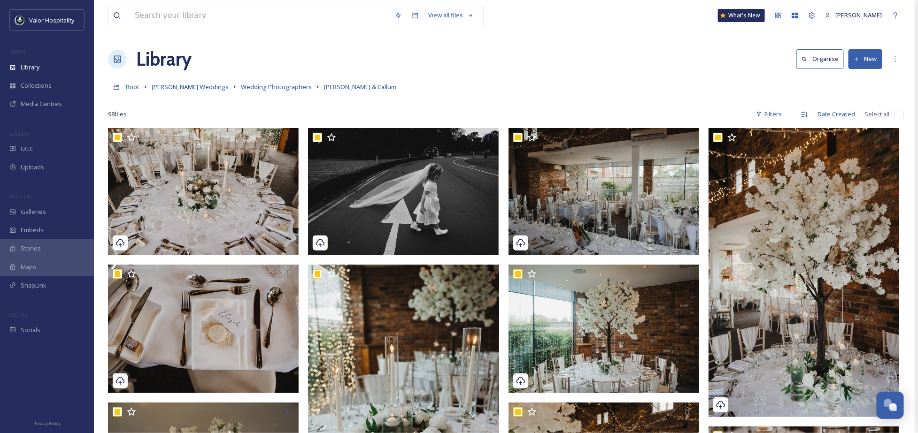
checkbox input "true"
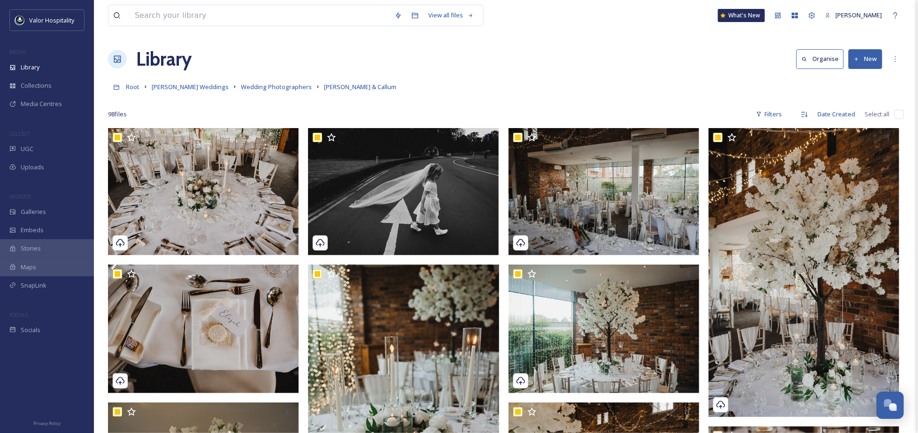
checkbox input "true"
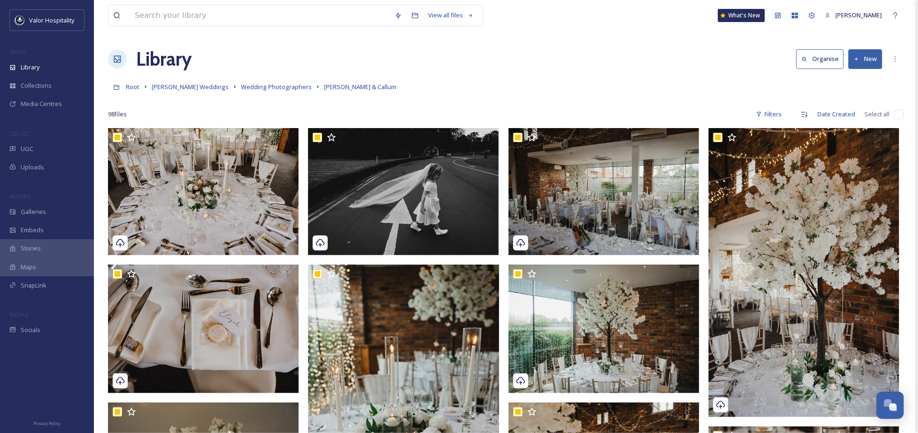
checkbox input "true"
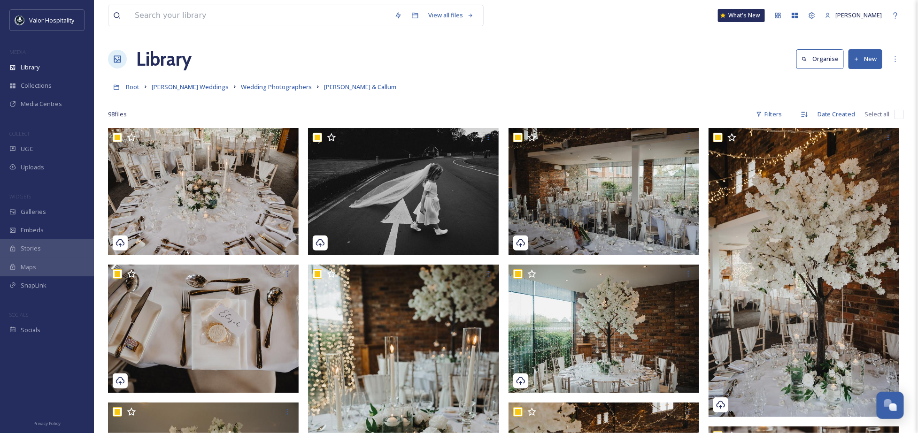
checkbox input "true"
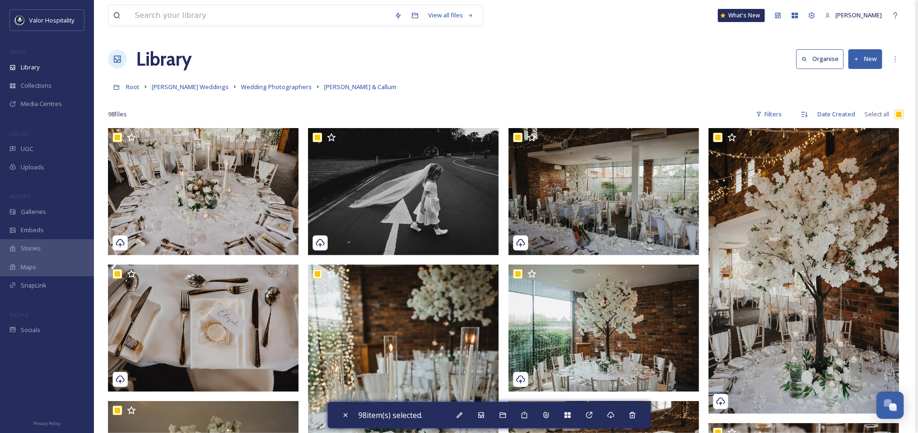
click at [901, 113] on input "checkbox" at bounding box center [898, 114] width 9 height 9
checkbox input "false"
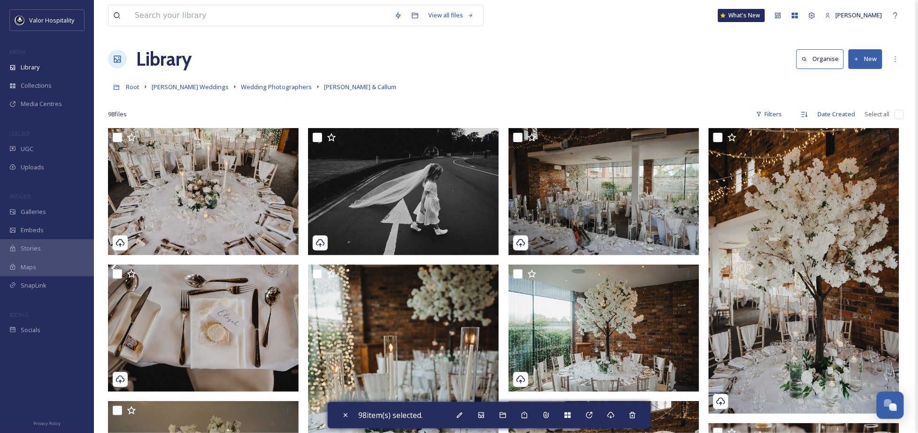
checkbox input "false"
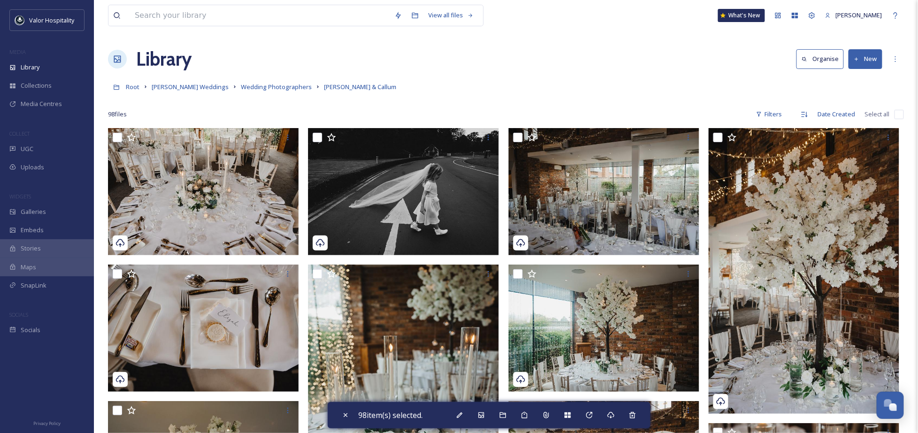
checkbox input "false"
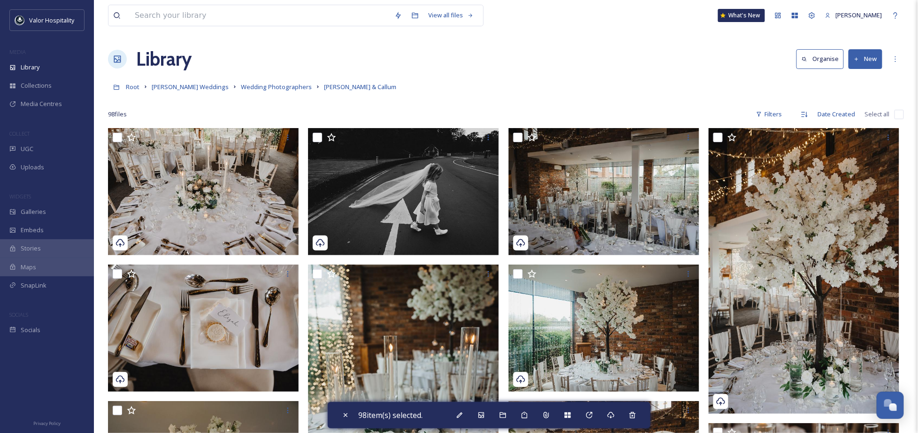
checkbox input "false"
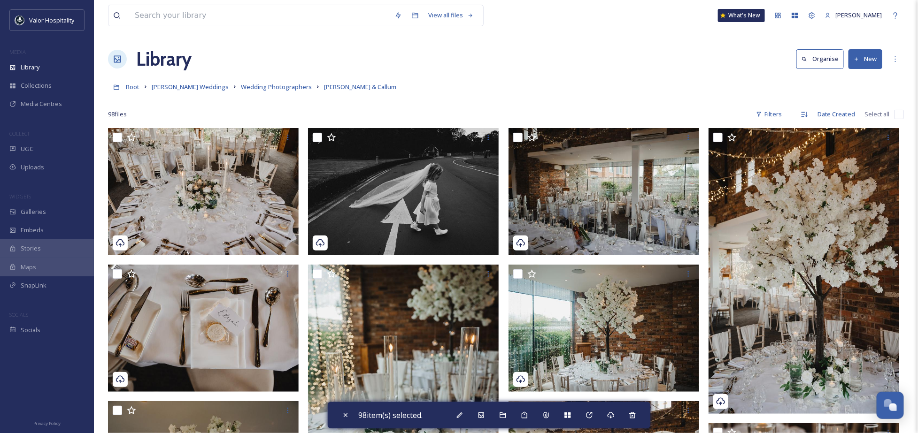
checkbox input "false"
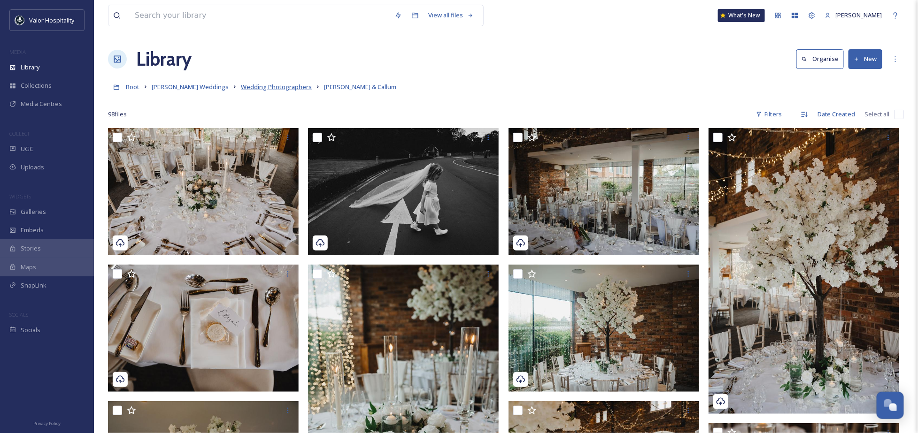
click at [279, 88] on span "Wedding Photographers" at bounding box center [276, 87] width 71 height 8
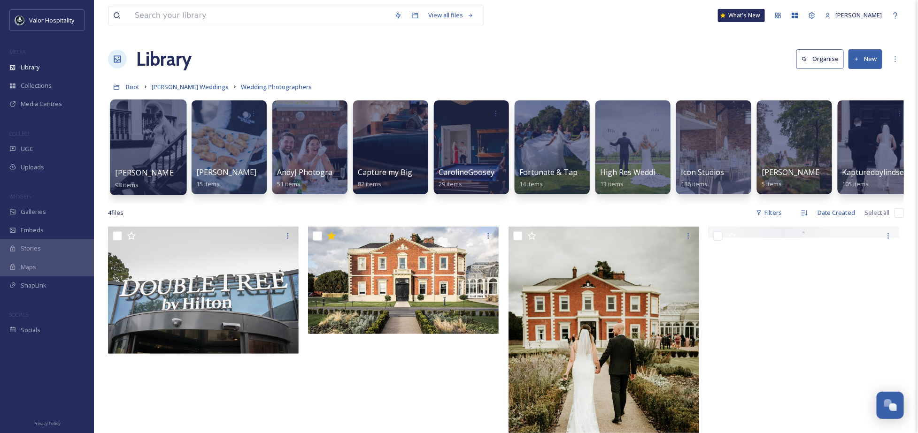
click at [138, 173] on span "[PERSON_NAME] & Callum" at bounding box center [162, 173] width 95 height 10
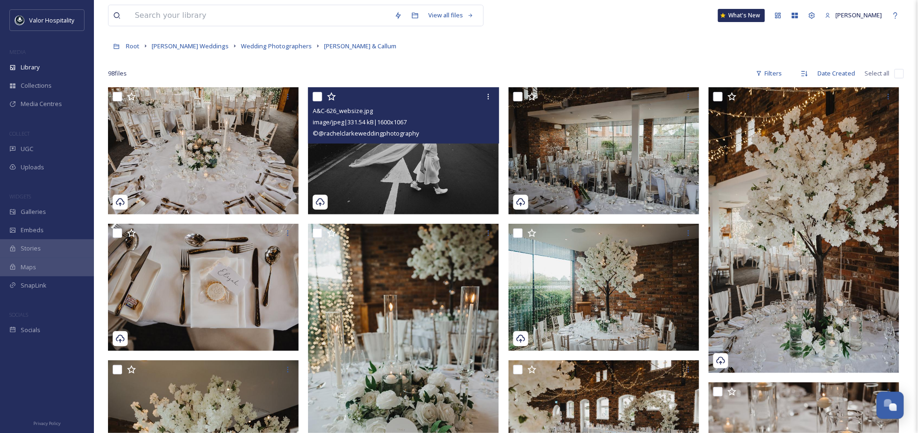
scroll to position [62, 0]
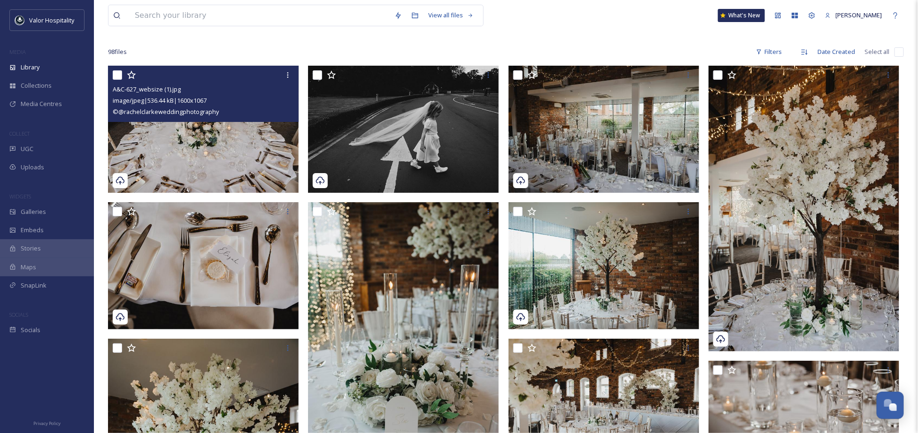
click at [261, 132] on img at bounding box center [203, 129] width 191 height 127
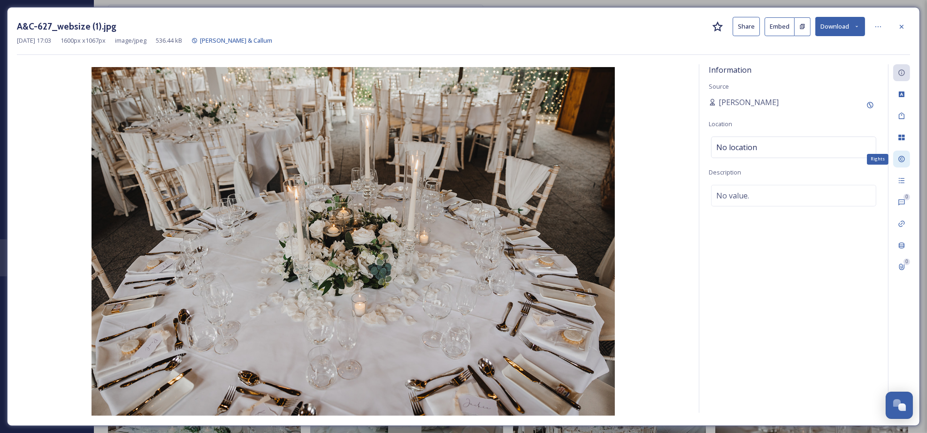
click at [900, 158] on icon at bounding box center [902, 159] width 8 height 8
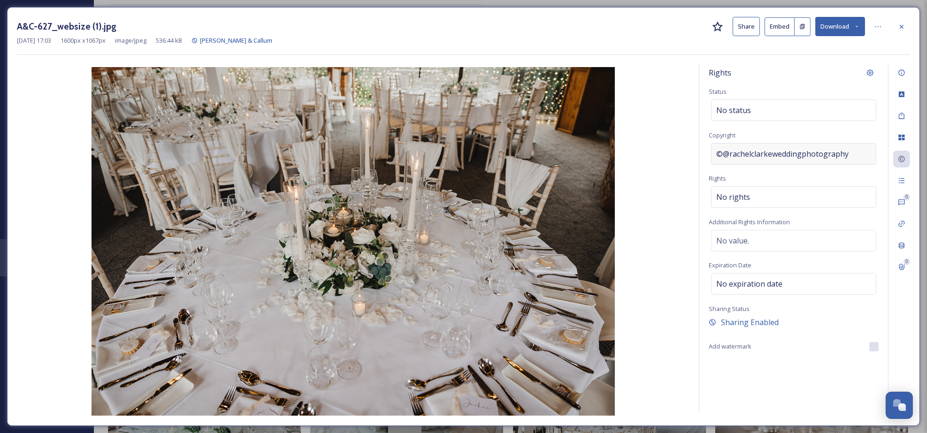
click at [726, 153] on span "©@rachelclarkeweddingphotography" at bounding box center [782, 153] width 132 height 11
click at [754, 195] on div "No rights" at bounding box center [793, 195] width 165 height 22
click at [754, 194] on input at bounding box center [765, 199] width 103 height 21
click at [787, 157] on span "©@rachelclarkeweddingphotography" at bounding box center [782, 153] width 132 height 11
click at [800, 70] on div "Rights" at bounding box center [794, 72] width 170 height 17
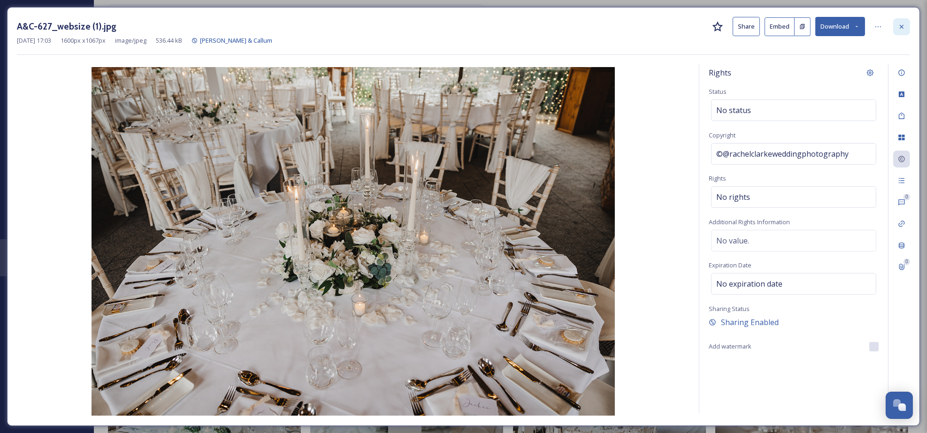
click at [901, 23] on icon at bounding box center [902, 27] width 8 height 8
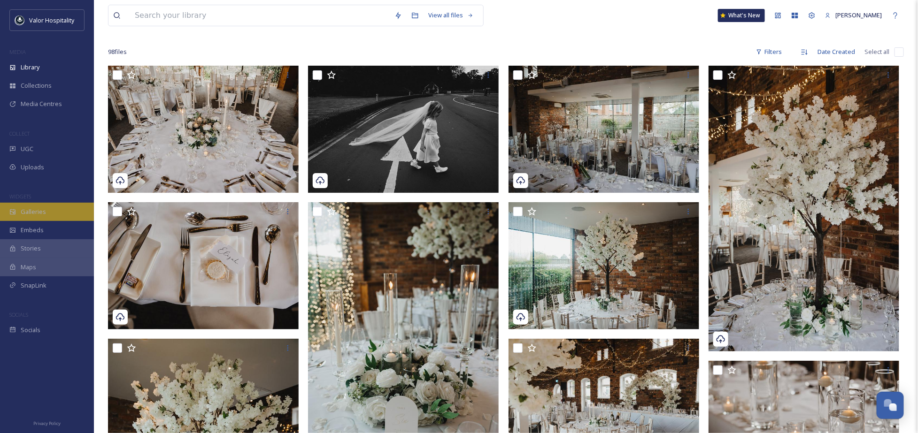
click at [21, 212] on span "Galleries" at bounding box center [33, 211] width 25 height 9
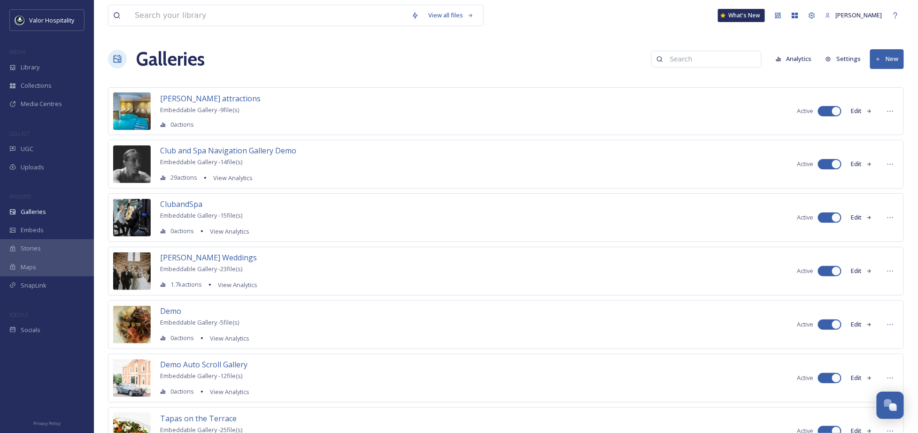
scroll to position [160, 0]
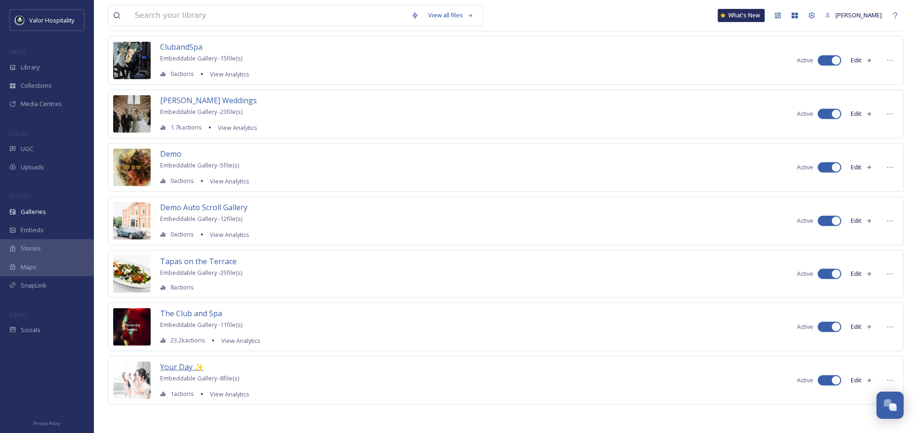
click at [175, 365] on span "Your Day ✨" at bounding box center [182, 367] width 44 height 10
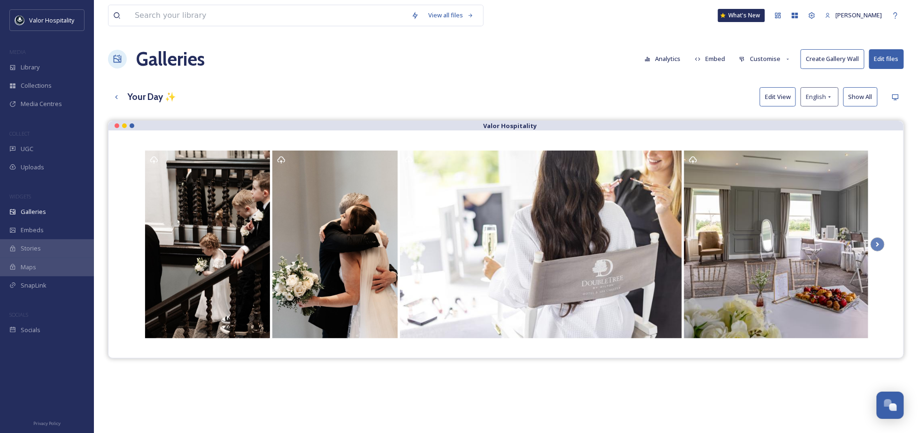
click at [755, 61] on button "Customise" at bounding box center [764, 59] width 61 height 18
click at [755, 81] on span "Layout" at bounding box center [748, 80] width 18 height 9
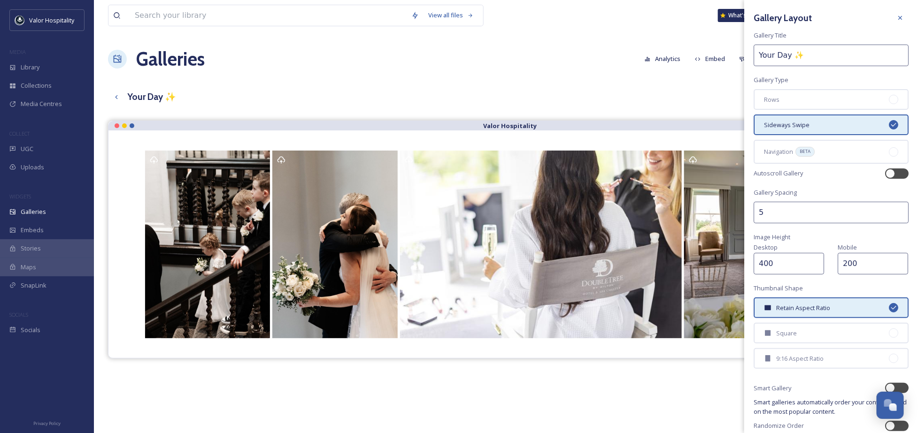
scroll to position [35, 0]
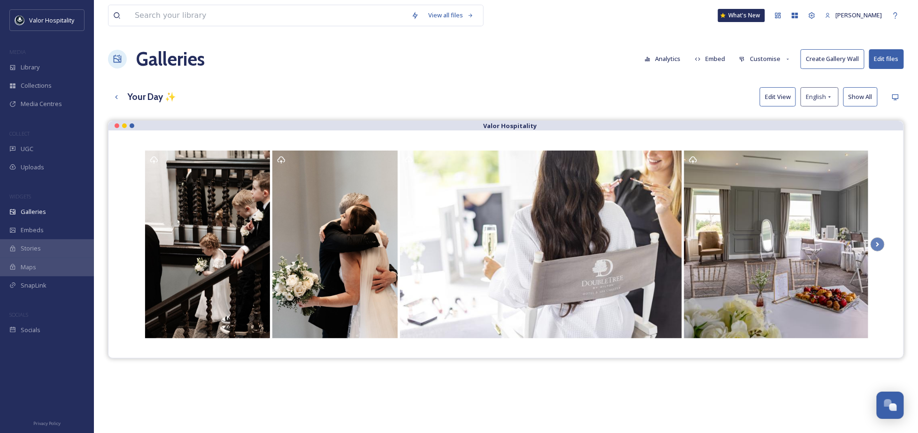
click at [513, 43] on div "View all files What's New Ninar Elkak Galleries Analytics Embed Customise Creat…" at bounding box center [506, 284] width 824 height 568
click at [780, 61] on button "Customise" at bounding box center [764, 59] width 61 height 18
click at [770, 138] on div "Lightbox" at bounding box center [767, 135] width 65 height 18
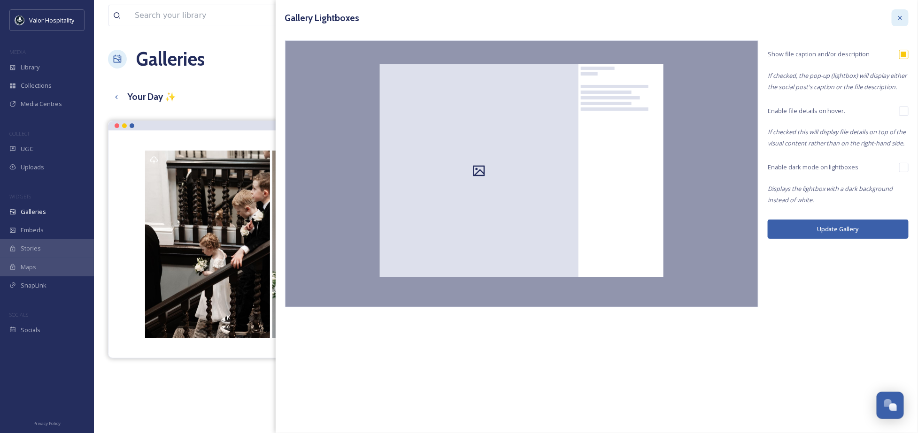
click at [894, 12] on div at bounding box center [899, 17] width 17 height 17
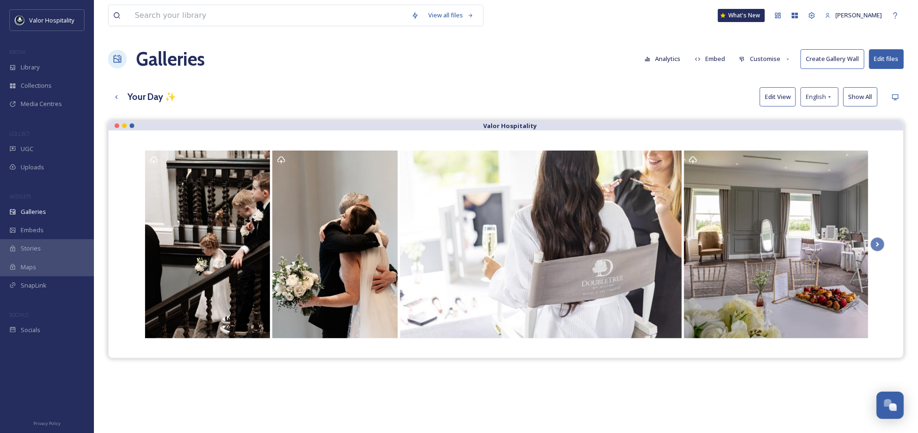
click at [524, 403] on div "Valor Hospitality" at bounding box center [506, 337] width 796 height 433
click at [777, 99] on button "Edit View" at bounding box center [777, 96] width 36 height 19
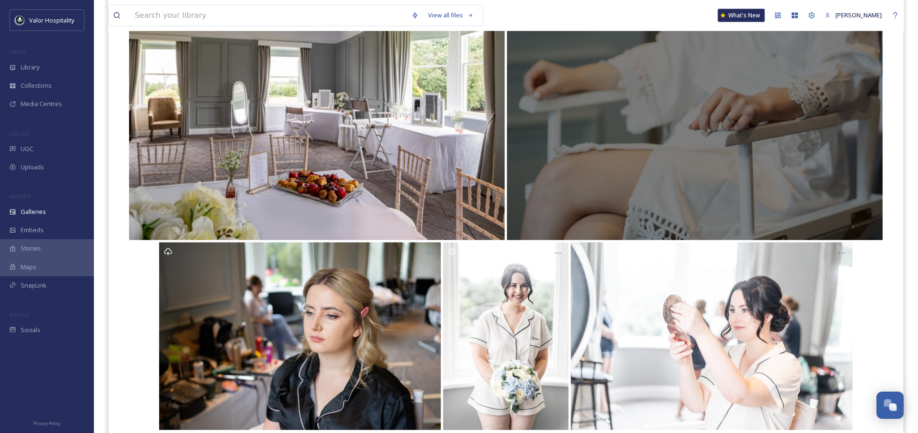
scroll to position [458, 0]
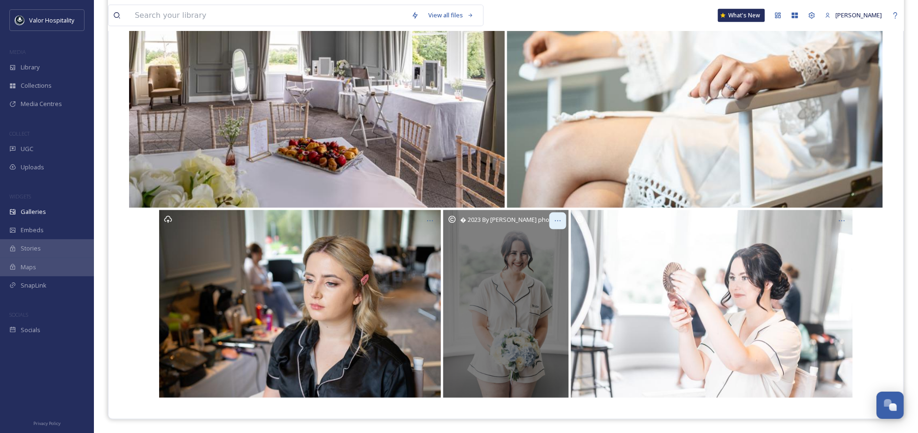
click at [558, 218] on icon at bounding box center [558, 221] width 8 height 8
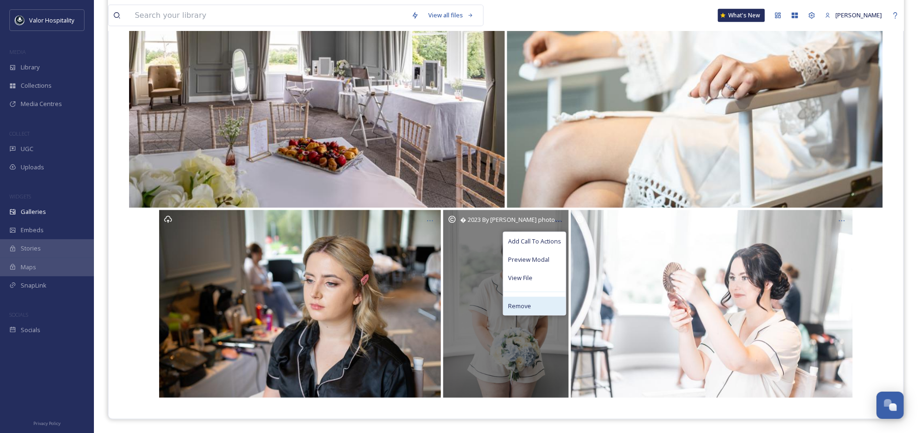
click at [531, 309] on div "Remove" at bounding box center [534, 306] width 62 height 18
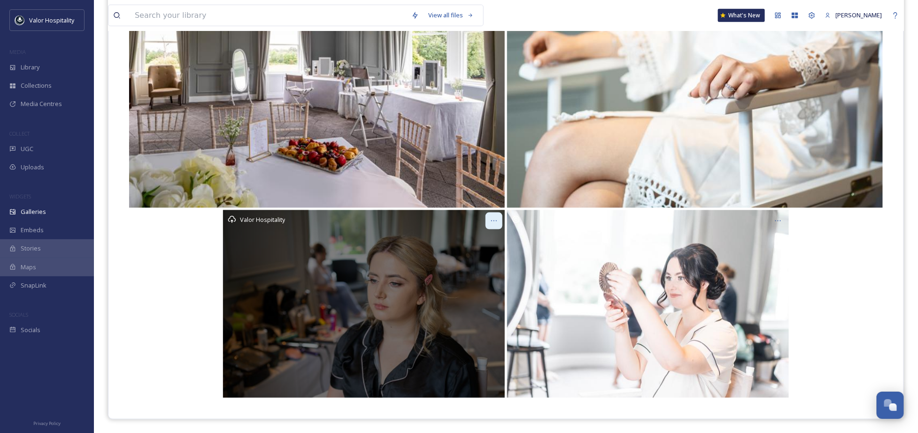
click at [493, 219] on icon at bounding box center [494, 221] width 8 height 8
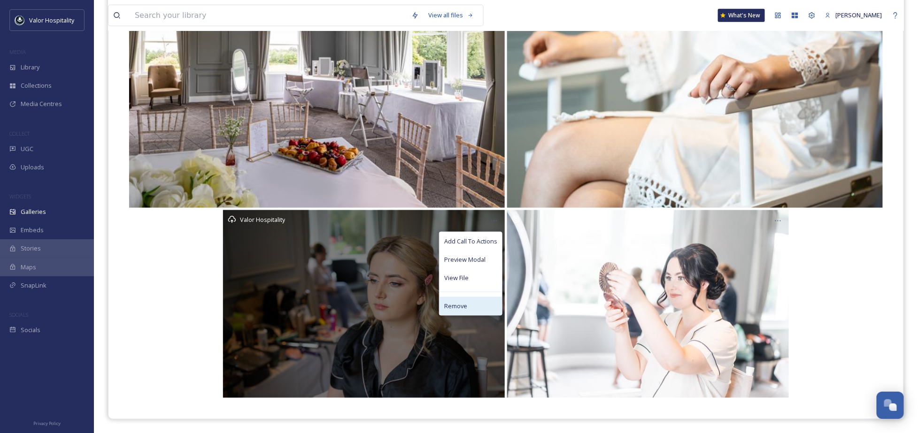
click at [480, 305] on div "Remove" at bounding box center [470, 306] width 62 height 18
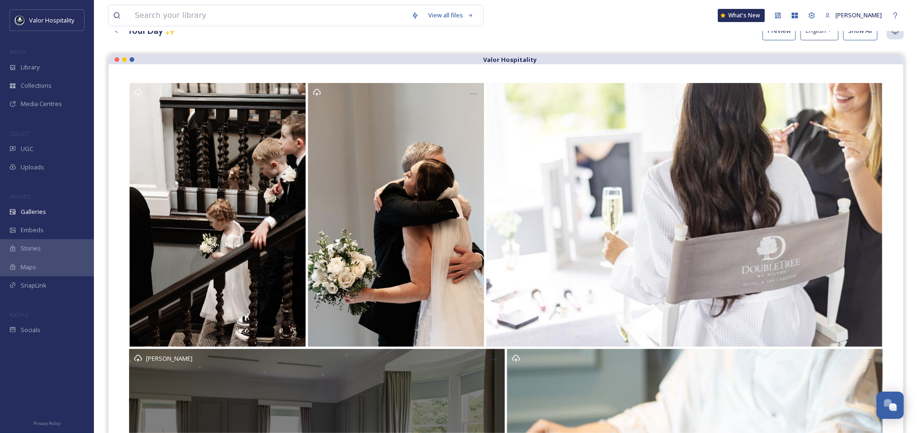
scroll to position [20, 0]
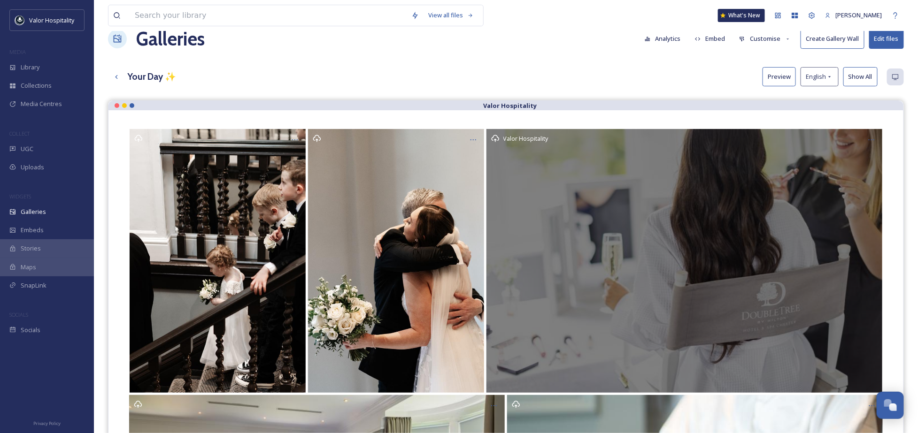
click at [534, 137] on span "Valor Hospitality" at bounding box center [525, 138] width 45 height 8
click at [637, 211] on div "Valor Hospitality" at bounding box center [684, 261] width 396 height 264
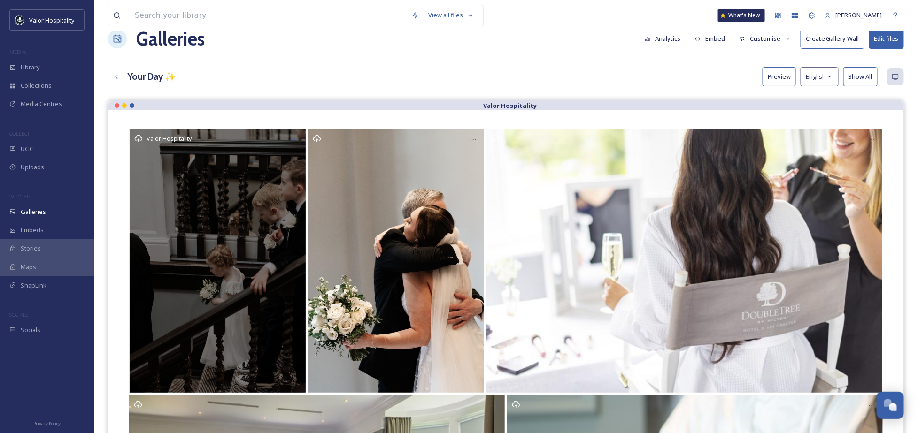
click at [208, 174] on div "Valor Hospitality" at bounding box center [218, 261] width 176 height 264
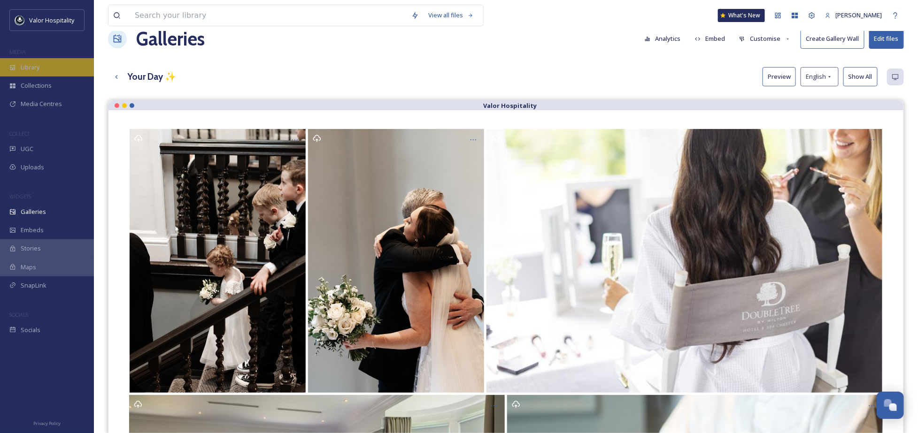
click at [54, 72] on div "Library" at bounding box center [47, 67] width 94 height 18
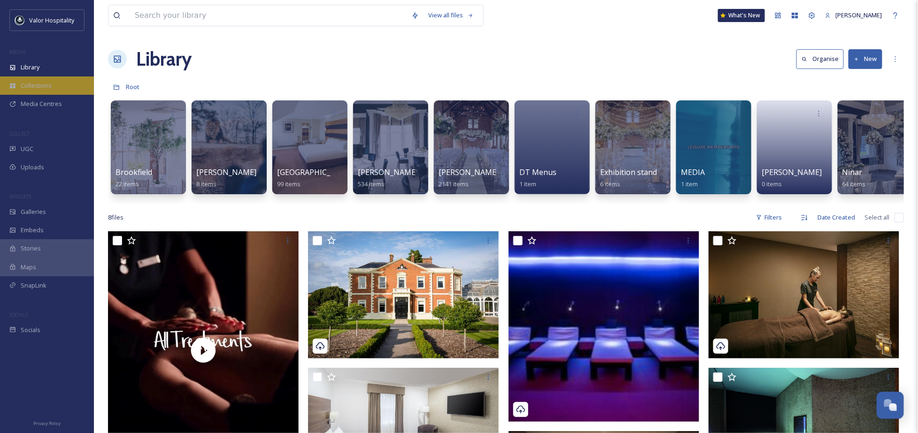
click at [34, 85] on span "Collections" at bounding box center [36, 85] width 31 height 9
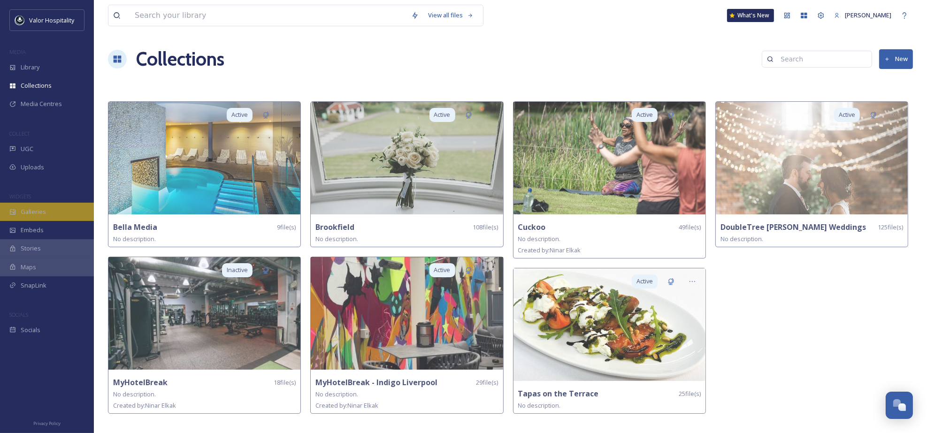
click at [49, 213] on div "Galleries" at bounding box center [47, 212] width 94 height 18
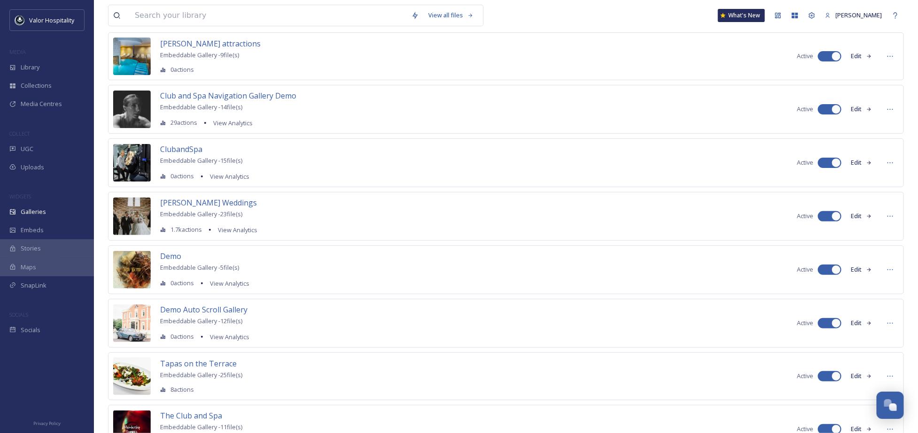
scroll to position [160, 0]
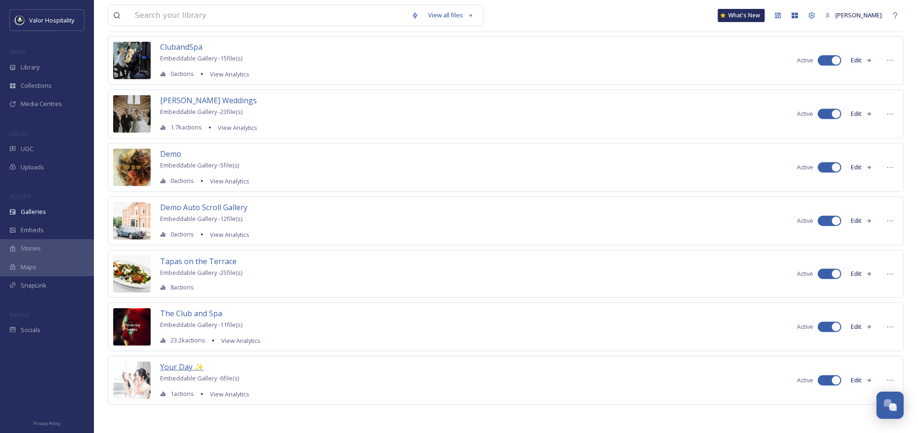
click at [188, 365] on span "Your Day ✨" at bounding box center [182, 367] width 44 height 10
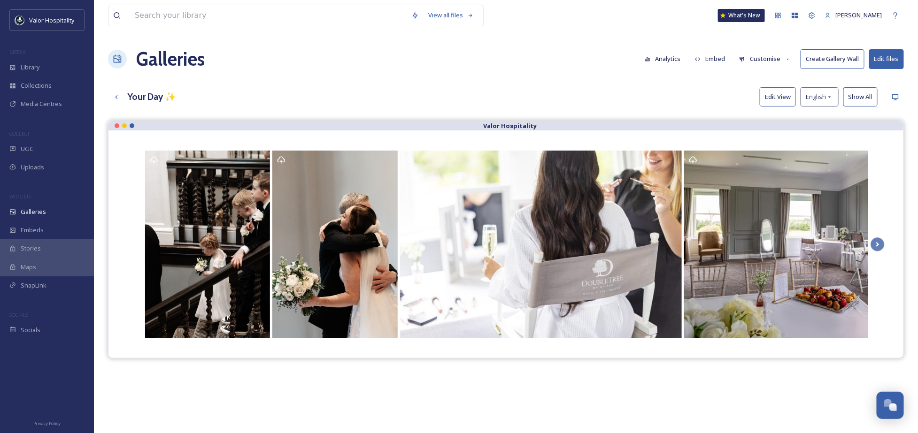
click at [892, 60] on button "Edit files" at bounding box center [886, 58] width 35 height 19
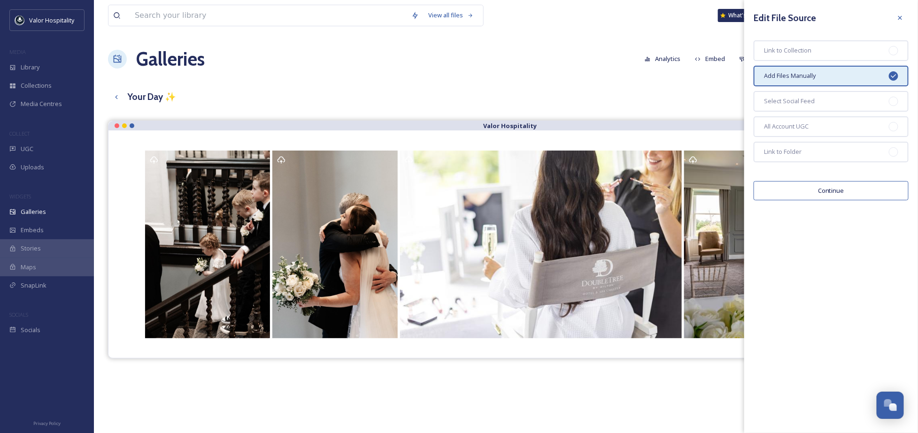
click at [886, 191] on button "Continue" at bounding box center [830, 190] width 155 height 19
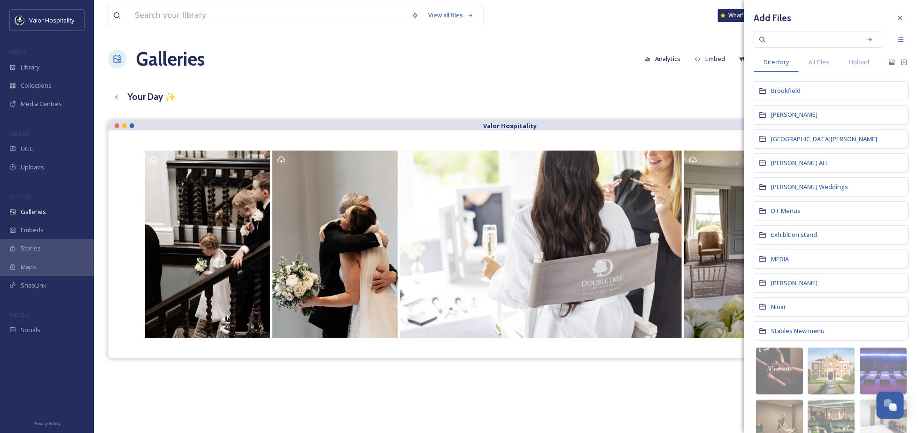
click at [797, 190] on div "[PERSON_NAME] Weddings" at bounding box center [830, 186] width 155 height 19
